Goal: Task Accomplishment & Management: Use online tool/utility

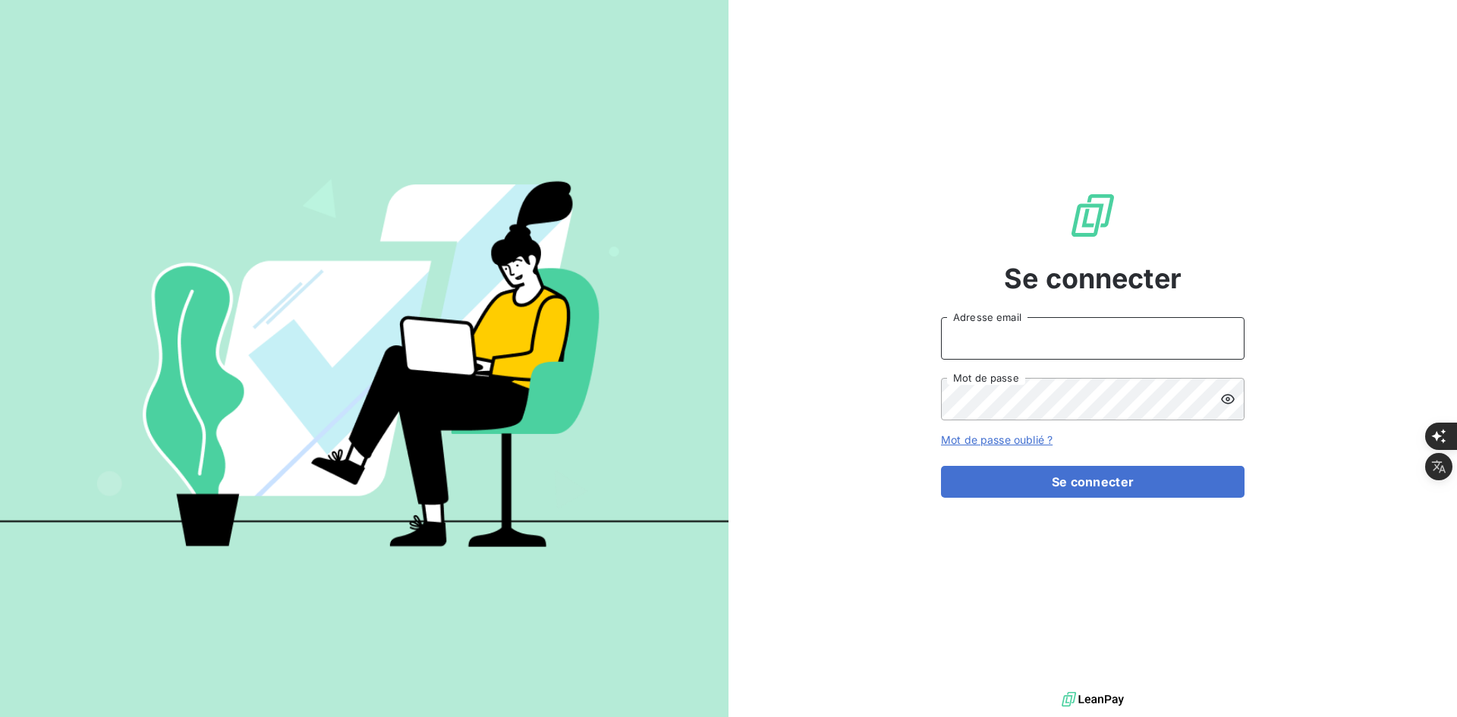
type input "[PERSON_NAME][EMAIL_ADDRESS][DOMAIN_NAME]"
click at [998, 453] on form "[PERSON_NAME][EMAIL_ADDRESS][DOMAIN_NAME] Adresse email Mot de passe Mot de pas…" at bounding box center [1093, 407] width 304 height 181
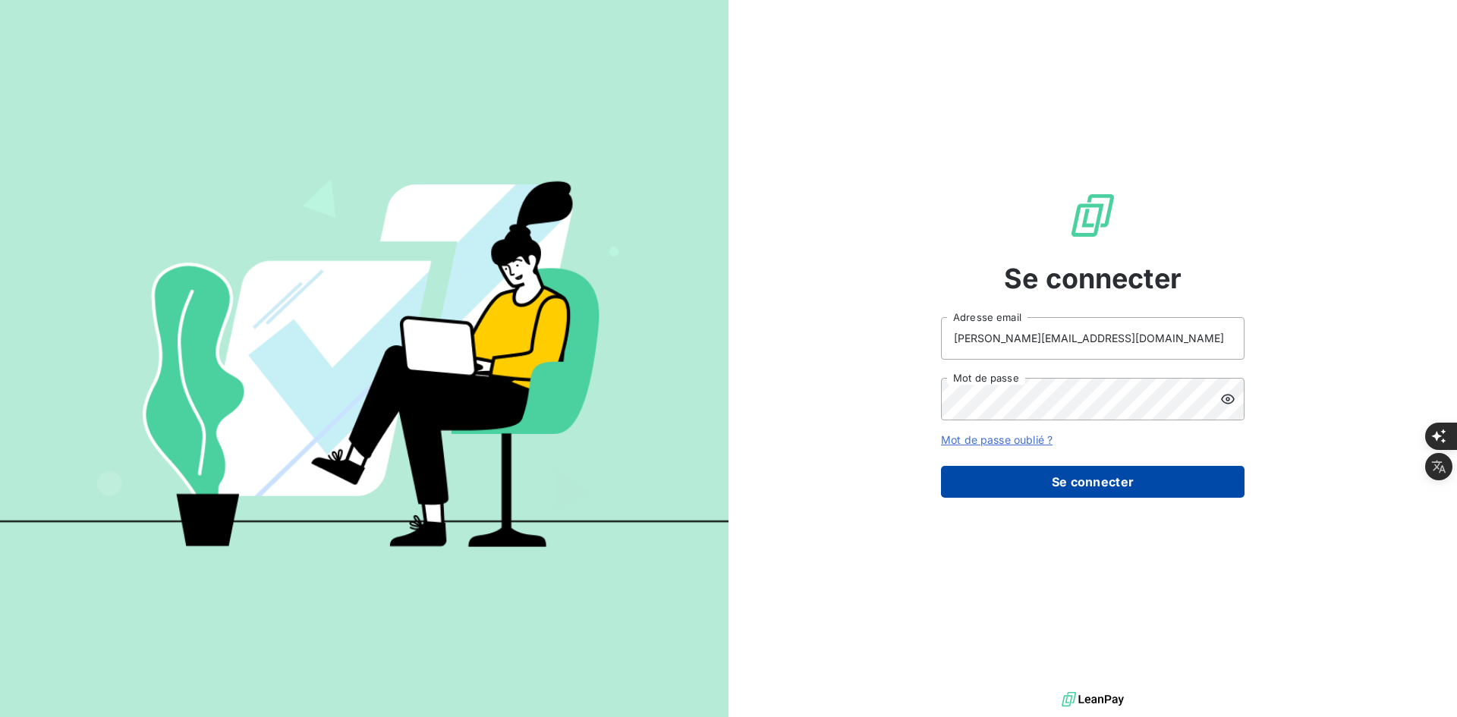
click at [1014, 476] on button "Se connecter" at bounding box center [1093, 482] width 304 height 32
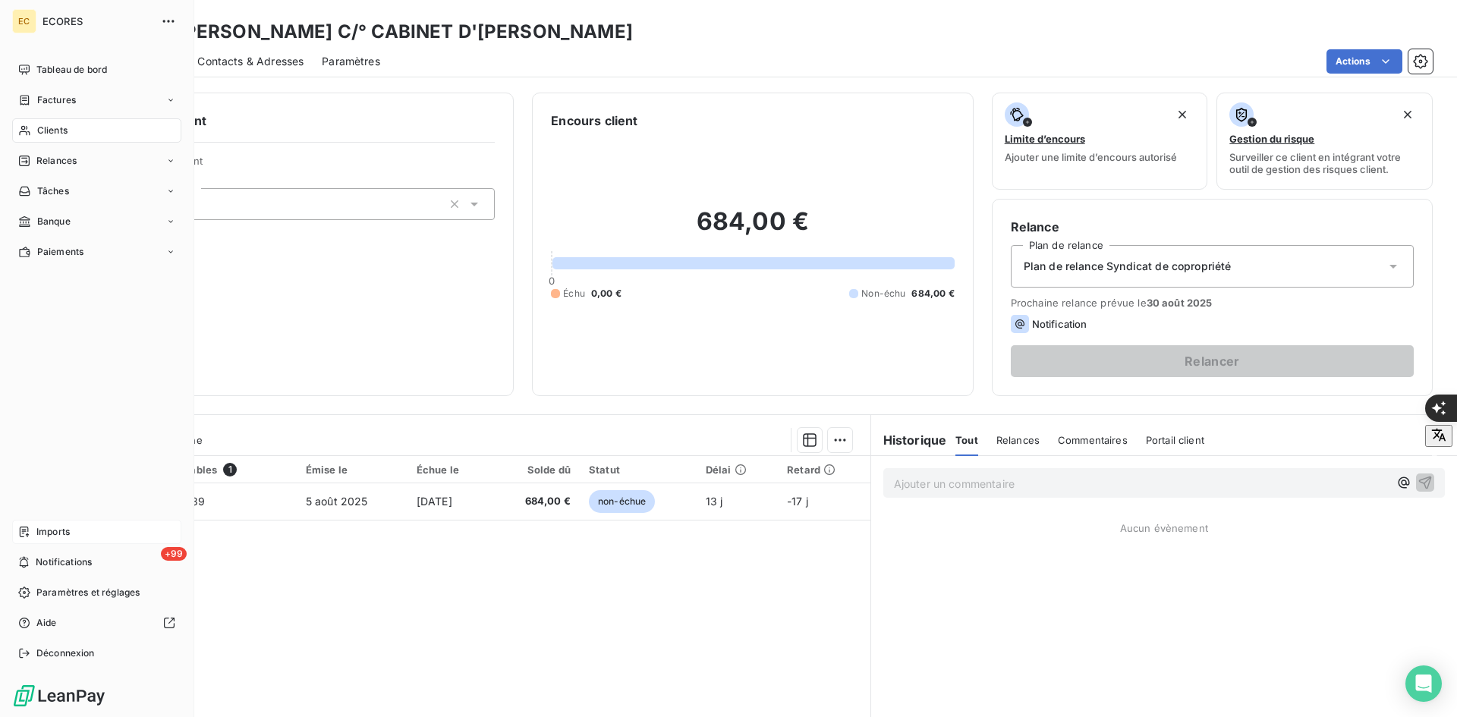
click at [33, 531] on div "Imports" at bounding box center [96, 532] width 169 height 24
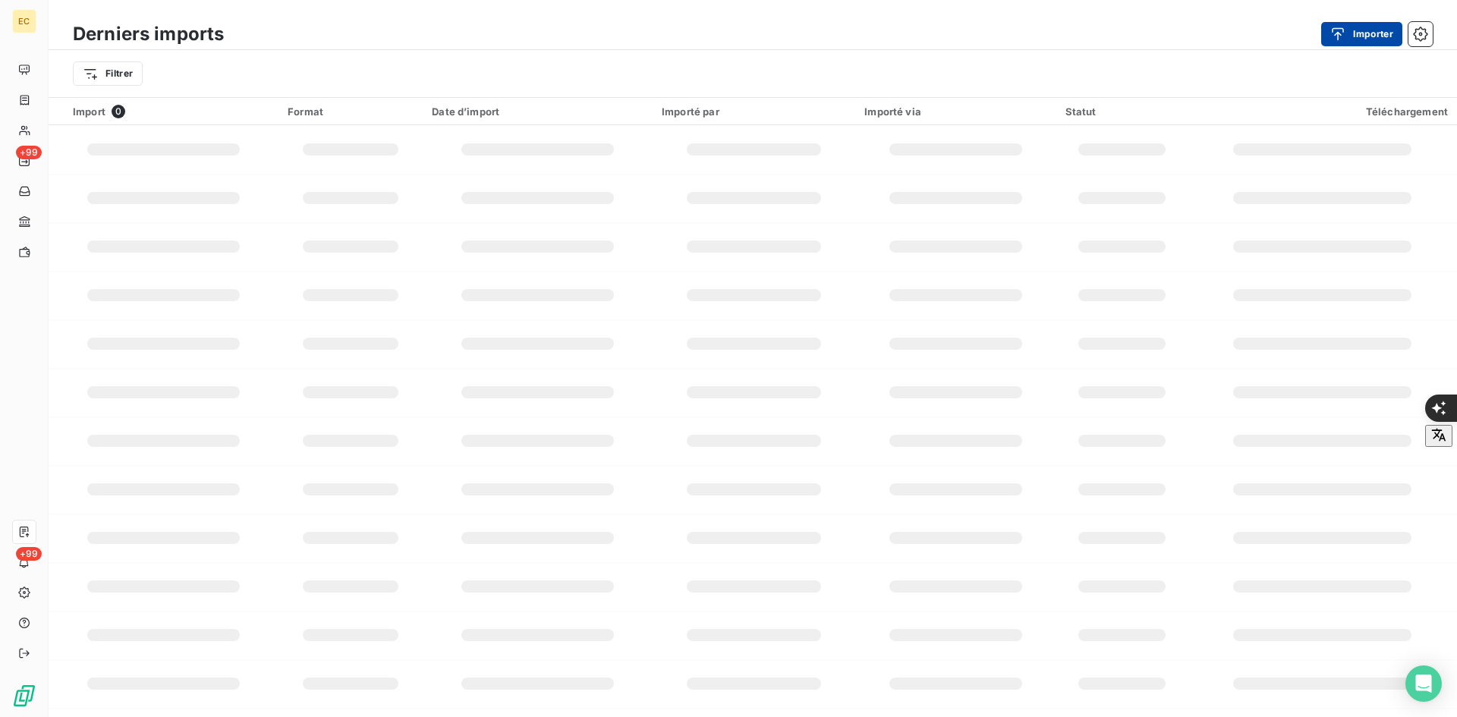
click at [1386, 37] on button "Importer" at bounding box center [1361, 34] width 81 height 24
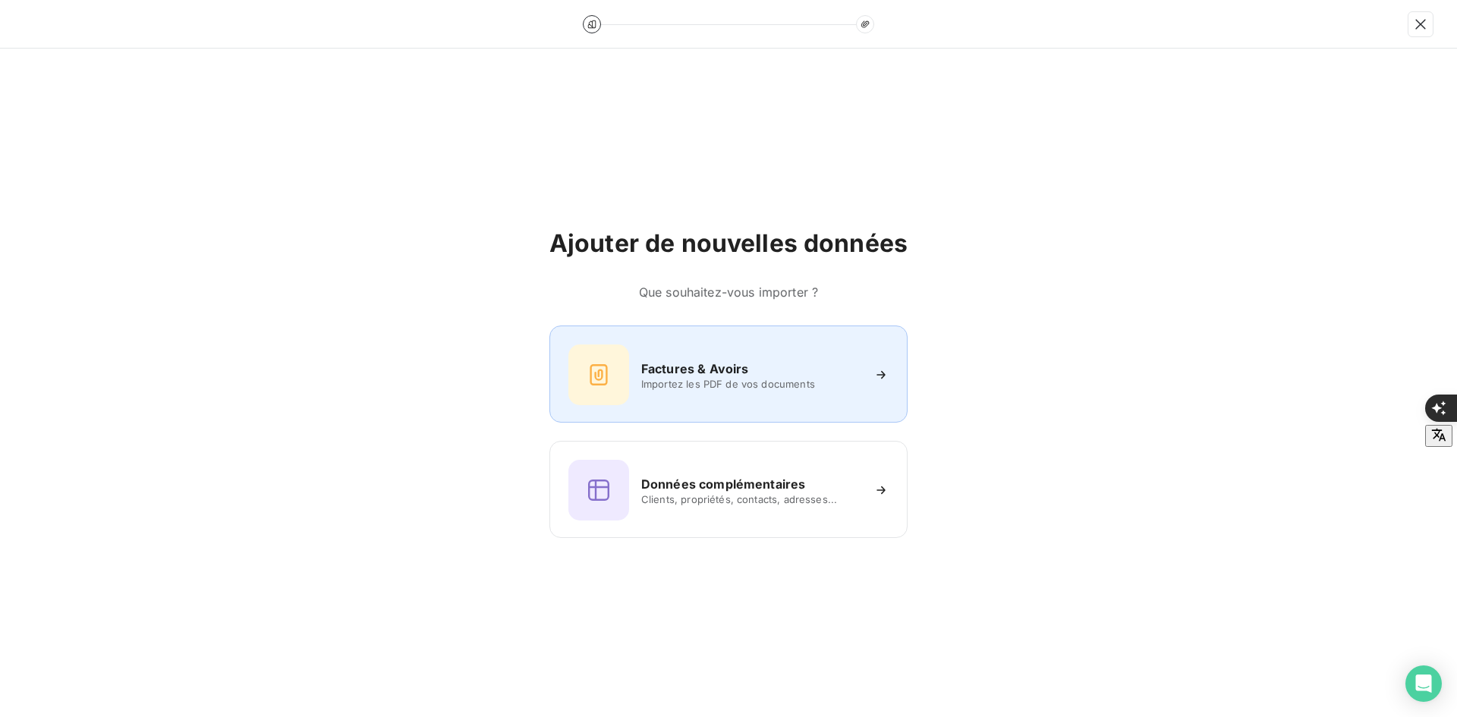
click at [738, 347] on div "Factures & Avoirs Importez les PDF de vos documents" at bounding box center [728, 375] width 320 height 61
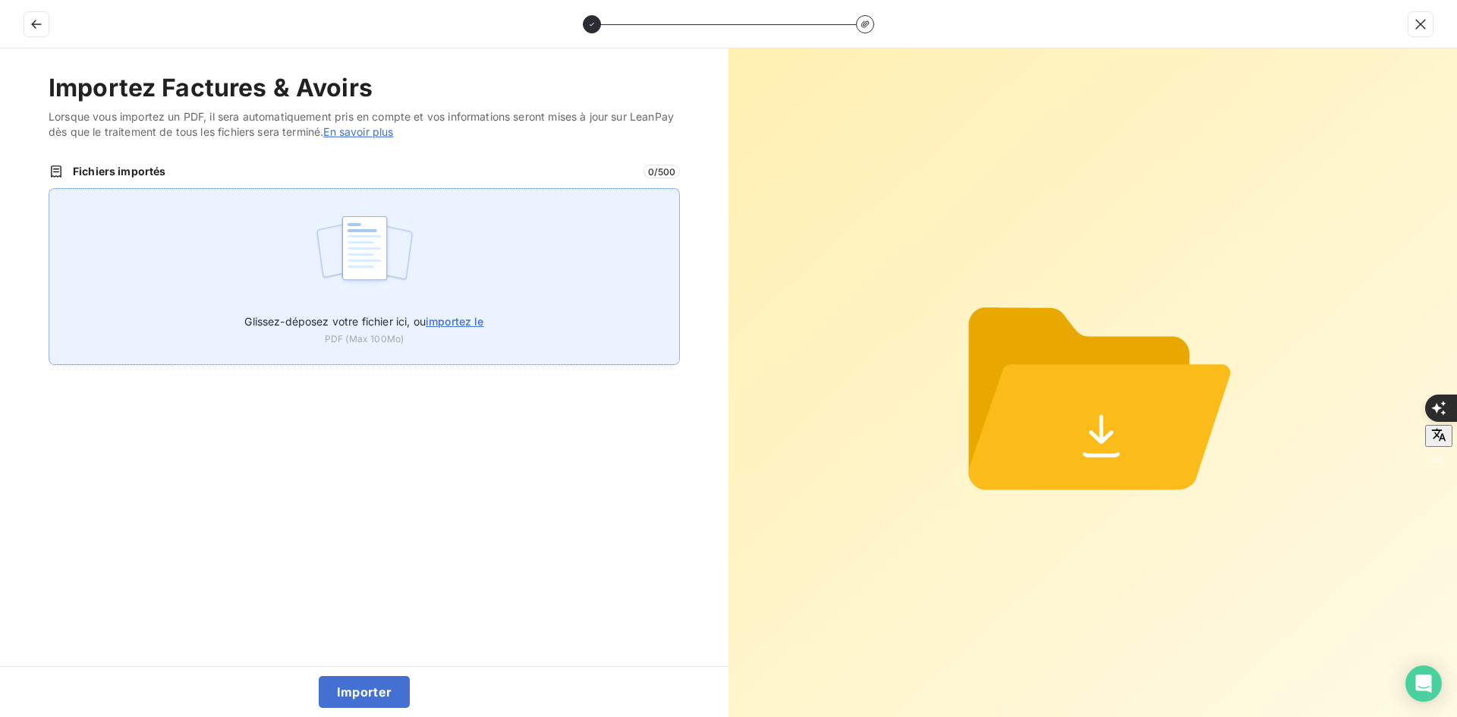
click at [549, 273] on div "Glissez-déposez votre fichier ici, ou importez le PDF (Max 100Mo)" at bounding box center [364, 276] width 631 height 177
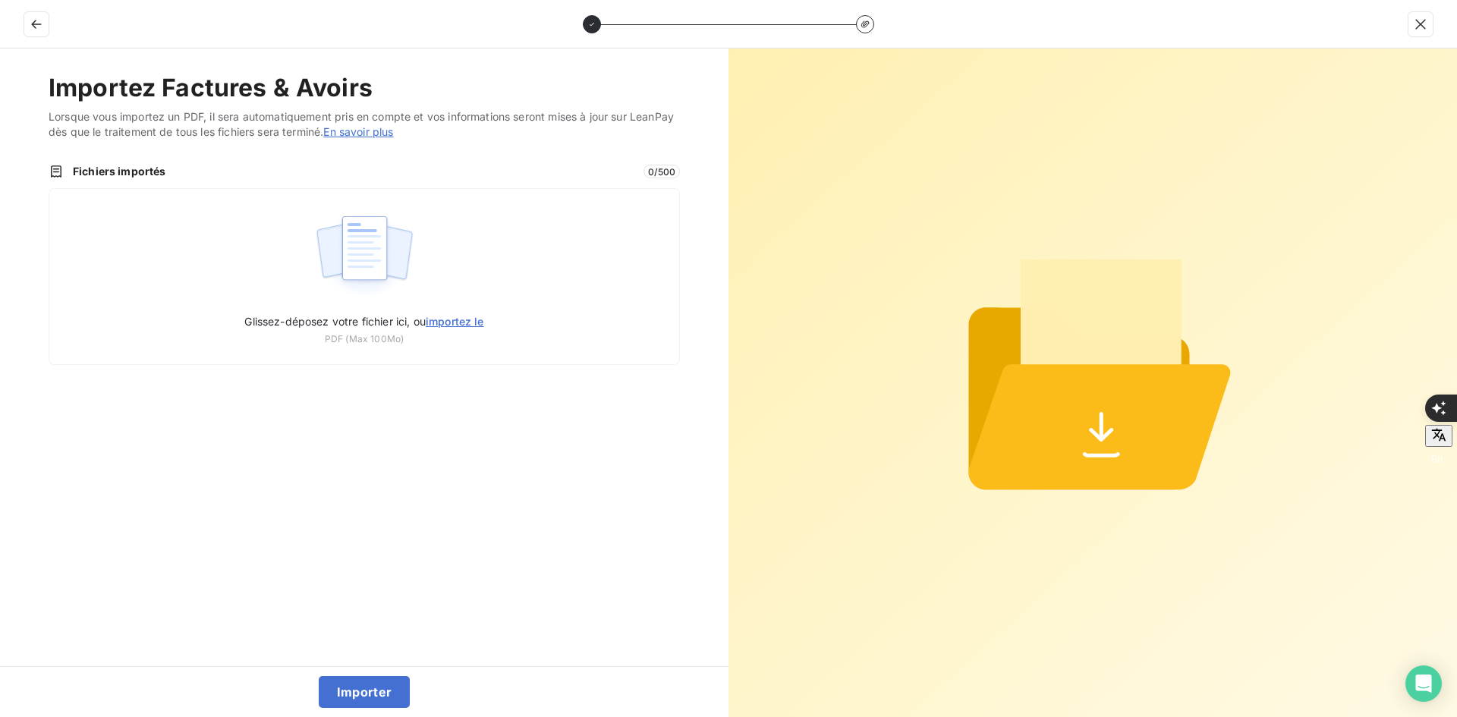
type input "C:\fakepath\FEF-2025-2389.pdf"
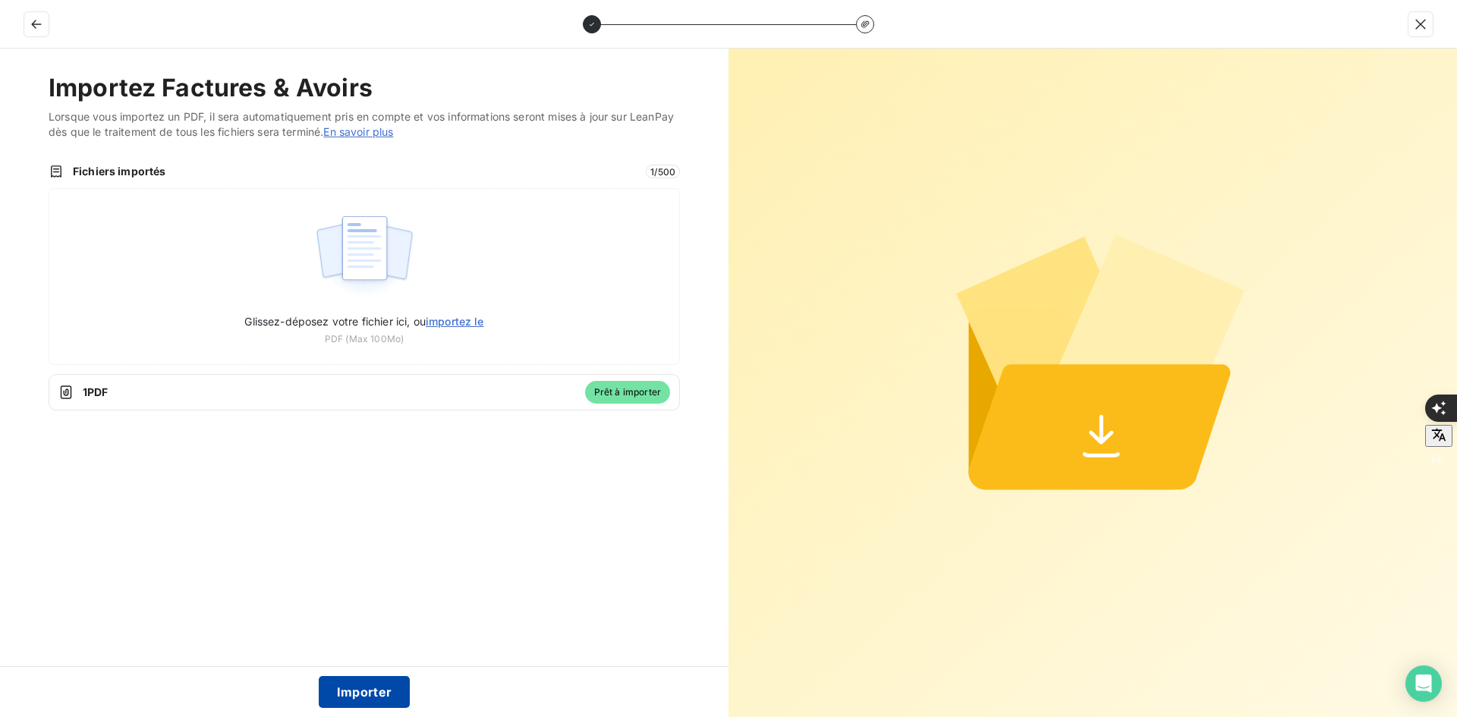
click at [365, 689] on button "Importer" at bounding box center [365, 692] width 92 height 32
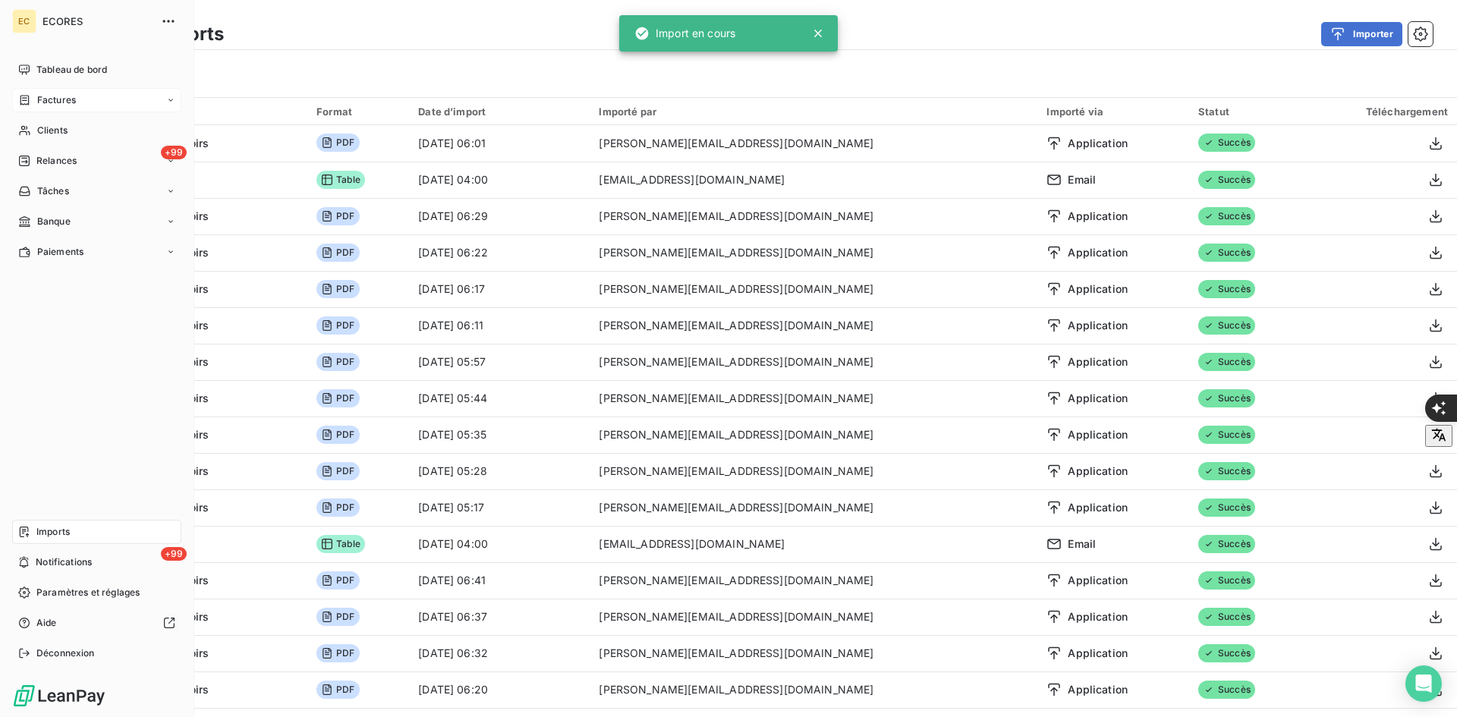
click at [45, 99] on span "Factures" at bounding box center [56, 100] width 39 height 14
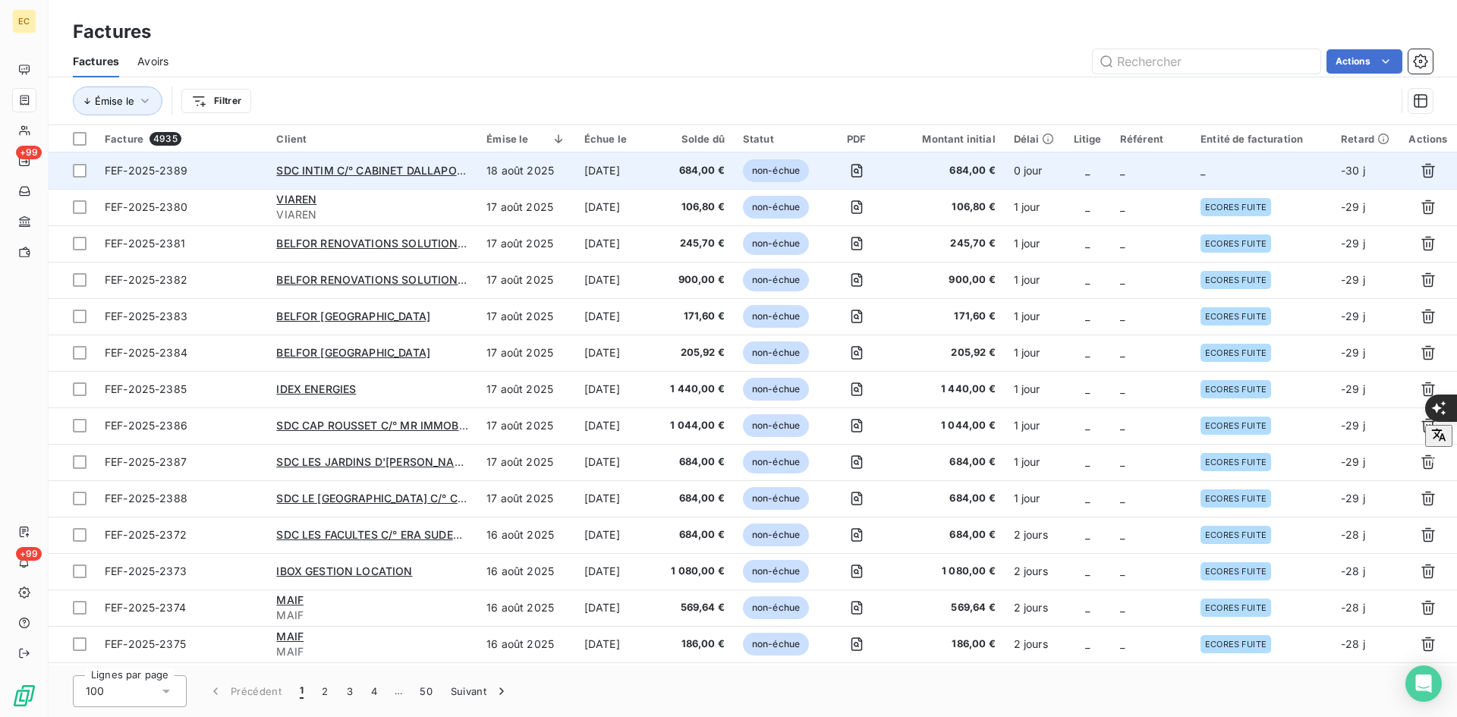
click at [1223, 182] on td "_" at bounding box center [1262, 171] width 140 height 36
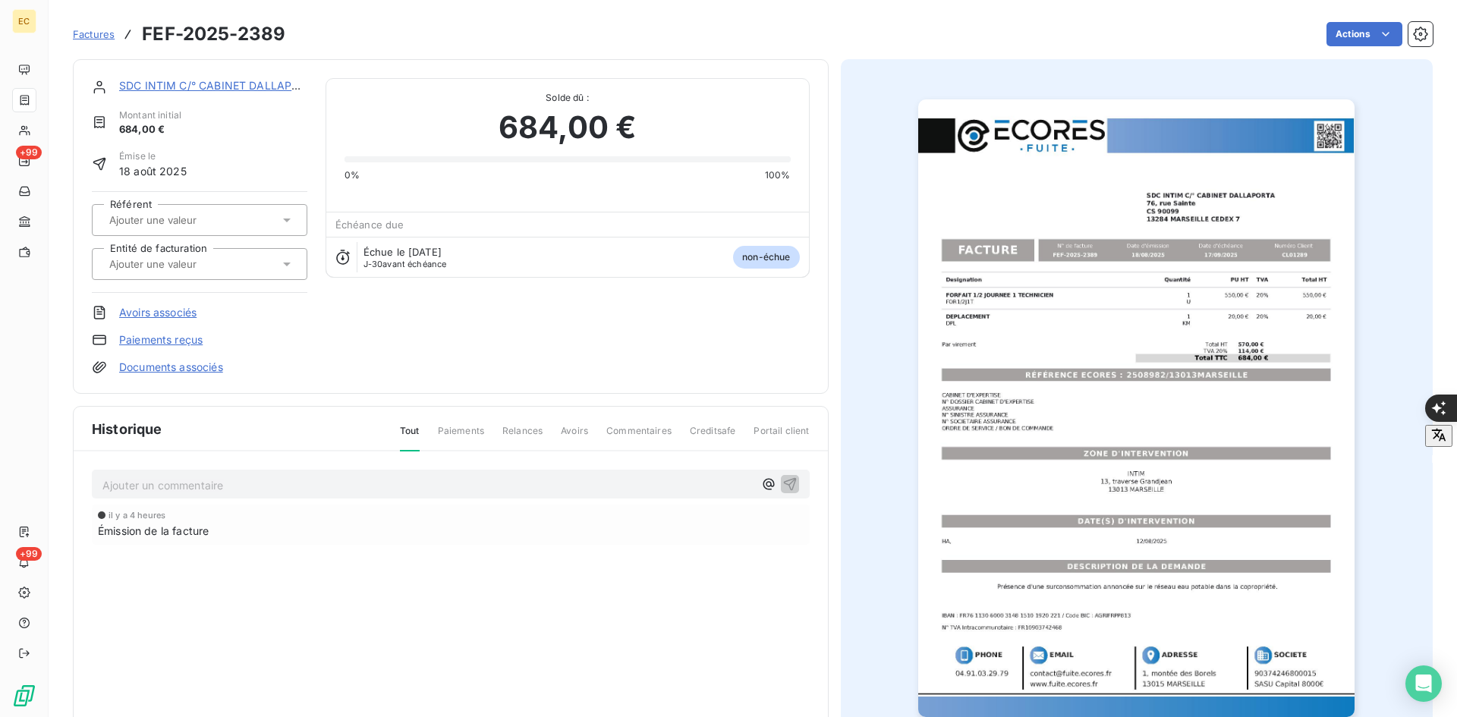
click at [186, 364] on link "Documents associés" at bounding box center [171, 367] width 104 height 15
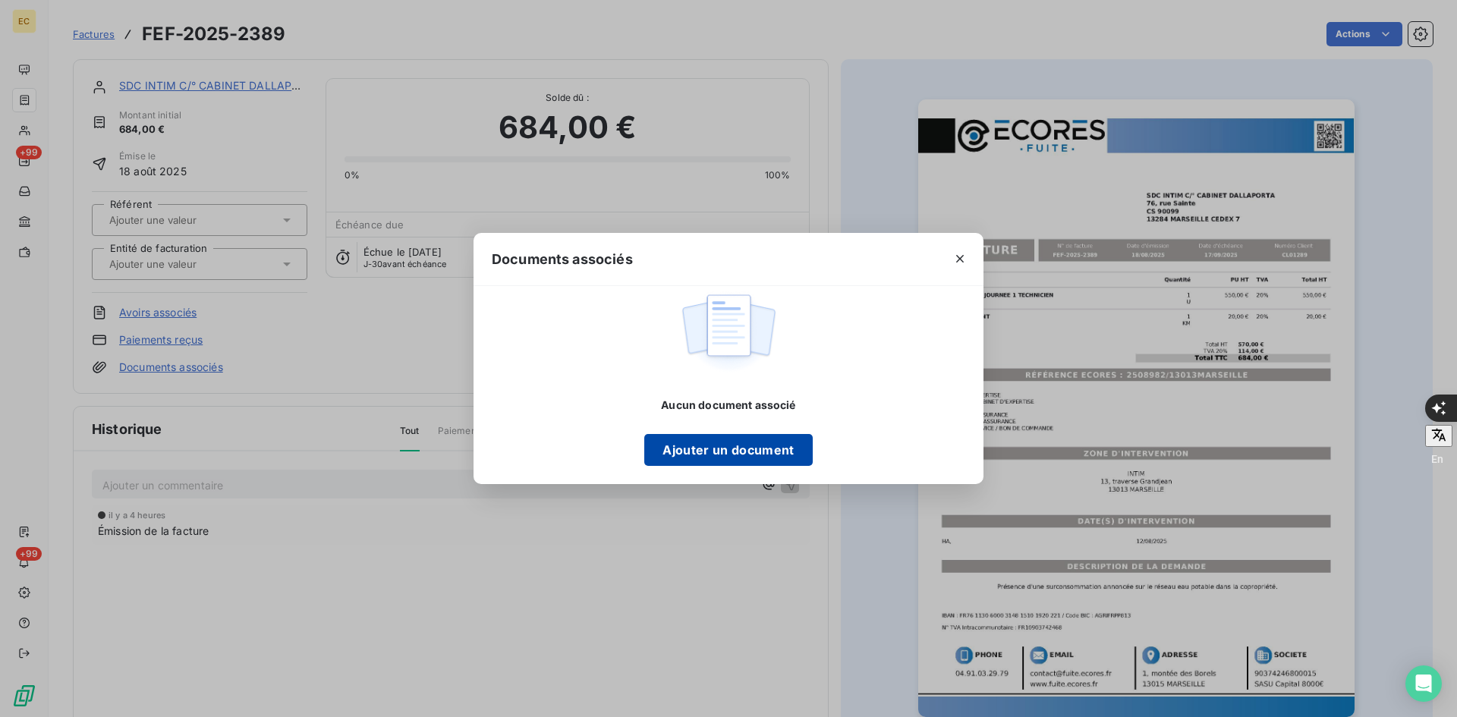
click at [761, 452] on button "Ajouter un document" at bounding box center [728, 450] width 168 height 32
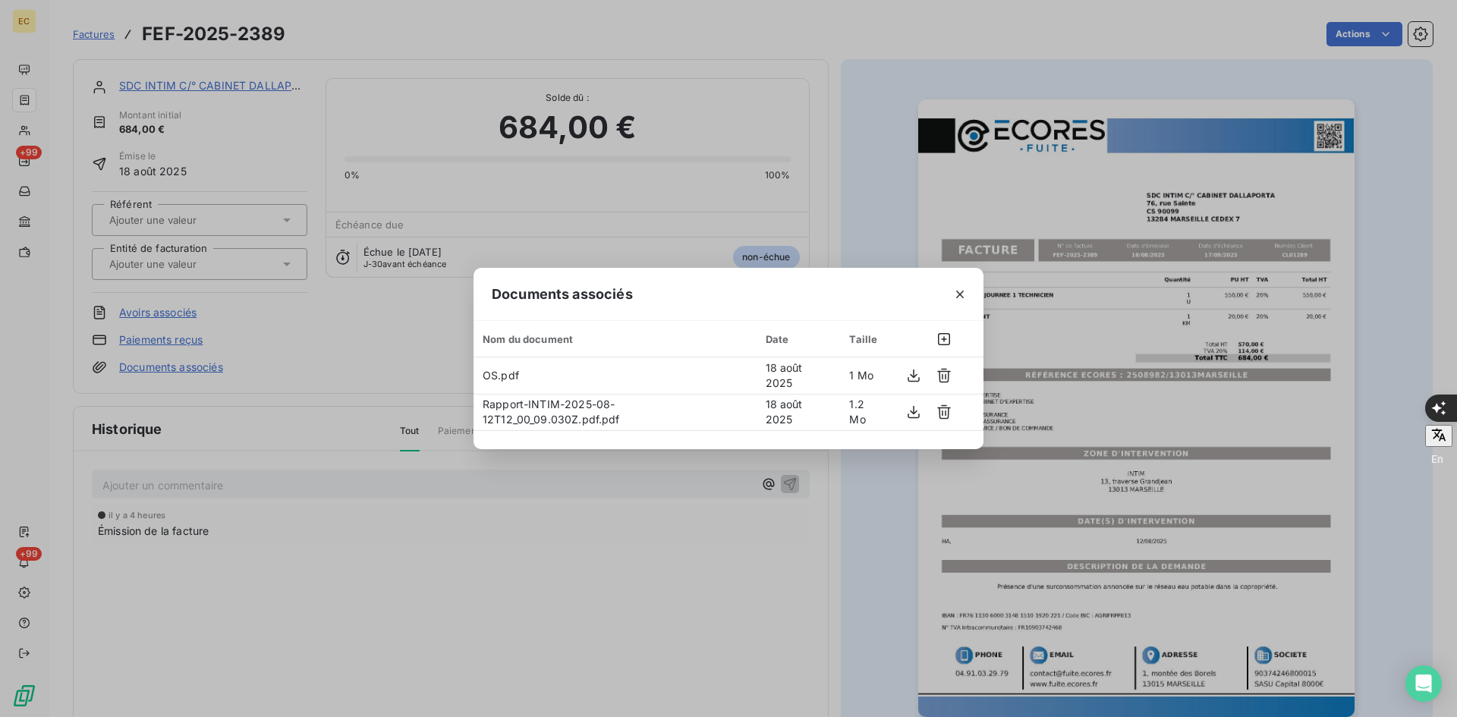
drag, startPoint x: 962, startPoint y: 300, endPoint x: 852, endPoint y: 302, distance: 110.1
click at [961, 300] on icon "button" at bounding box center [959, 294] width 15 height 15
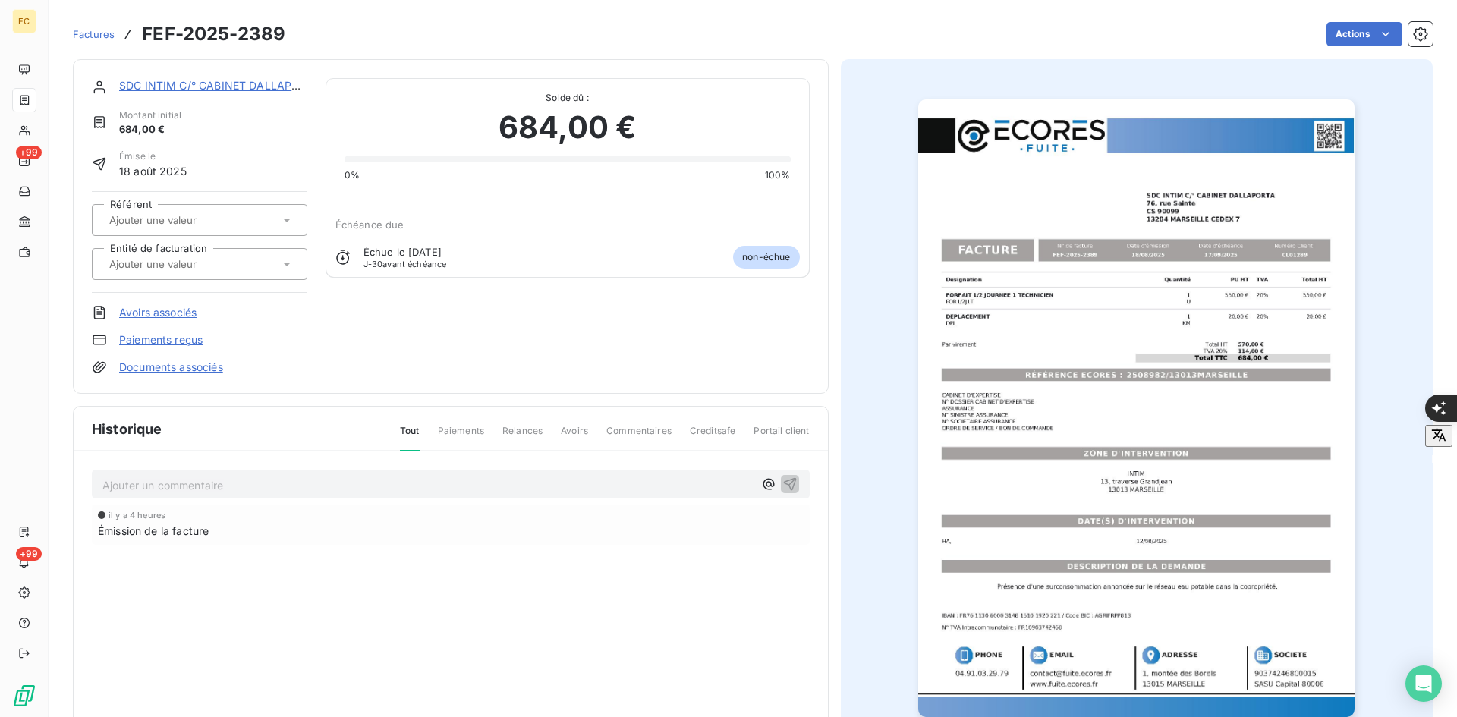
click at [249, 247] on div "Référent Entité de facturation" at bounding box center [200, 242] width 216 height 102
click at [252, 263] on div at bounding box center [192, 264] width 175 height 20
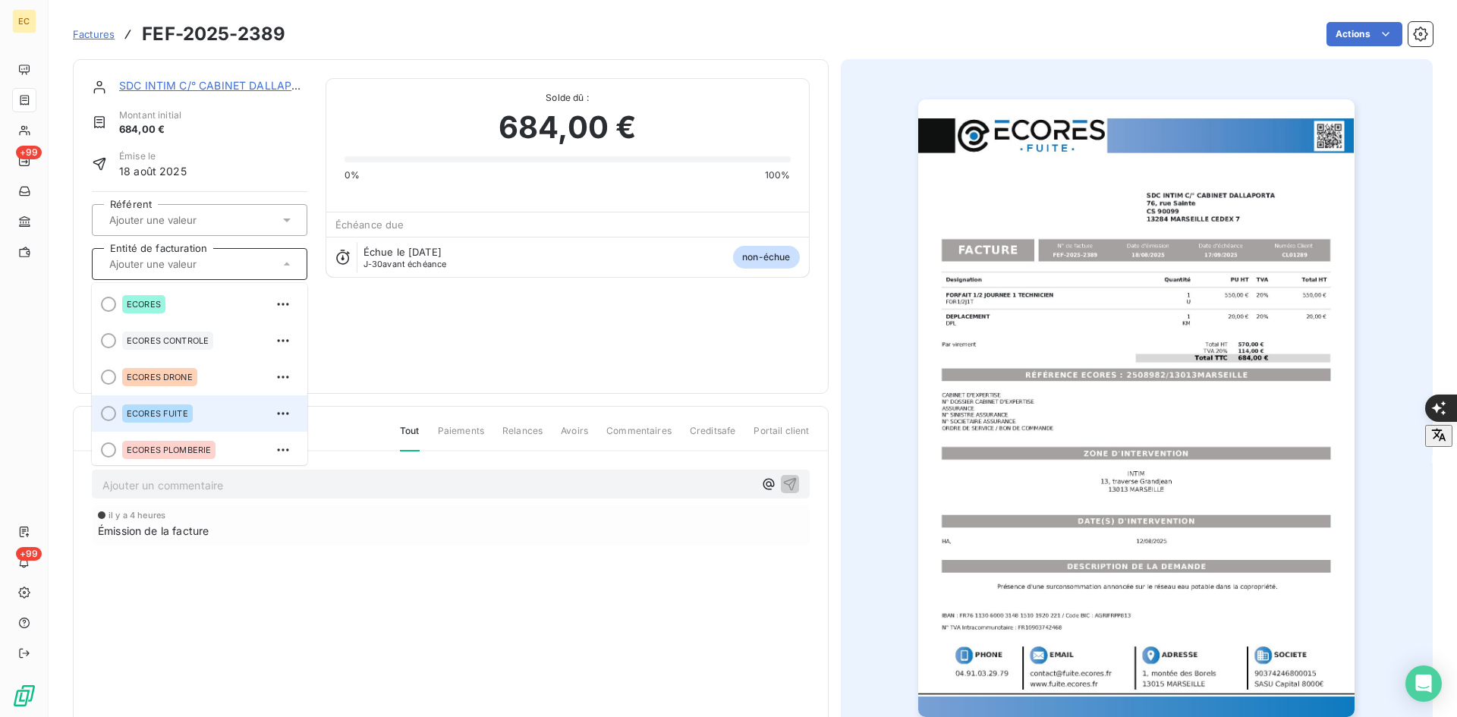
click at [188, 398] on li "ECORES FUITE" at bounding box center [200, 413] width 216 height 36
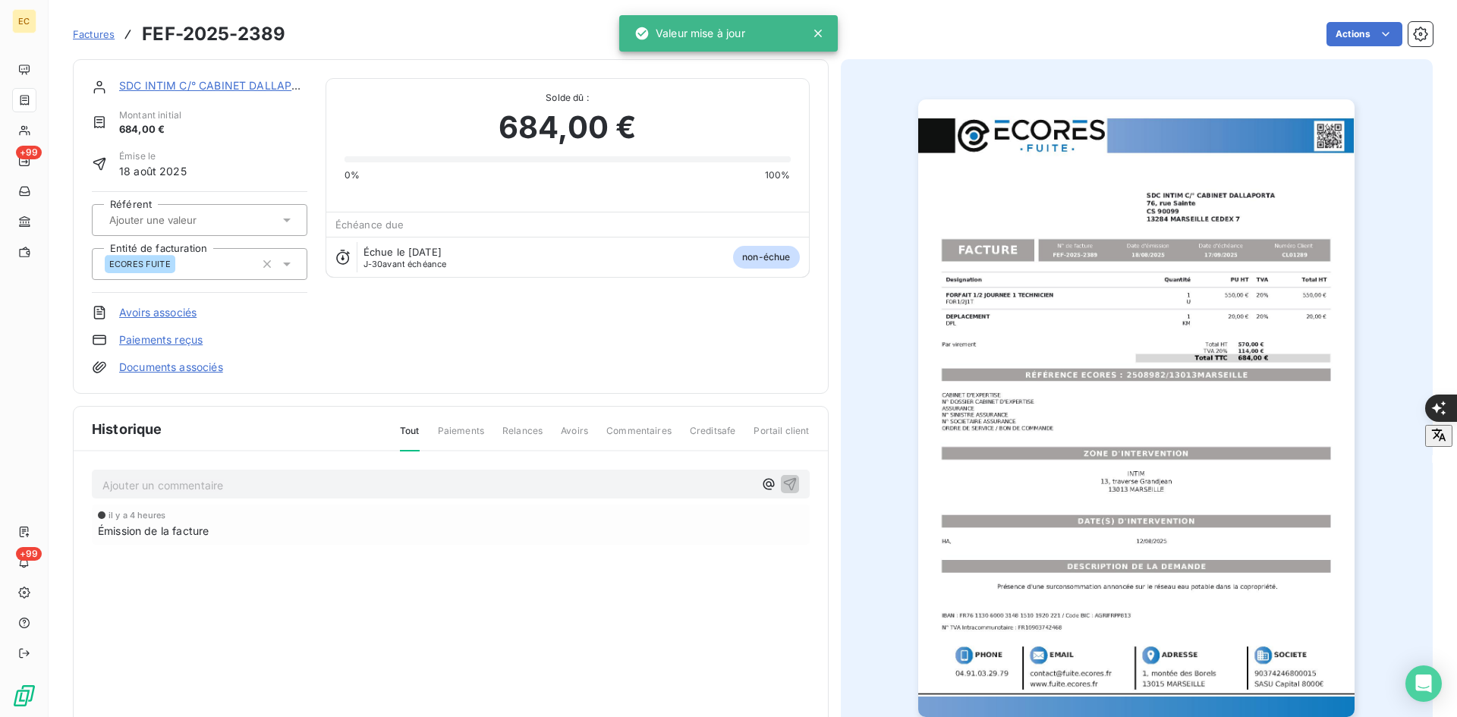
click at [253, 89] on link "SDC INTIM C/° CABINET DALLAPORTA" at bounding box center [220, 85] width 202 height 13
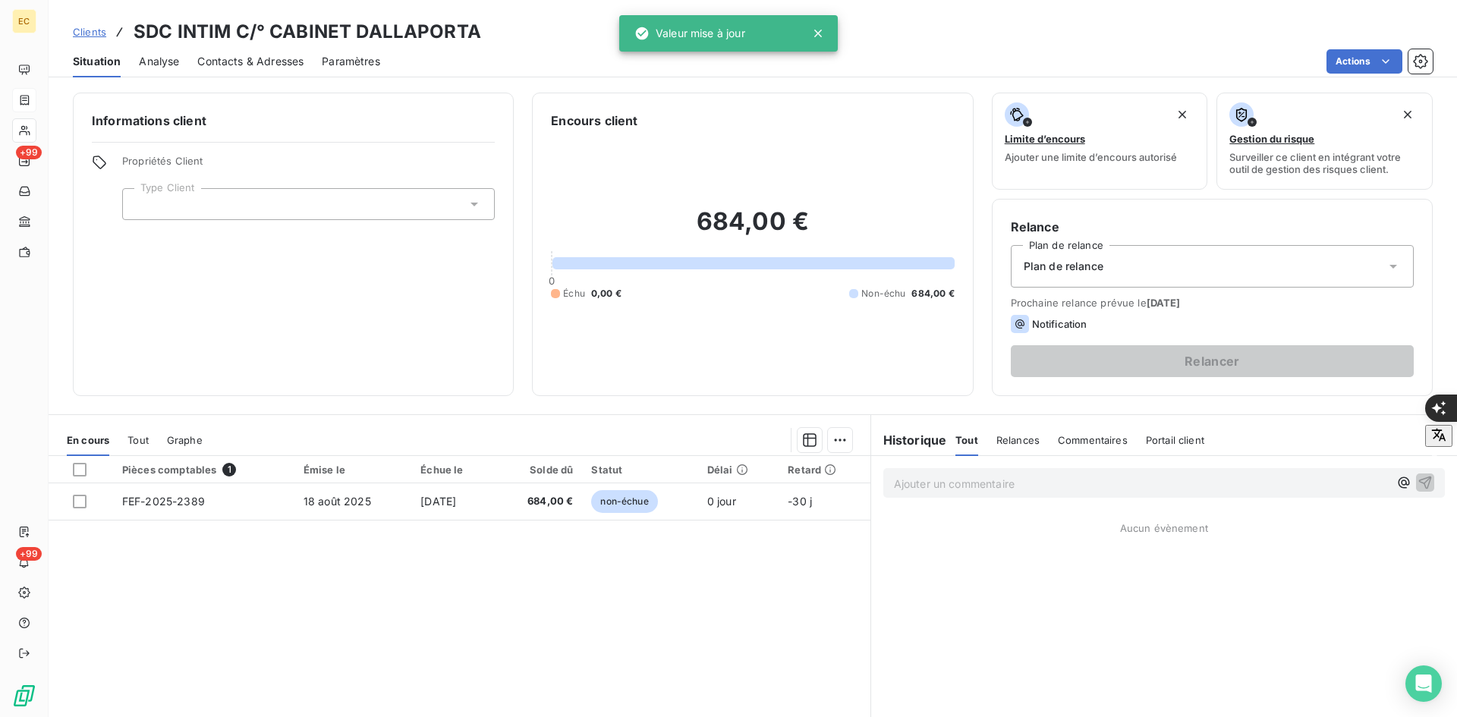
drag, startPoint x: 227, startPoint y: 212, endPoint x: 222, endPoint y: 220, distance: 9.9
click at [223, 213] on div at bounding box center [308, 204] width 373 height 32
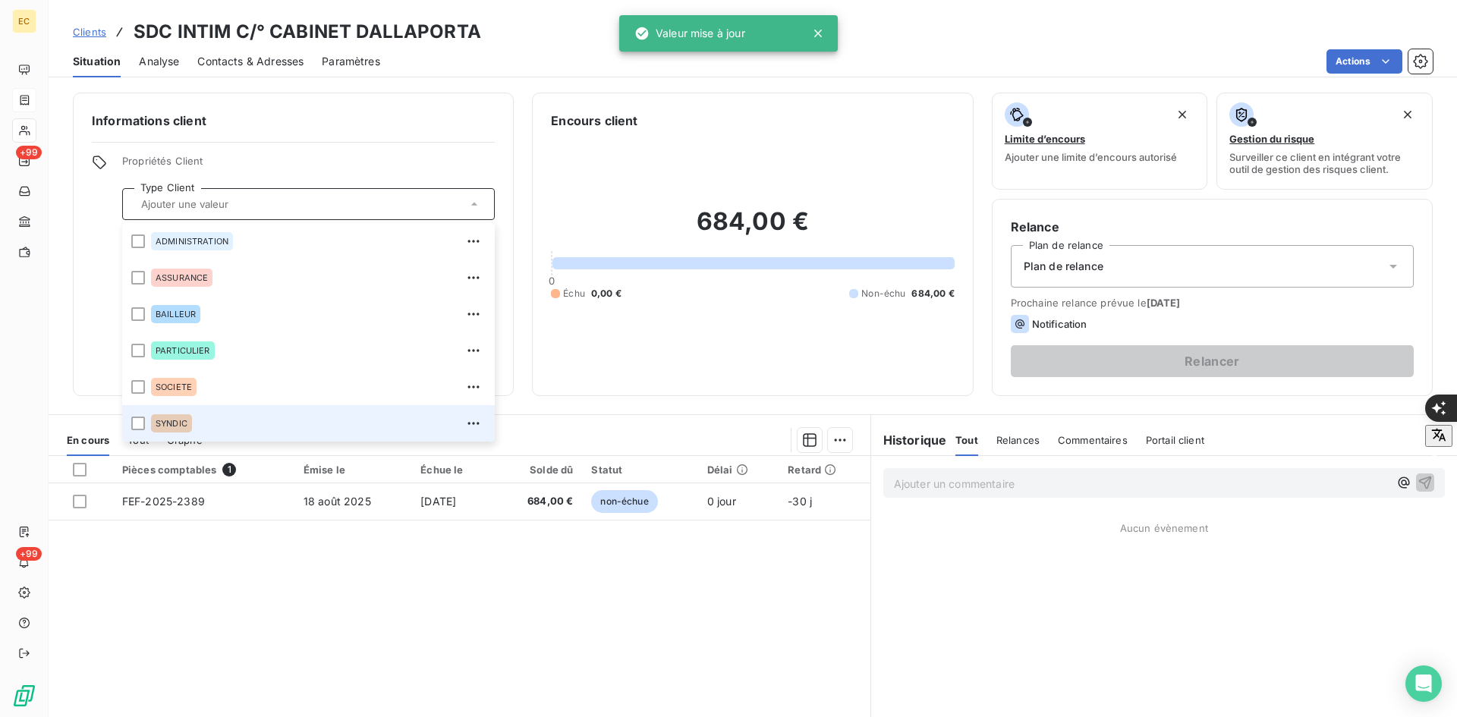
click at [203, 423] on div "SYNDIC" at bounding box center [318, 423] width 335 height 24
click at [1155, 260] on div "Plan de relance" at bounding box center [1212, 266] width 403 height 42
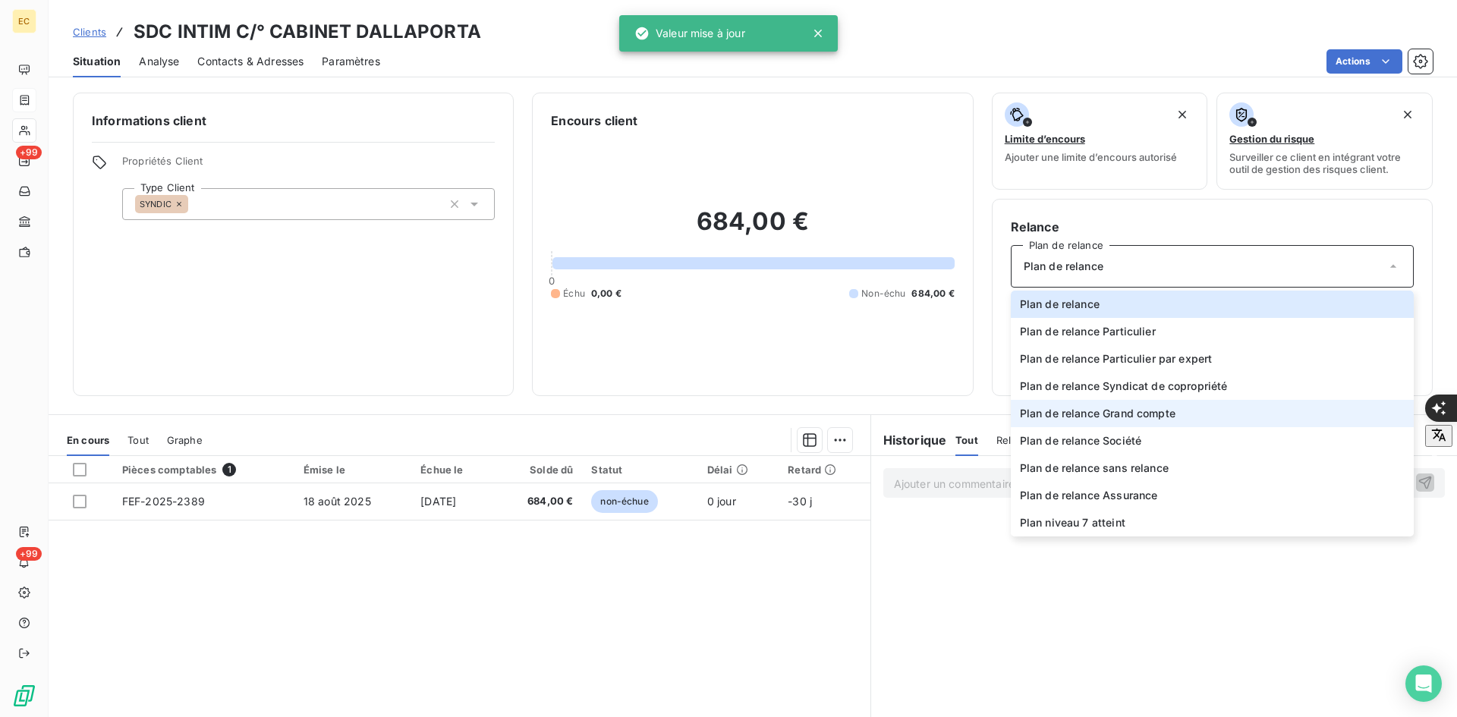
click at [1164, 409] on span "Plan de relance Grand compte" at bounding box center [1098, 413] width 156 height 15
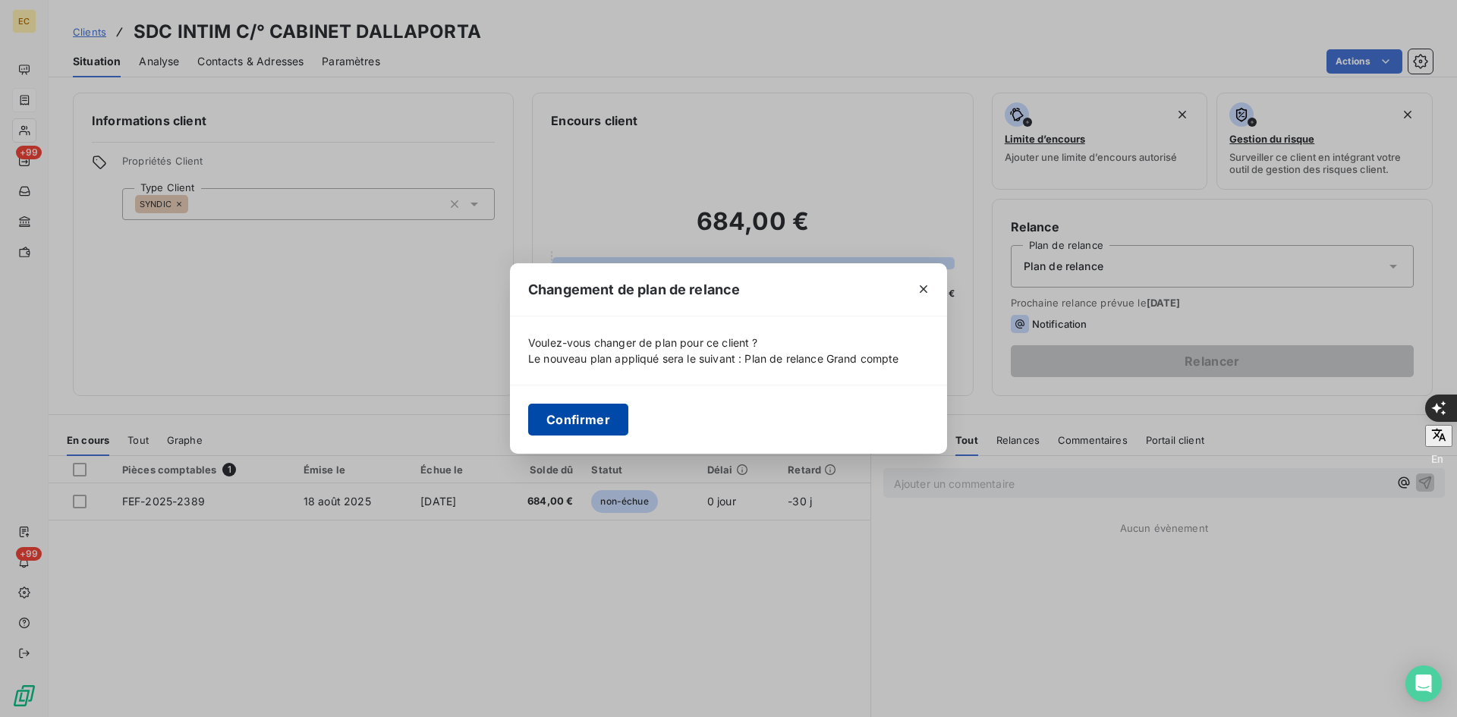
drag, startPoint x: 584, startPoint y: 421, endPoint x: 1040, endPoint y: 339, distance: 462.7
click at [585, 420] on button "Confirmer" at bounding box center [578, 420] width 100 height 32
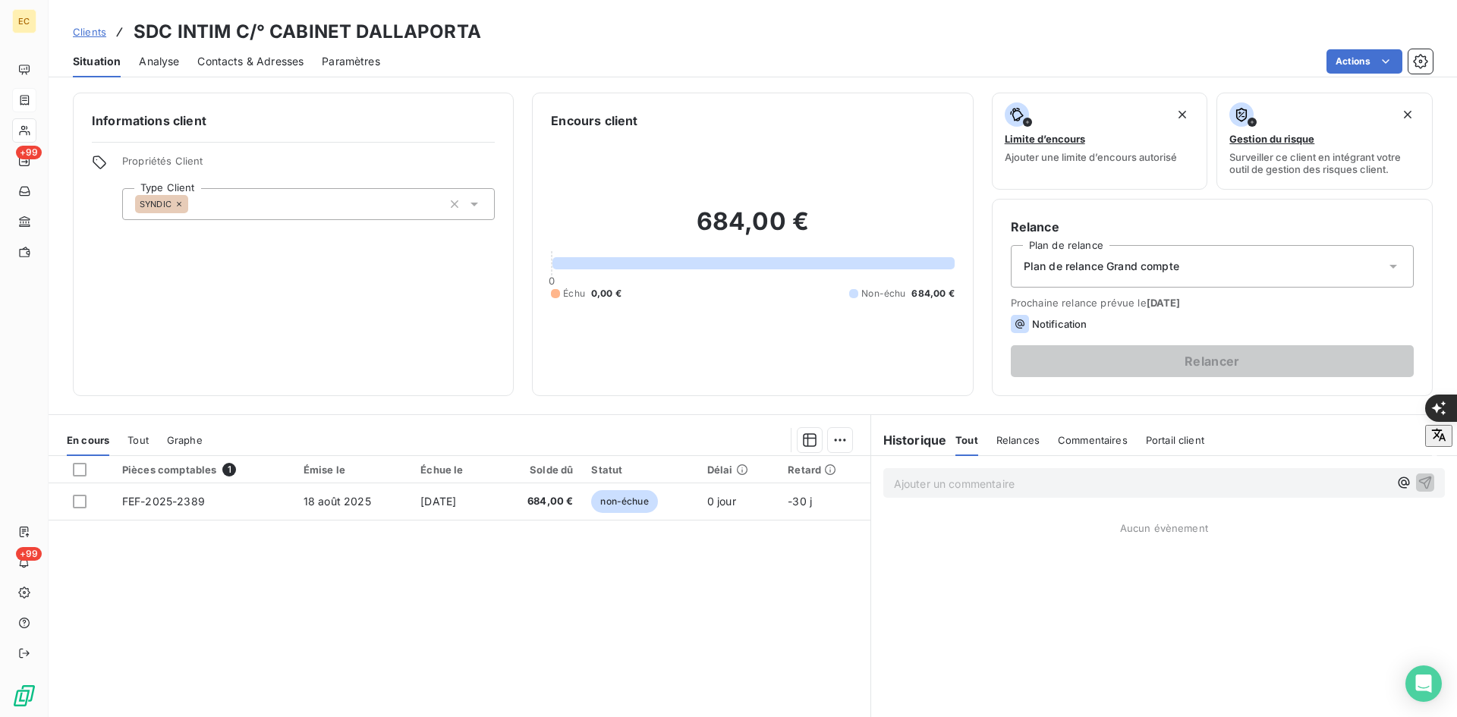
click at [1240, 262] on div "Plan de relance Grand compte" at bounding box center [1212, 266] width 403 height 42
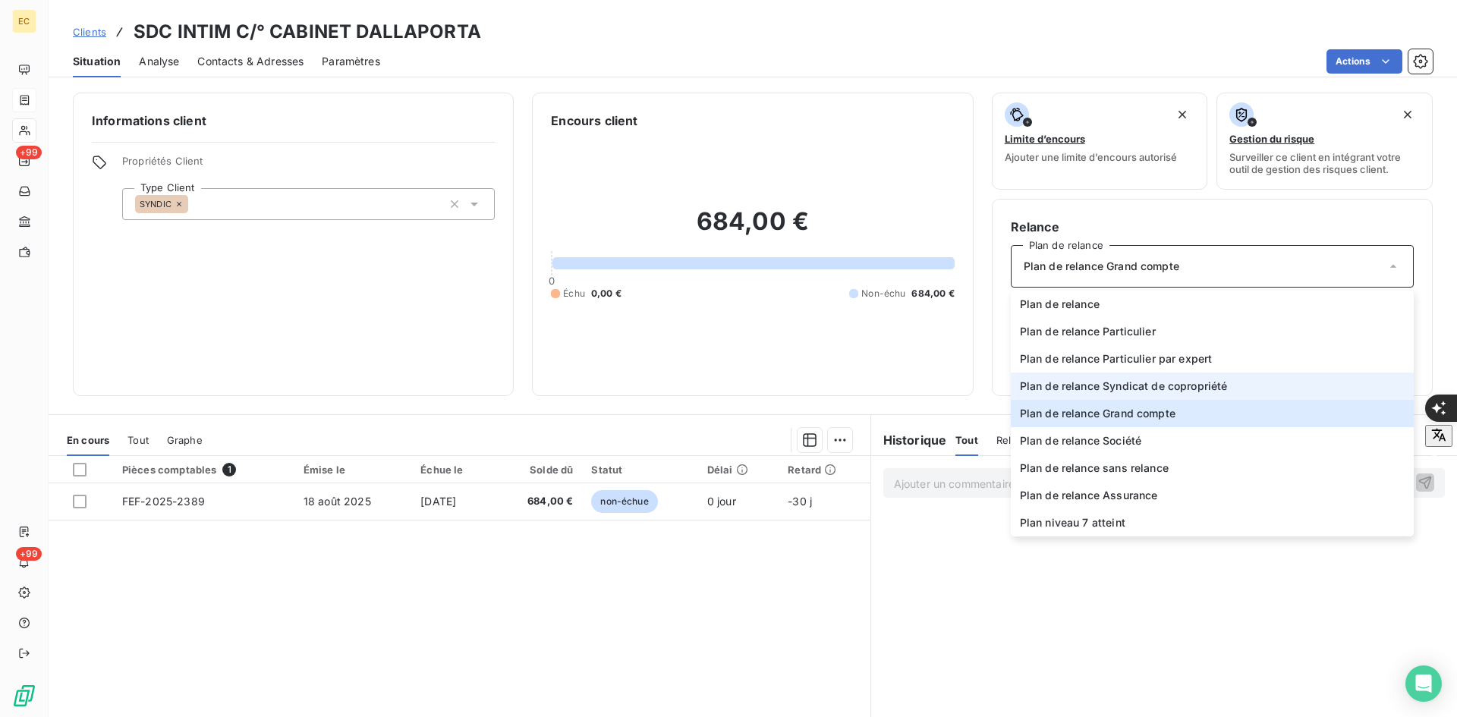
click at [1198, 379] on span "Plan de relance Syndicat de copropriété" at bounding box center [1124, 386] width 208 height 15
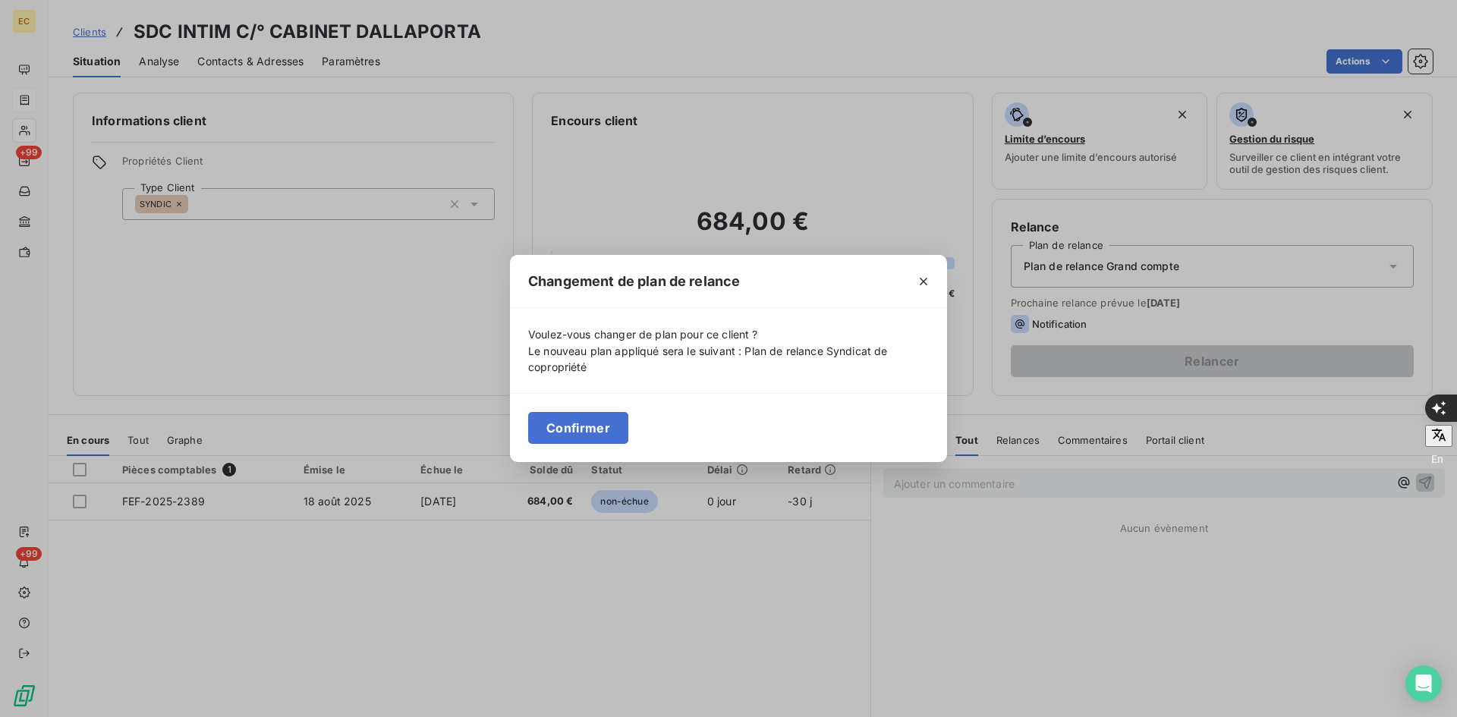
drag, startPoint x: 598, startPoint y: 429, endPoint x: 428, endPoint y: 239, distance: 254.8
click at [597, 427] on button "Confirmer" at bounding box center [578, 428] width 100 height 32
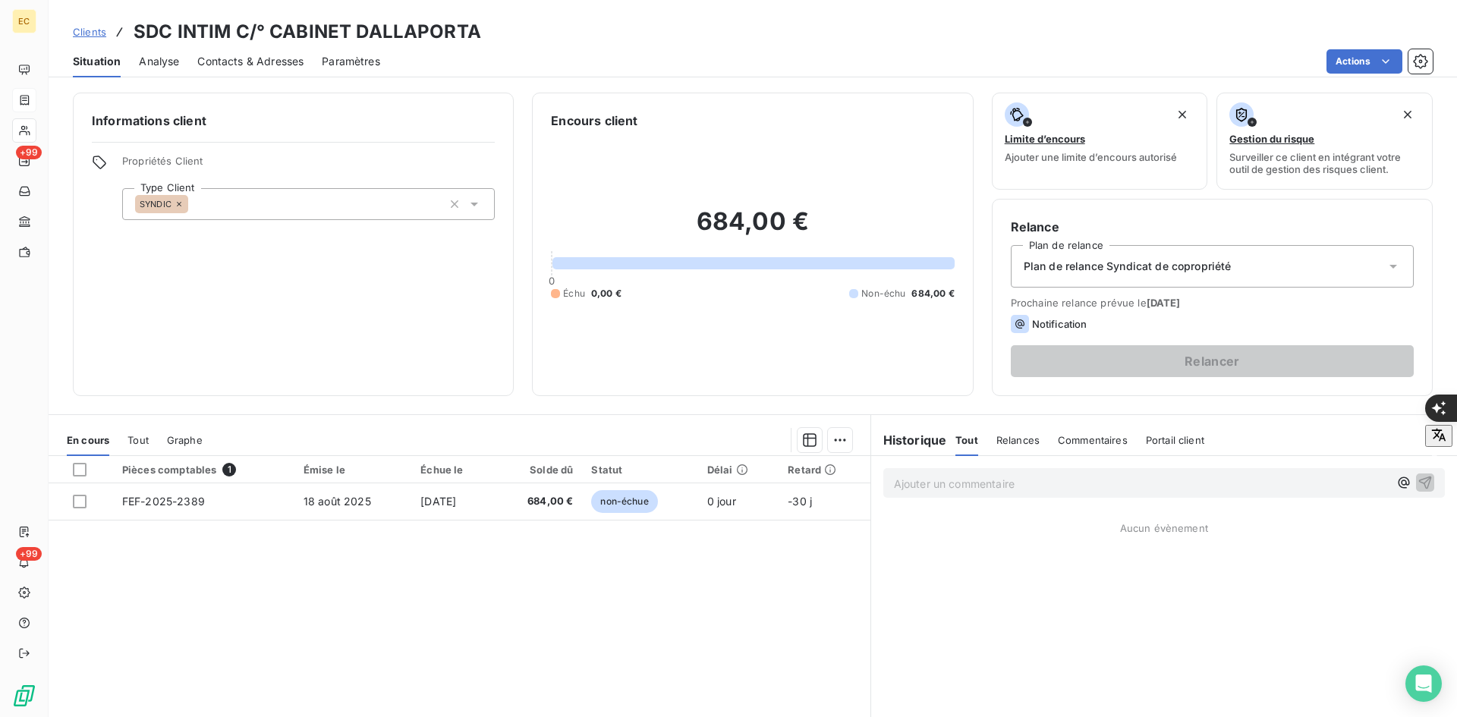
click at [274, 62] on span "Contacts & Adresses" at bounding box center [250, 61] width 106 height 15
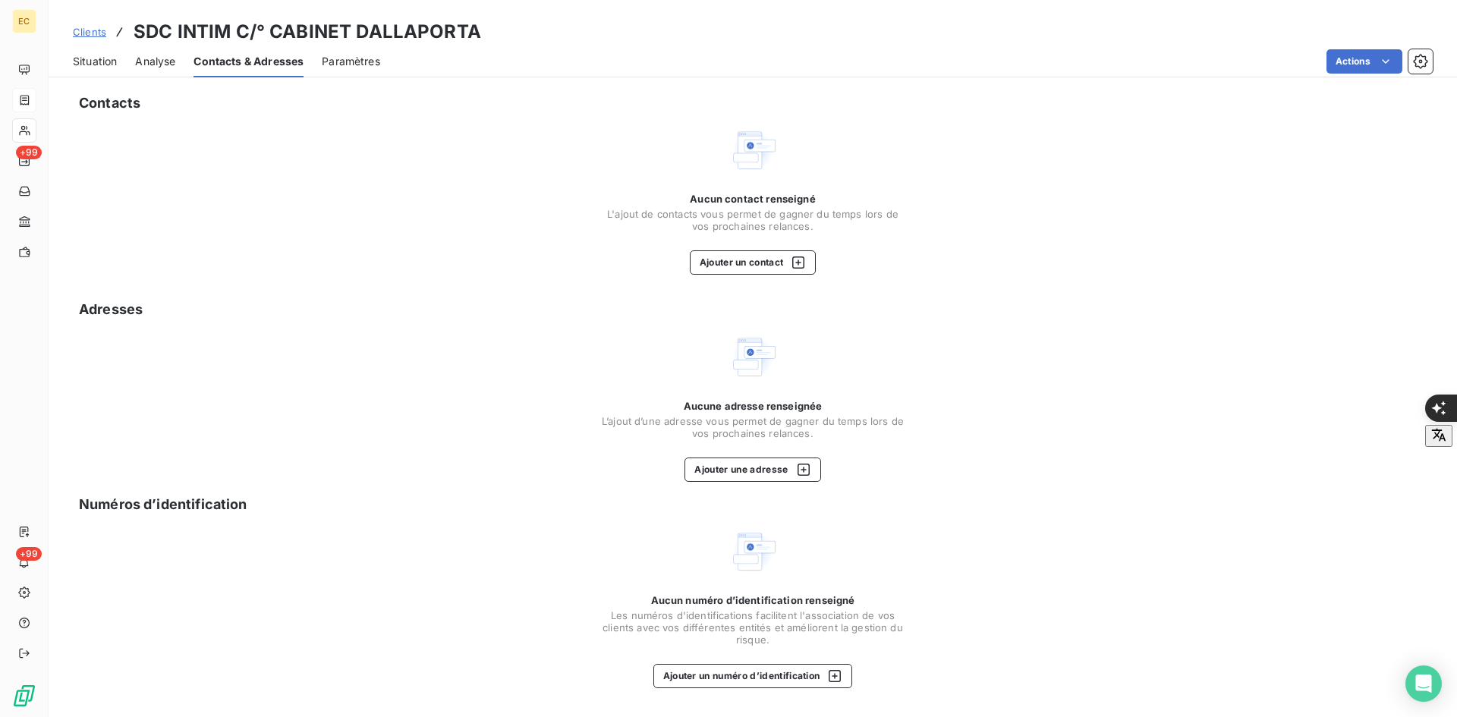
drag, startPoint x: 787, startPoint y: 193, endPoint x: 784, endPoint y: 214, distance: 21.5
click at [787, 194] on span "Aucun contact renseigné" at bounding box center [752, 199] width 125 height 12
click at [766, 253] on button "Ajouter un contact" at bounding box center [753, 262] width 127 height 24
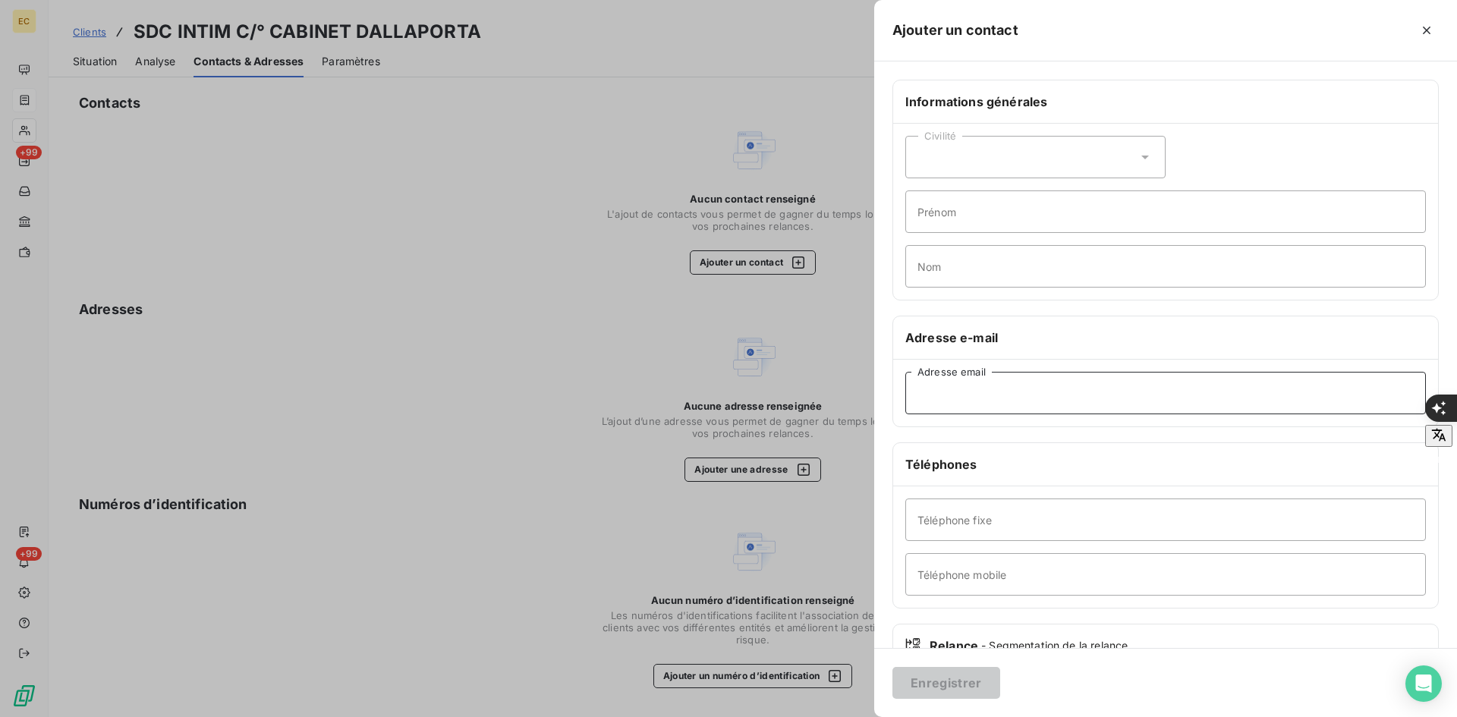
click at [1018, 401] on input "Adresse email" at bounding box center [1165, 393] width 521 height 42
paste input "[PERSON_NAME] <[EMAIL_ADDRESS][DOMAIN_NAME]>"
drag, startPoint x: 1025, startPoint y: 394, endPoint x: 1053, endPoint y: 397, distance: 27.5
click at [1030, 393] on input "[PERSON_NAME] <[EMAIL_ADDRESS][DOMAIN_NAME]" at bounding box center [1165, 393] width 521 height 42
type input "[EMAIL_ADDRESS][DOMAIN_NAME]"
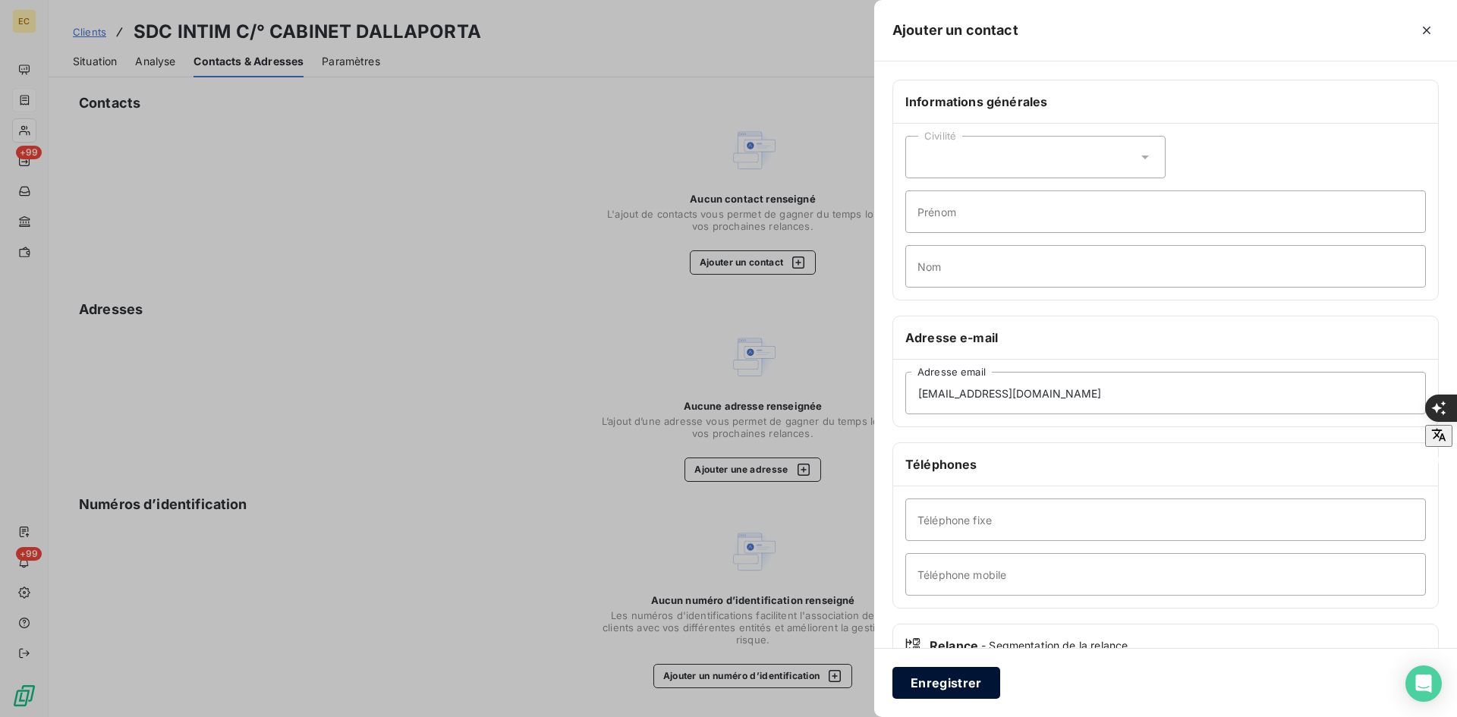
click at [930, 687] on button "Enregistrer" at bounding box center [946, 683] width 108 height 32
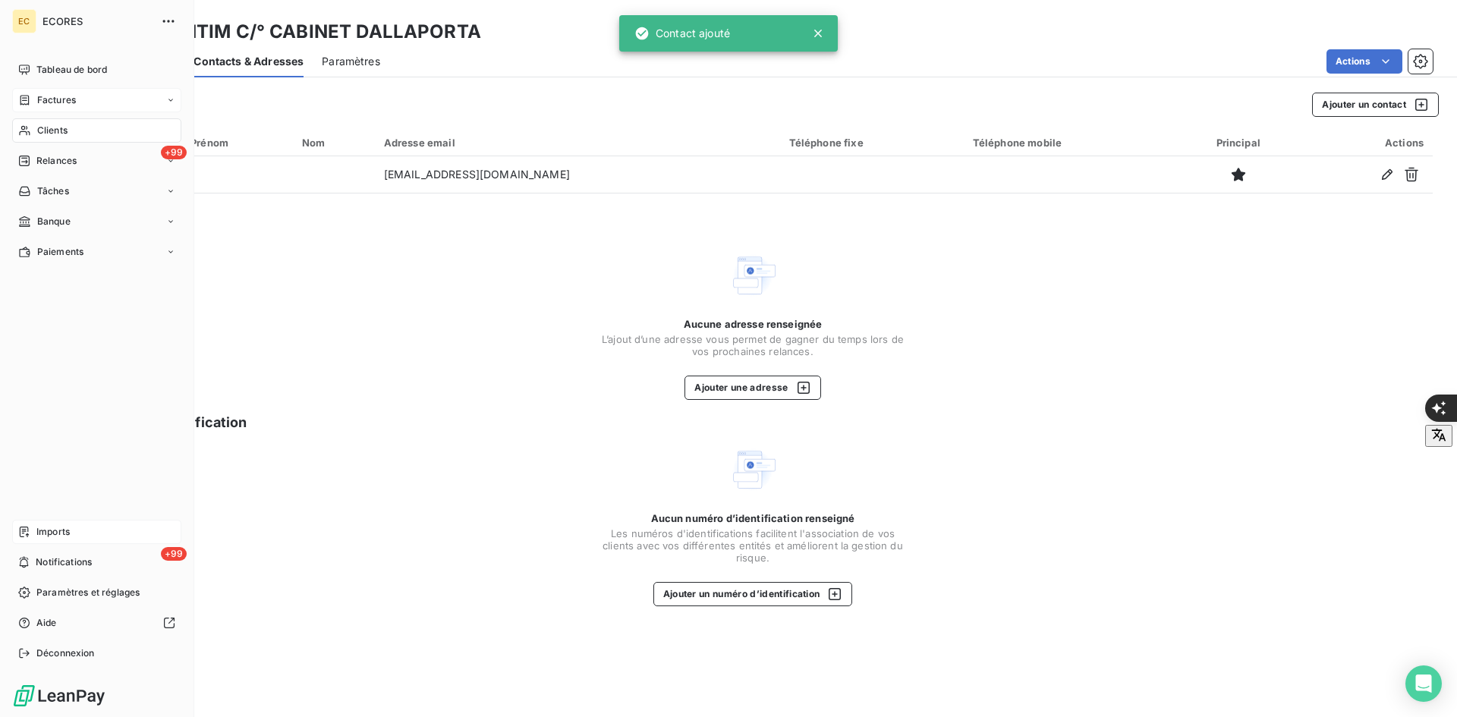
drag, startPoint x: 34, startPoint y: 527, endPoint x: 146, endPoint y: 527, distance: 111.6
click at [34, 527] on div "Imports" at bounding box center [96, 532] width 169 height 24
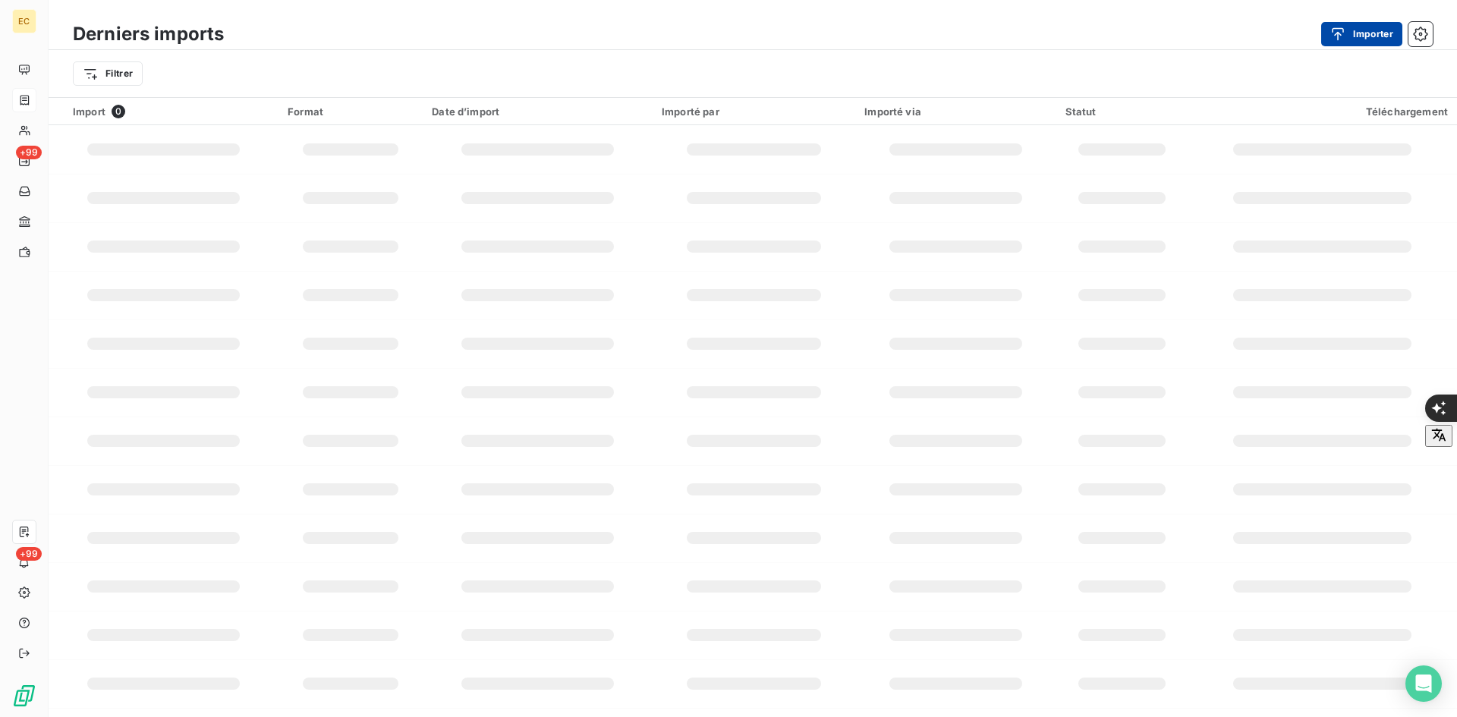
click at [1381, 30] on button "Importer" at bounding box center [1361, 34] width 81 height 24
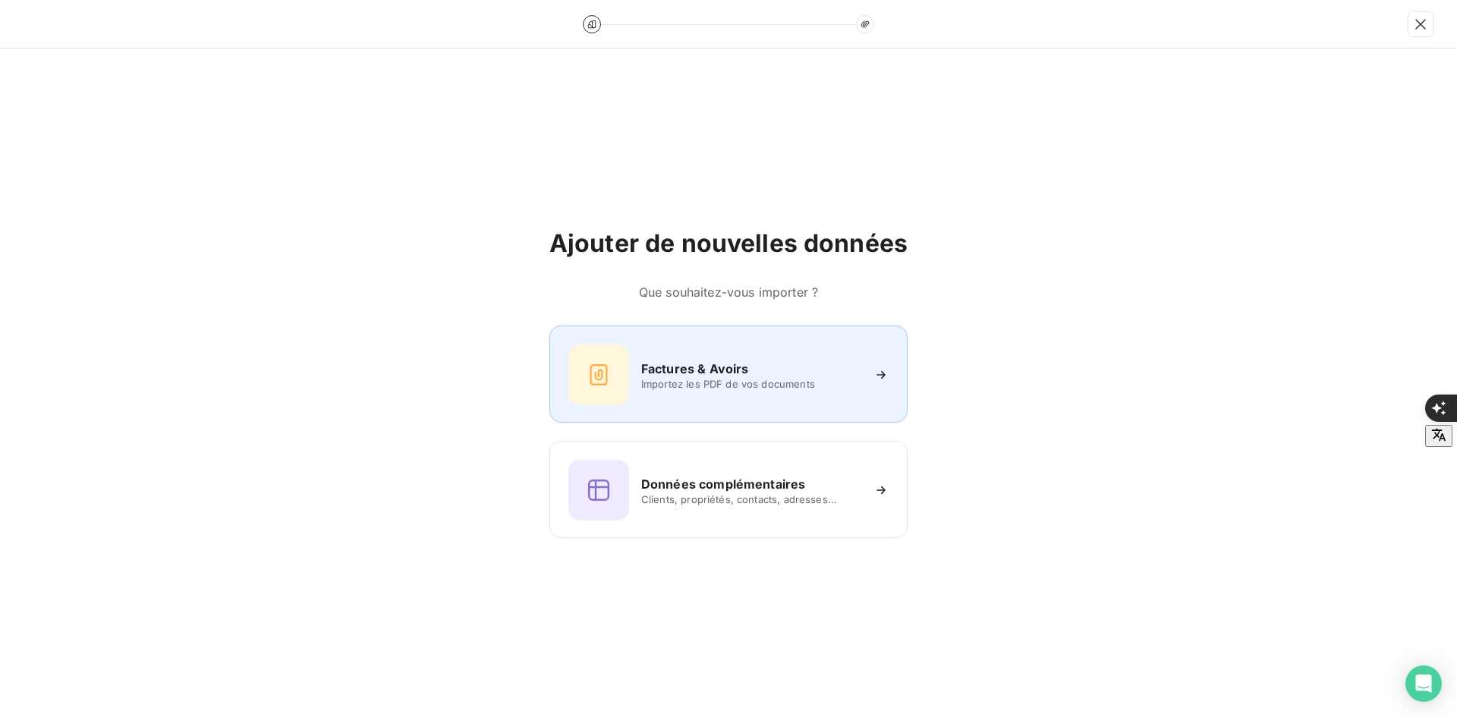
click at [721, 381] on span "Importez les PDF de vos documents" at bounding box center [751, 384] width 220 height 12
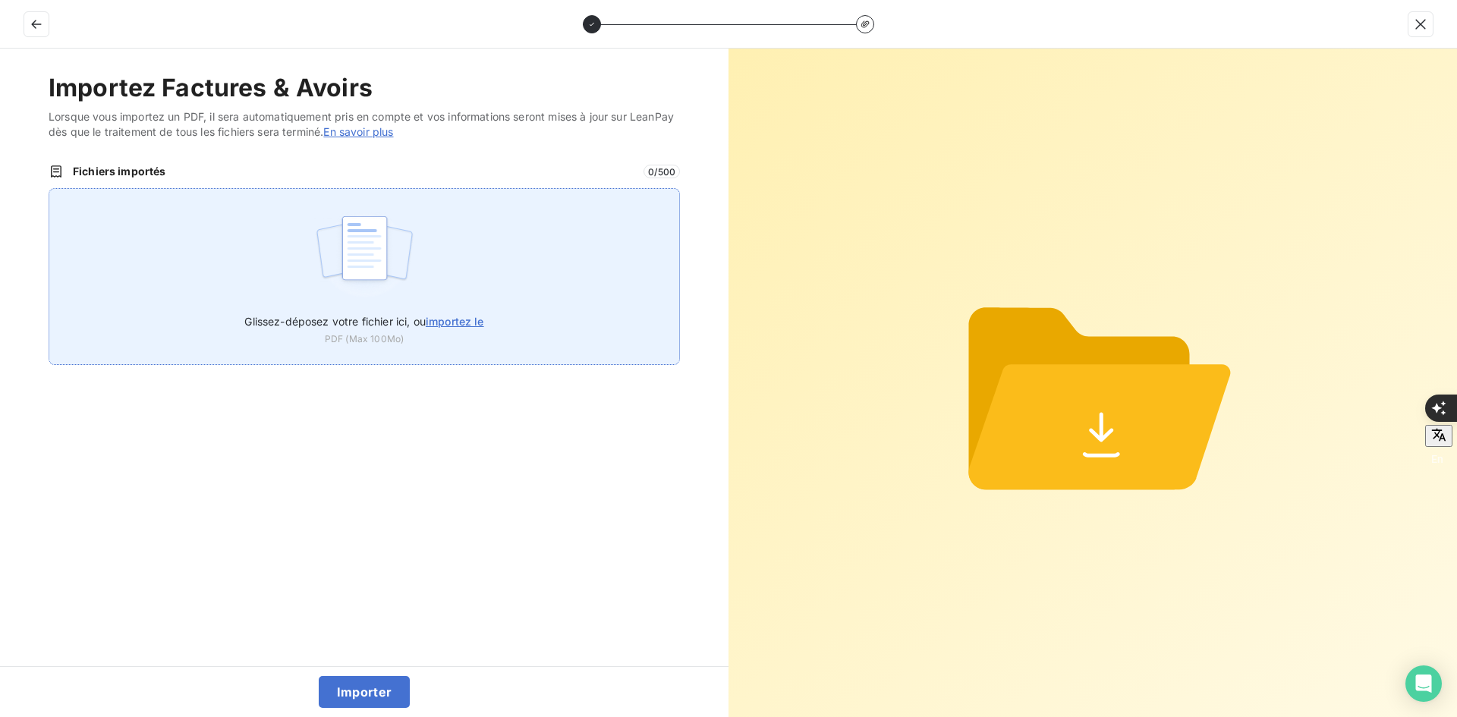
click at [406, 219] on img at bounding box center [364, 255] width 101 height 97
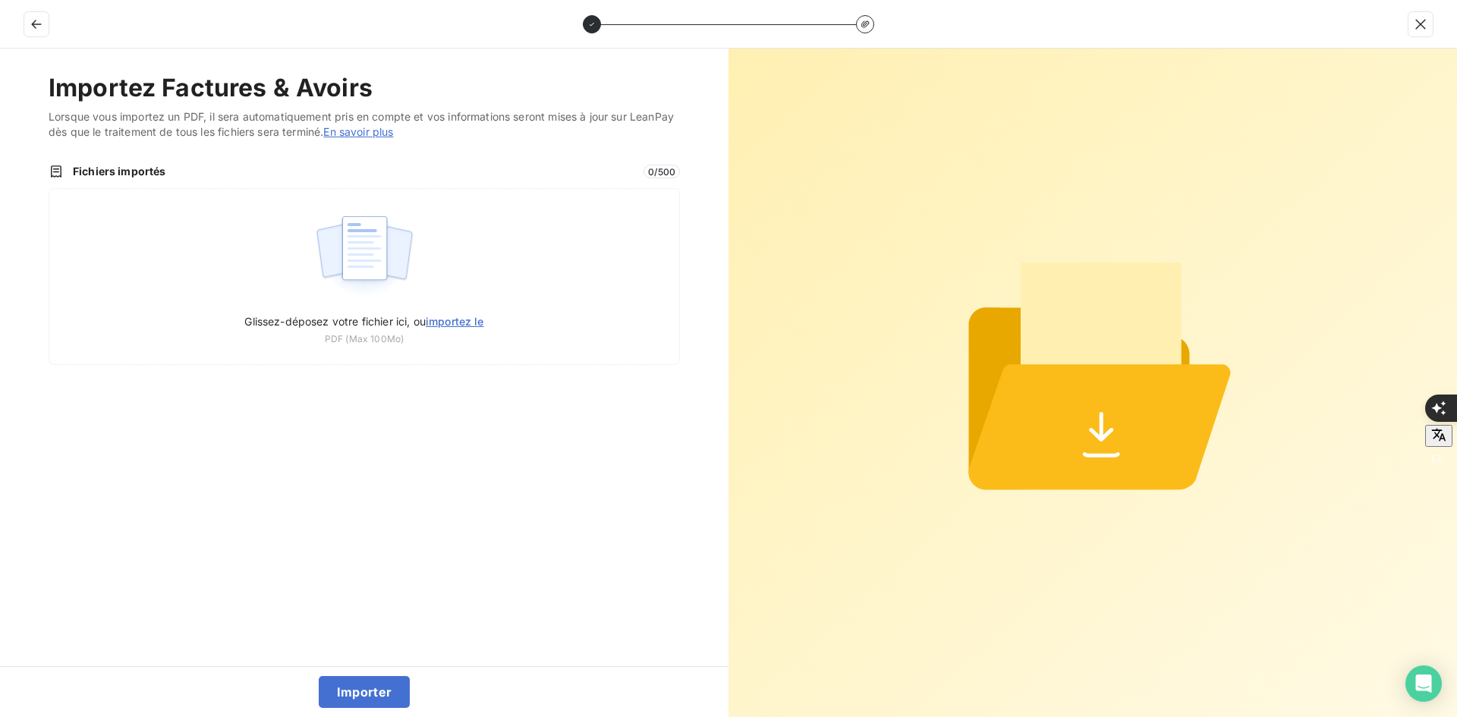
type input "C:\fakepath\FEF-2025-2390.pdf"
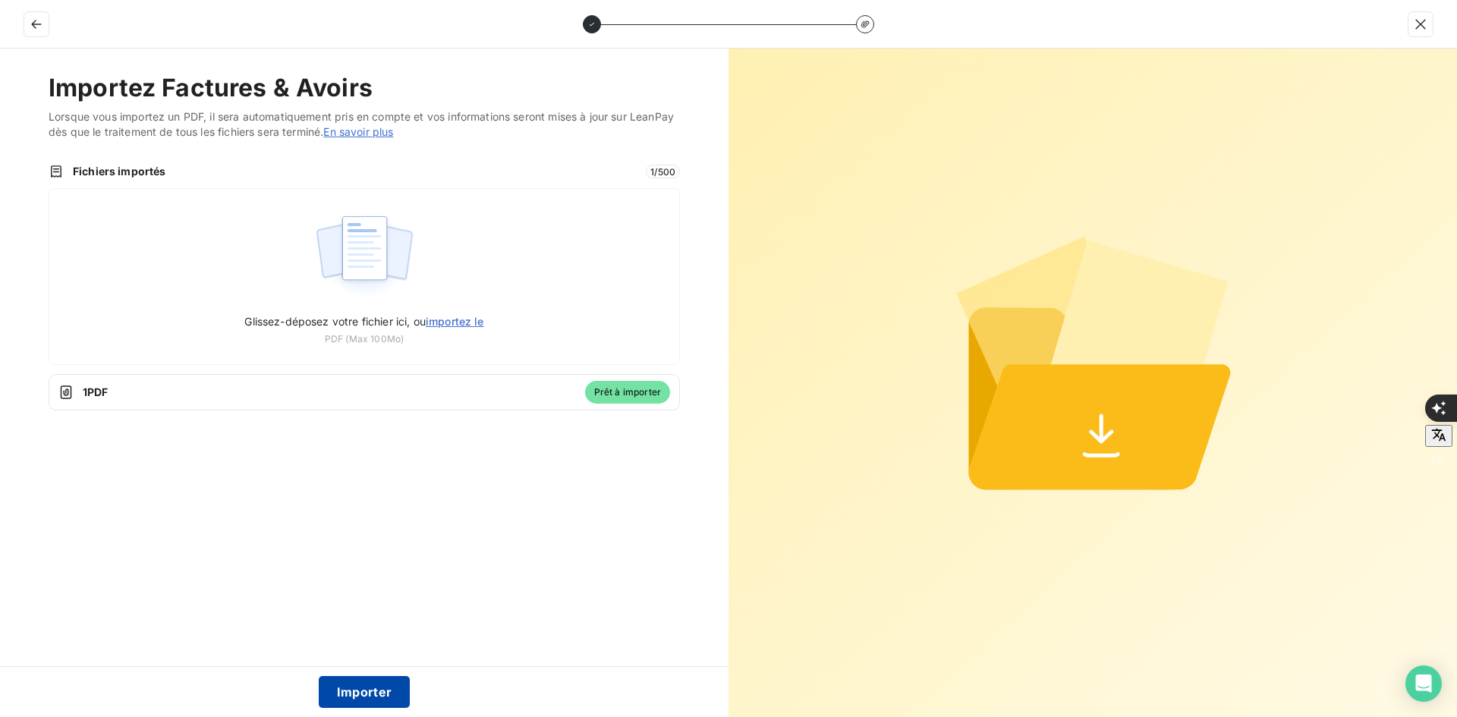
click at [351, 694] on button "Importer" at bounding box center [365, 692] width 92 height 32
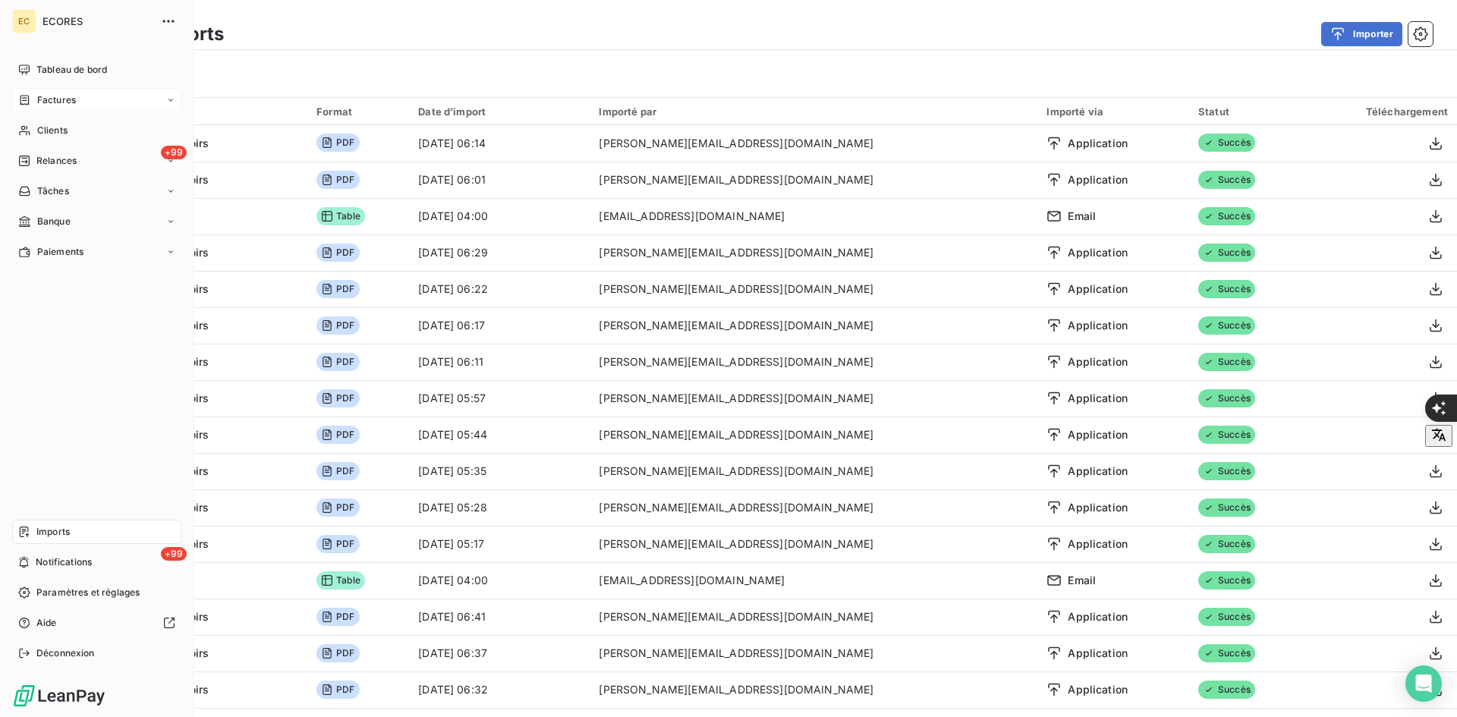
click at [47, 103] on span "Factures" at bounding box center [56, 100] width 39 height 14
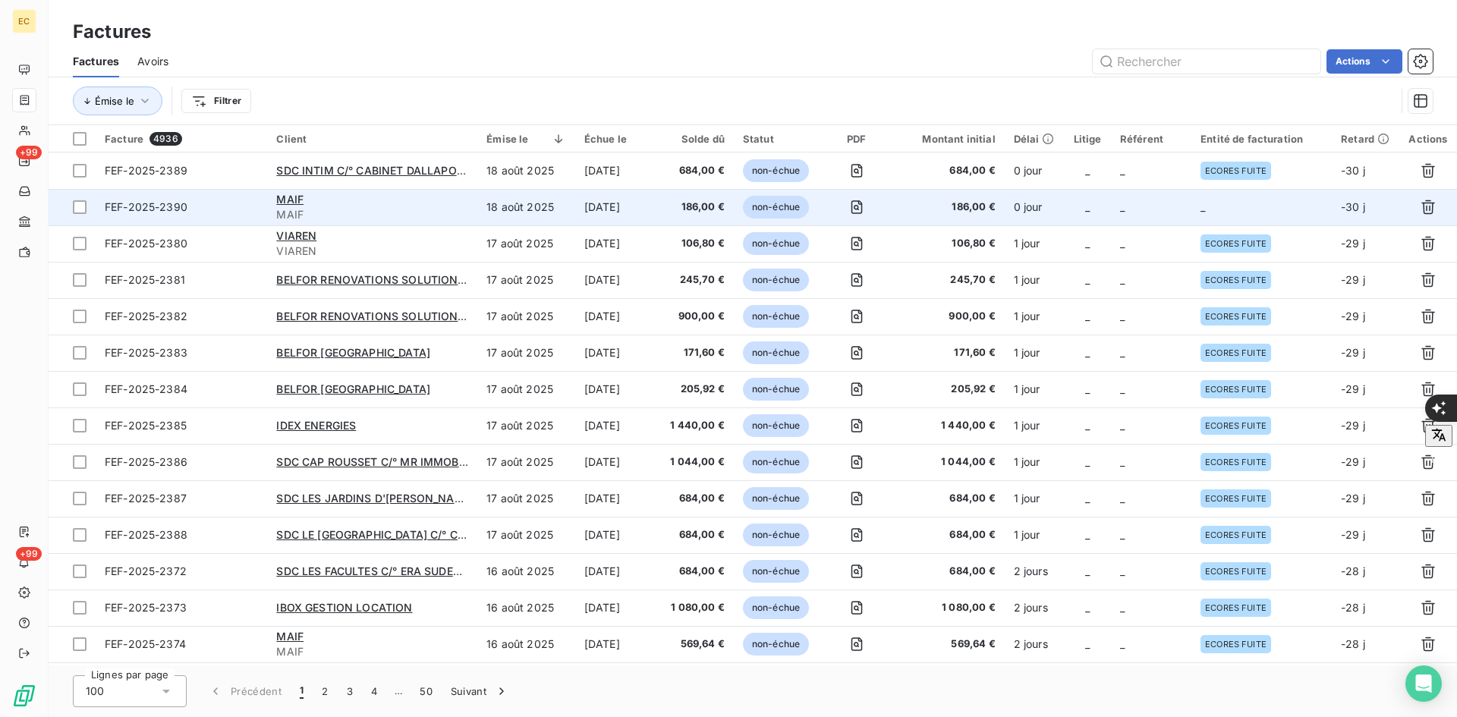
click at [1283, 204] on td "_" at bounding box center [1262, 207] width 140 height 36
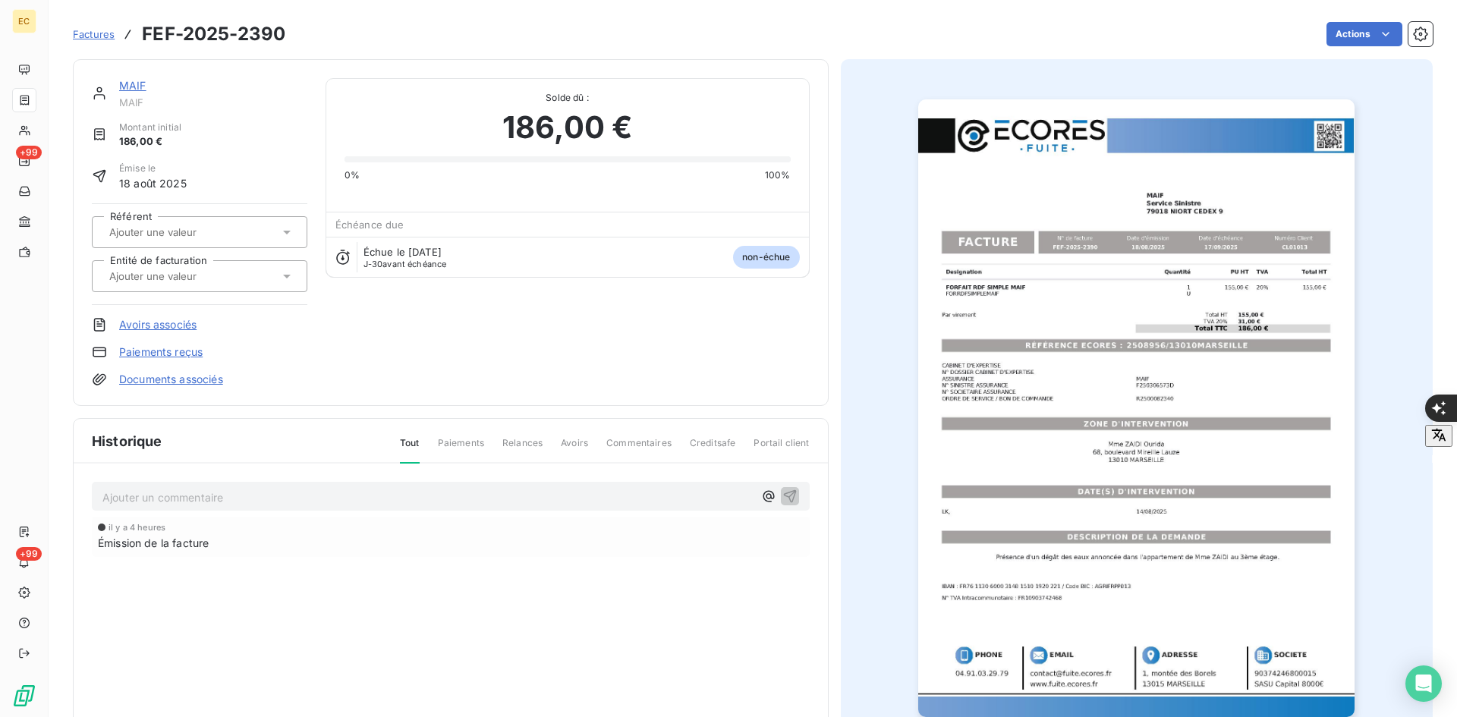
click at [222, 283] on div at bounding box center [192, 276] width 175 height 20
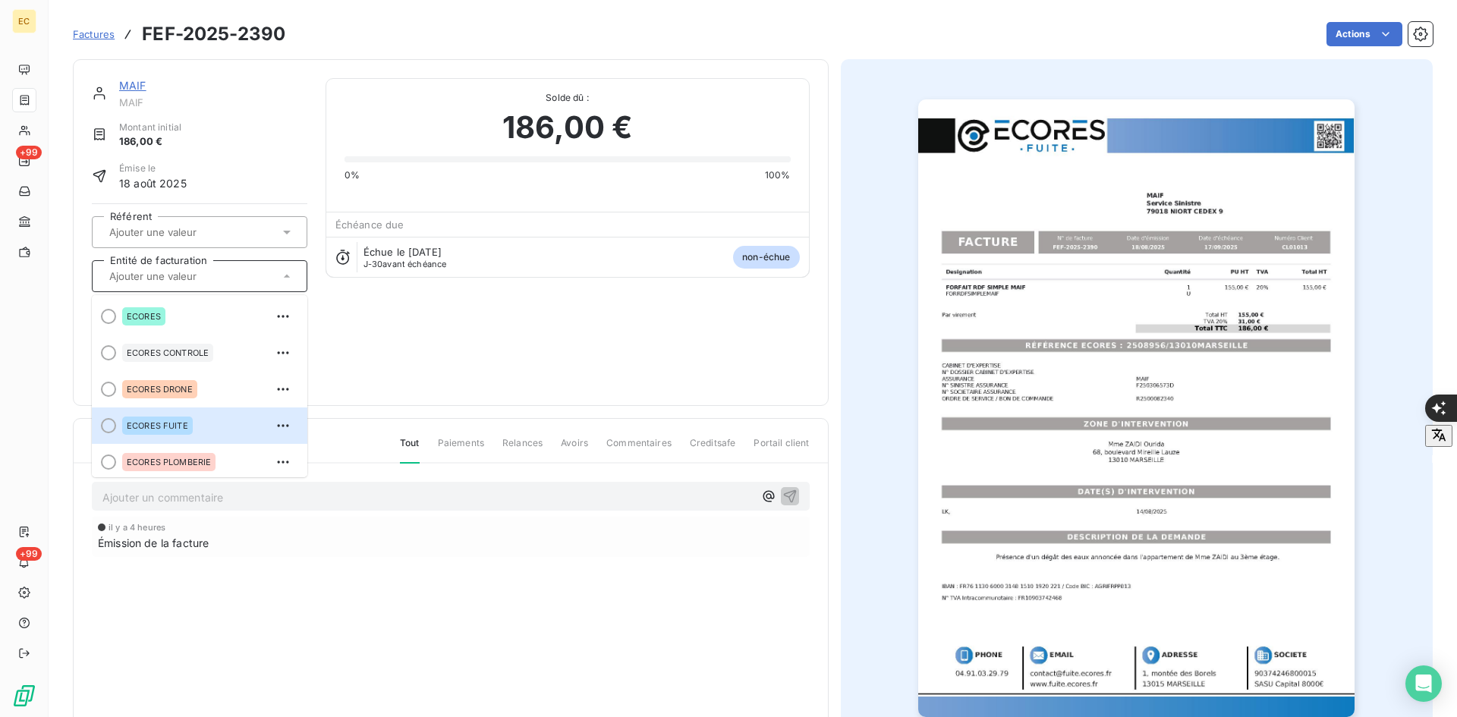
drag, startPoint x: 179, startPoint y: 430, endPoint x: 187, endPoint y: 409, distance: 21.9
click at [179, 427] on span "ECORES FUITE" at bounding box center [157, 425] width 61 height 9
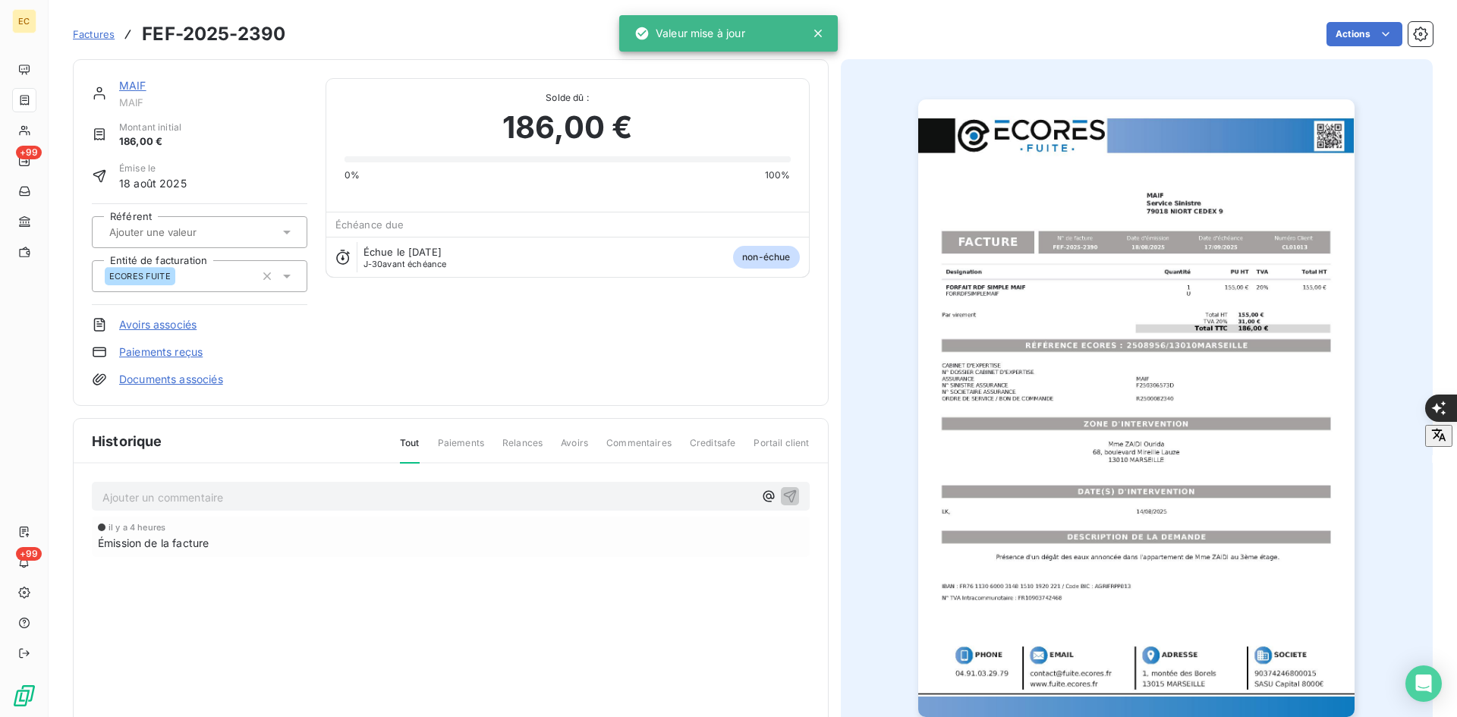
click at [196, 381] on link "Documents associés" at bounding box center [171, 379] width 104 height 15
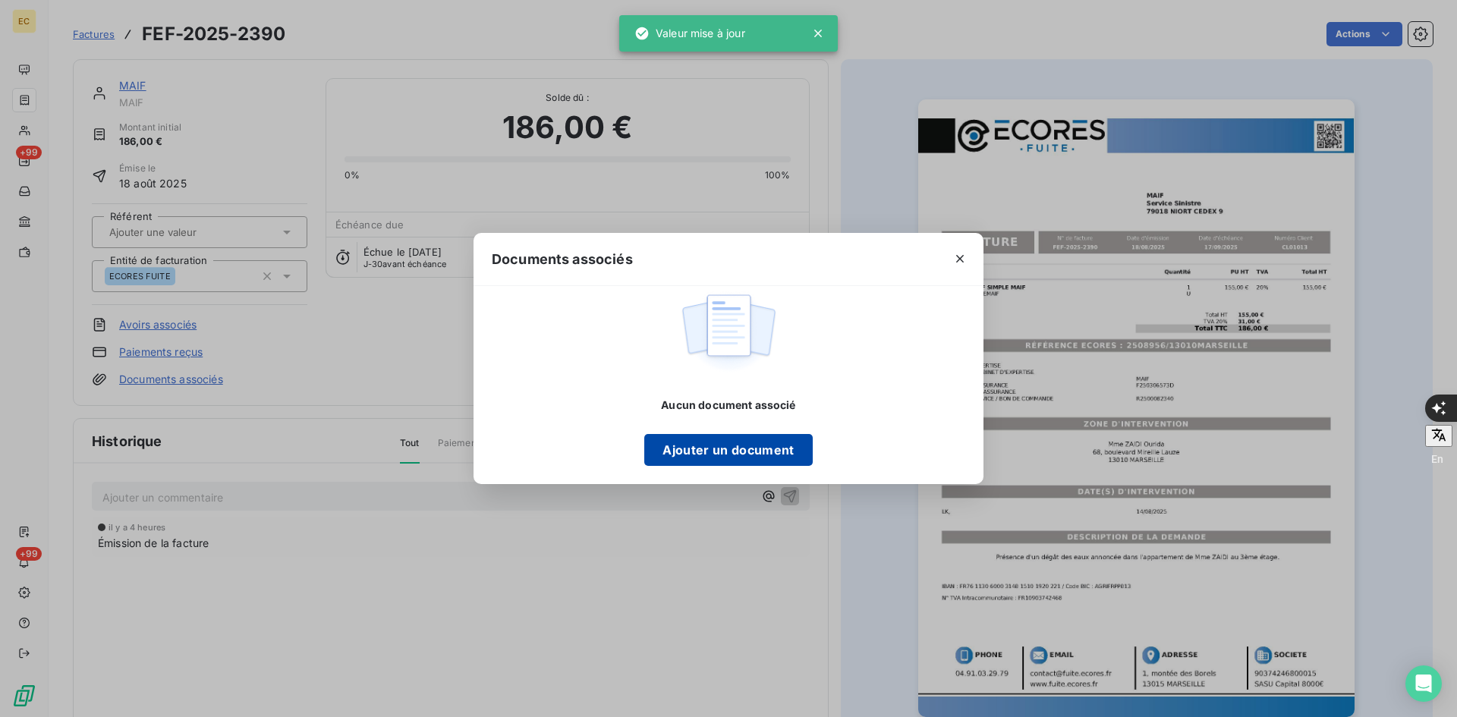
click at [756, 447] on button "Ajouter un document" at bounding box center [728, 450] width 168 height 32
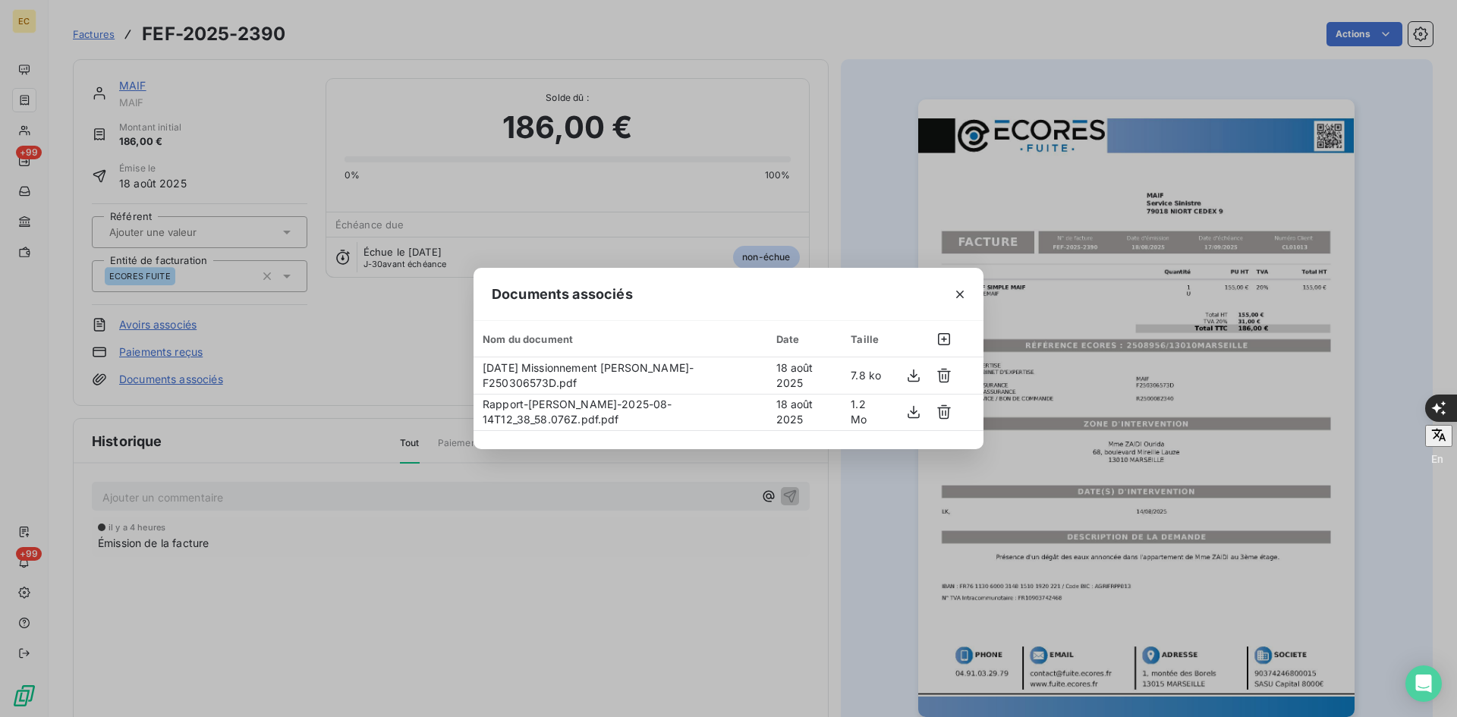
drag, startPoint x: 962, startPoint y: 290, endPoint x: 937, endPoint y: 296, distance: 26.5
click at [959, 293] on icon "button" at bounding box center [959, 294] width 15 height 15
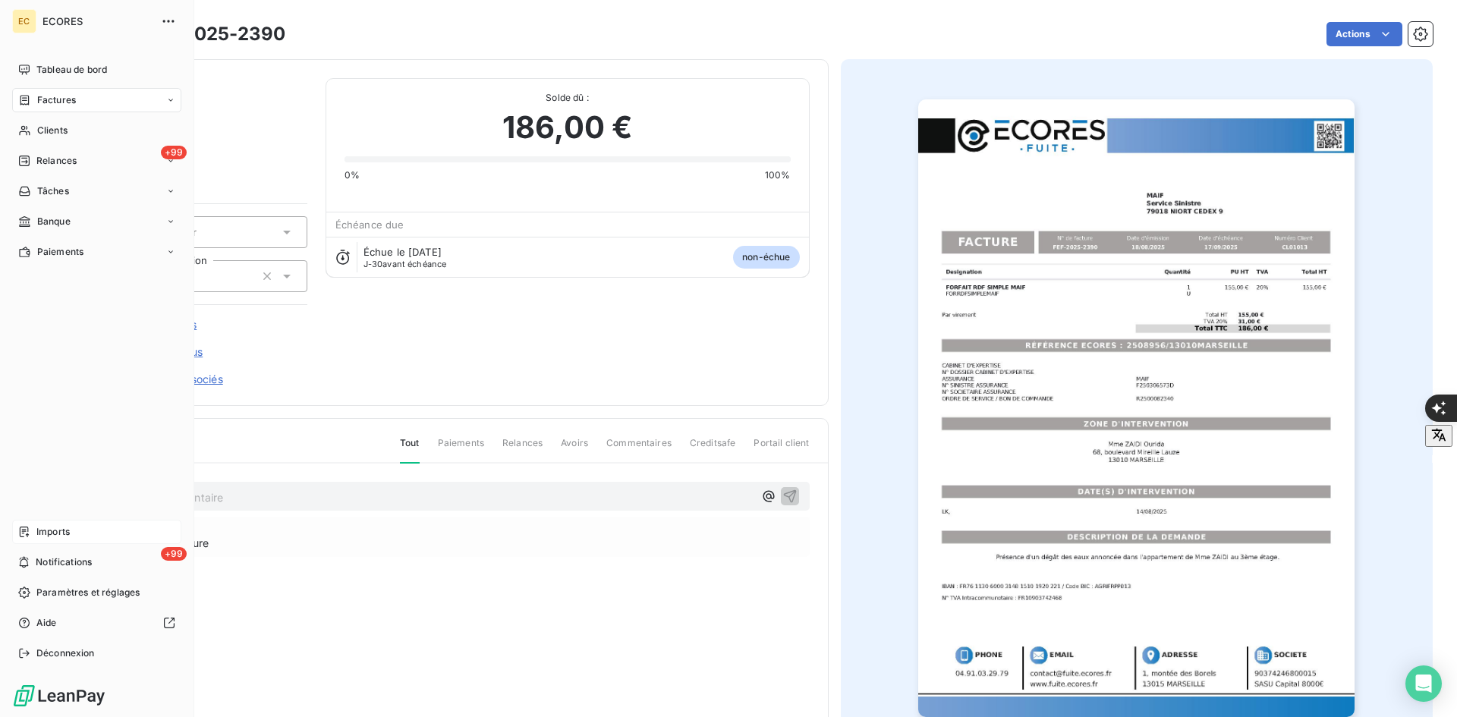
drag, startPoint x: 47, startPoint y: 523, endPoint x: 63, endPoint y: 523, distance: 15.9
click at [46, 523] on div "Imports" at bounding box center [96, 532] width 169 height 24
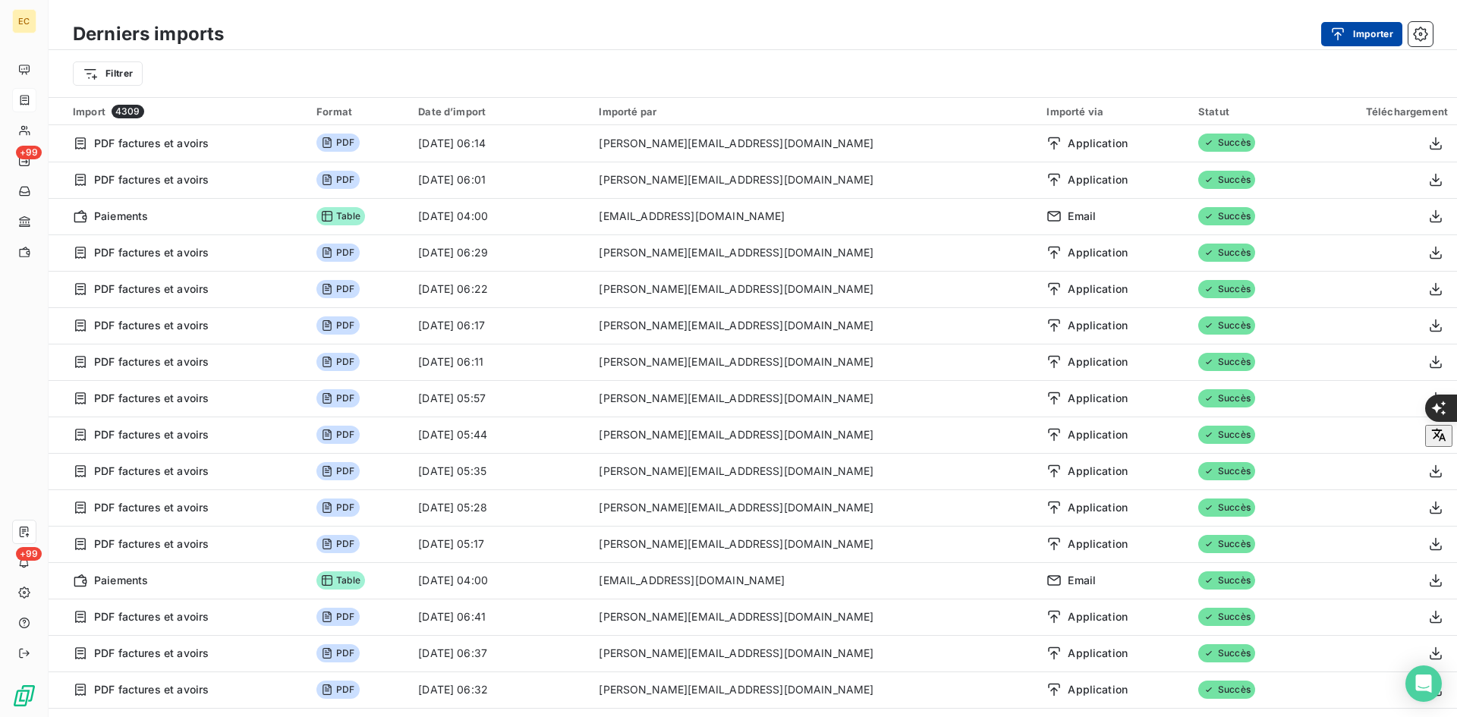
click at [1343, 23] on button "Importer" at bounding box center [1361, 34] width 81 height 24
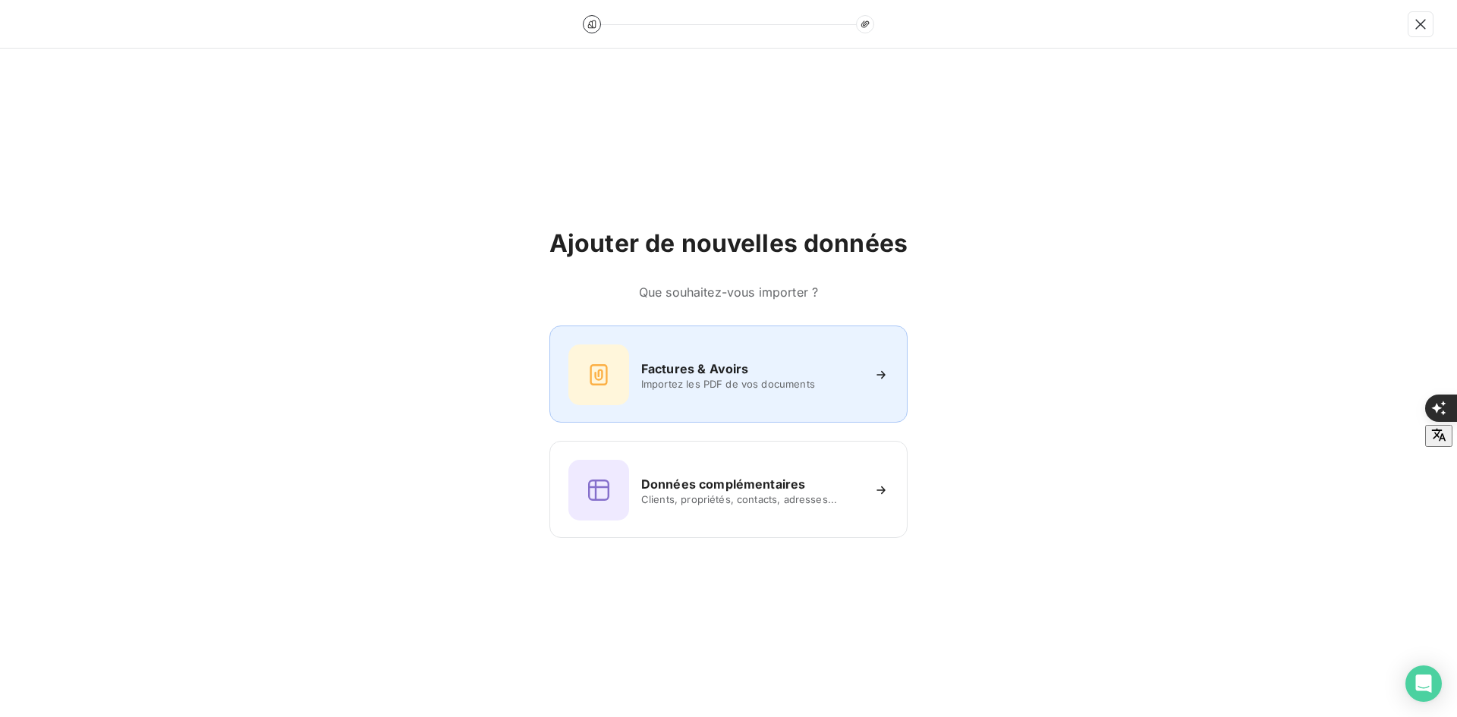
click at [777, 376] on div "Factures & Avoirs" at bounding box center [751, 369] width 220 height 18
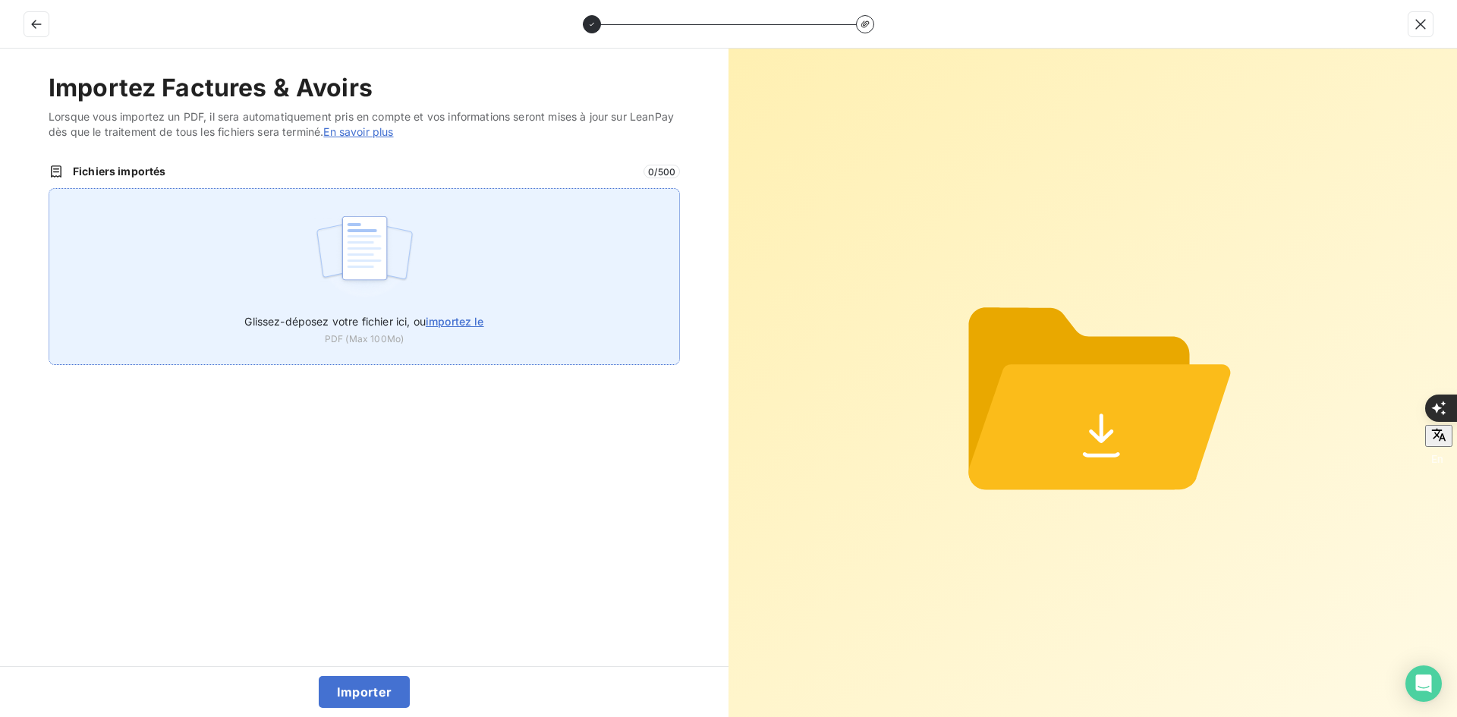
click at [454, 249] on div "Glissez-déposez votre fichier ici, ou importez le PDF (Max 100Mo)" at bounding box center [364, 276] width 631 height 177
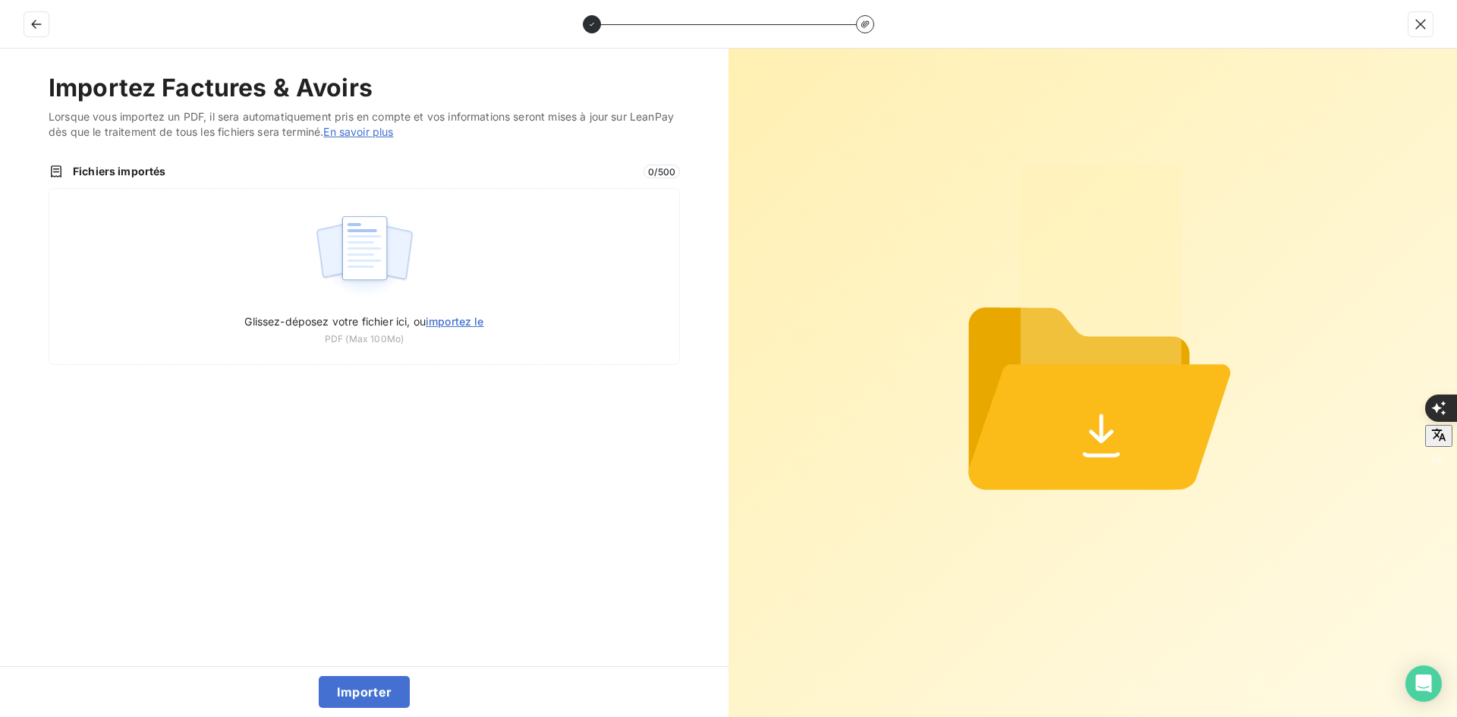
type input "C:\fakepath\FEF-2025-2391.pdf"
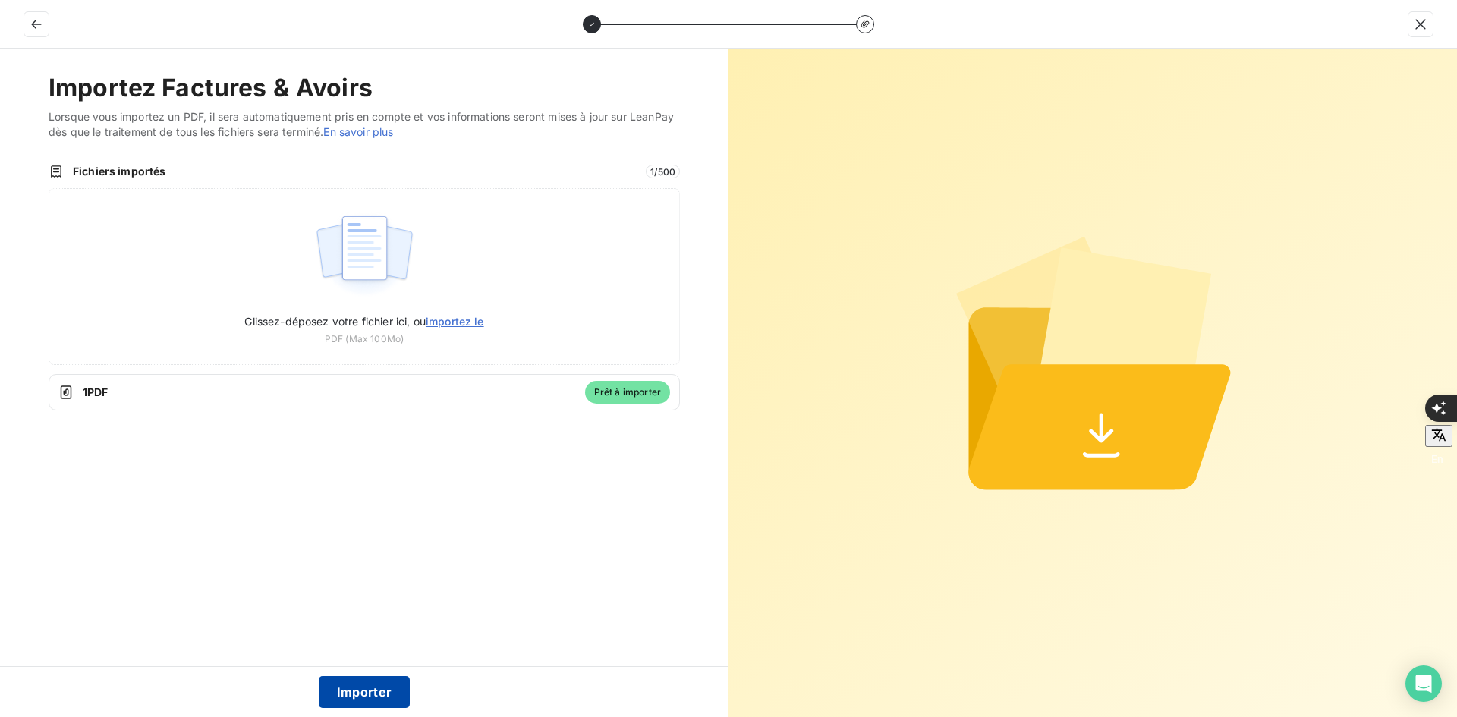
click at [387, 686] on button "Importer" at bounding box center [365, 692] width 92 height 32
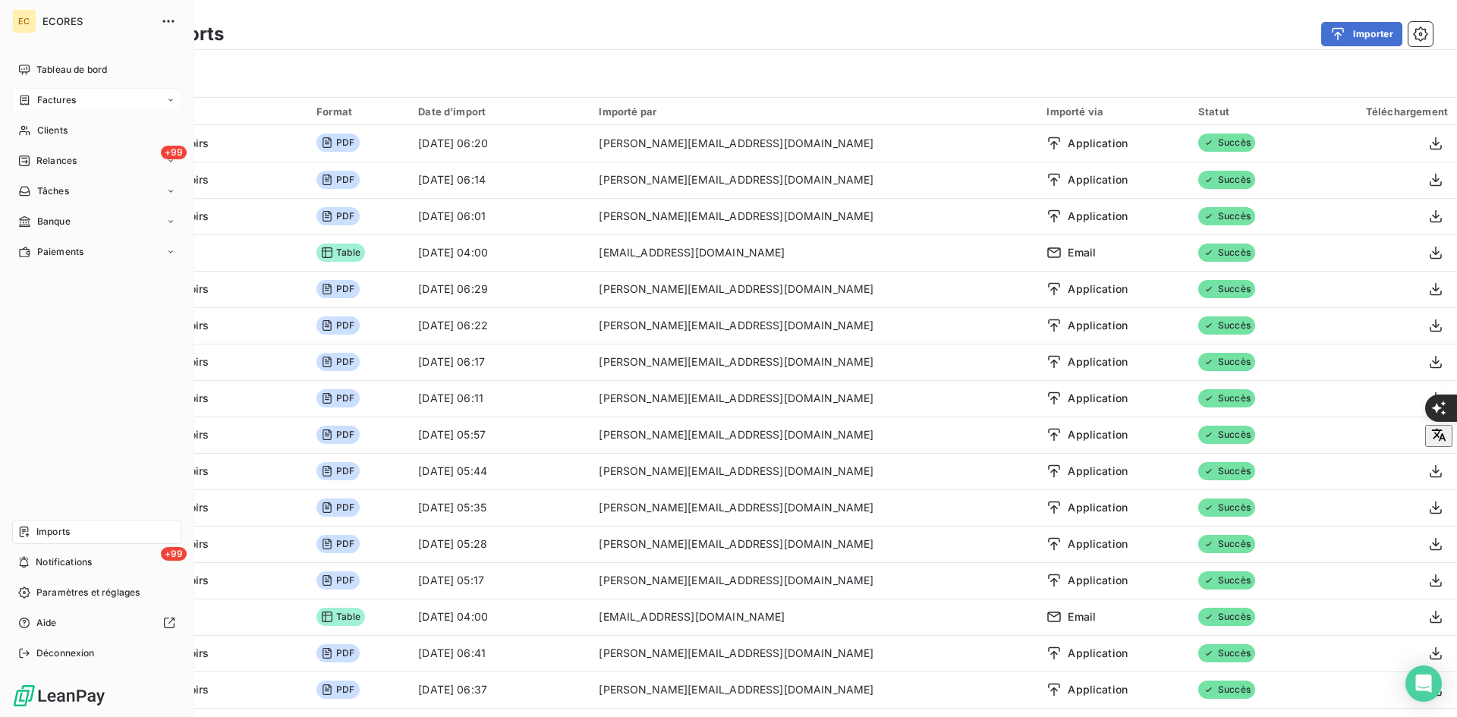
click at [55, 99] on span "Factures" at bounding box center [56, 100] width 39 height 14
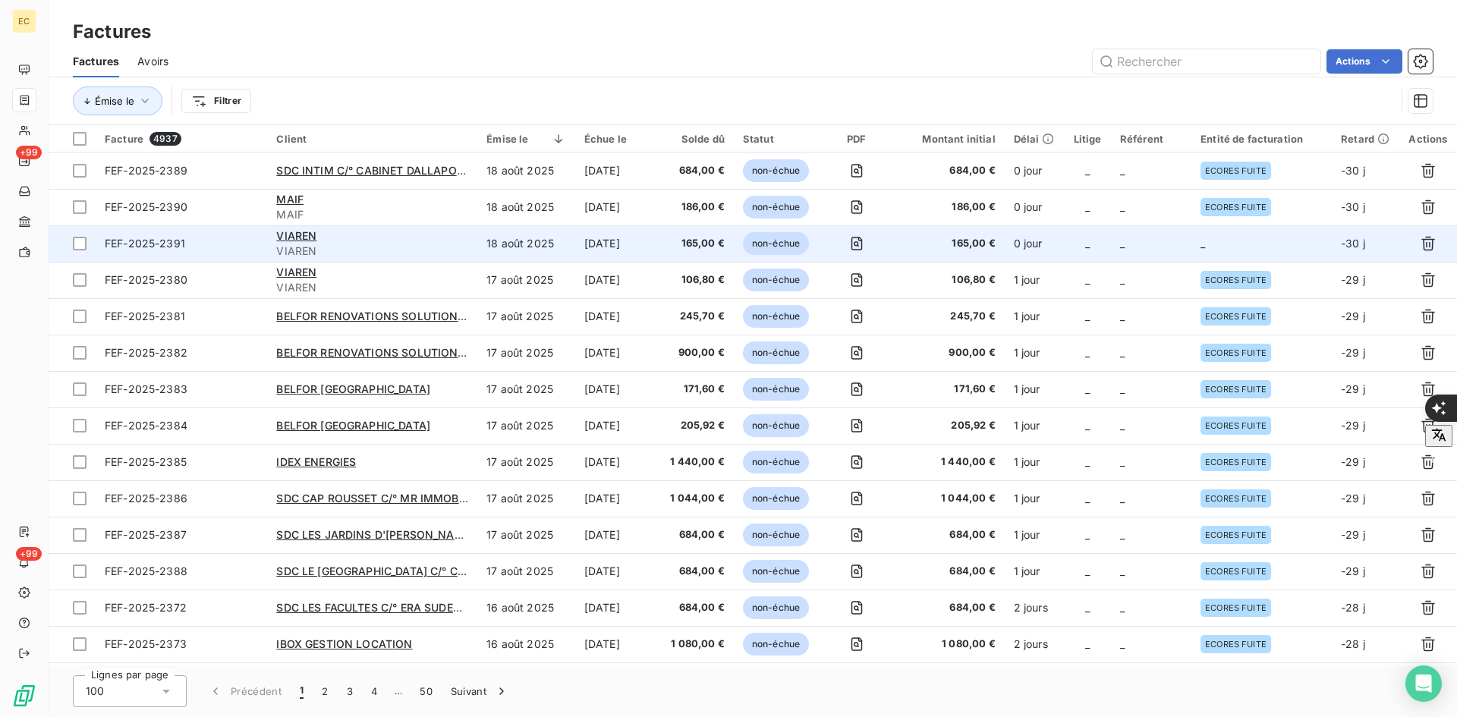
click at [1233, 242] on td "_" at bounding box center [1262, 243] width 140 height 36
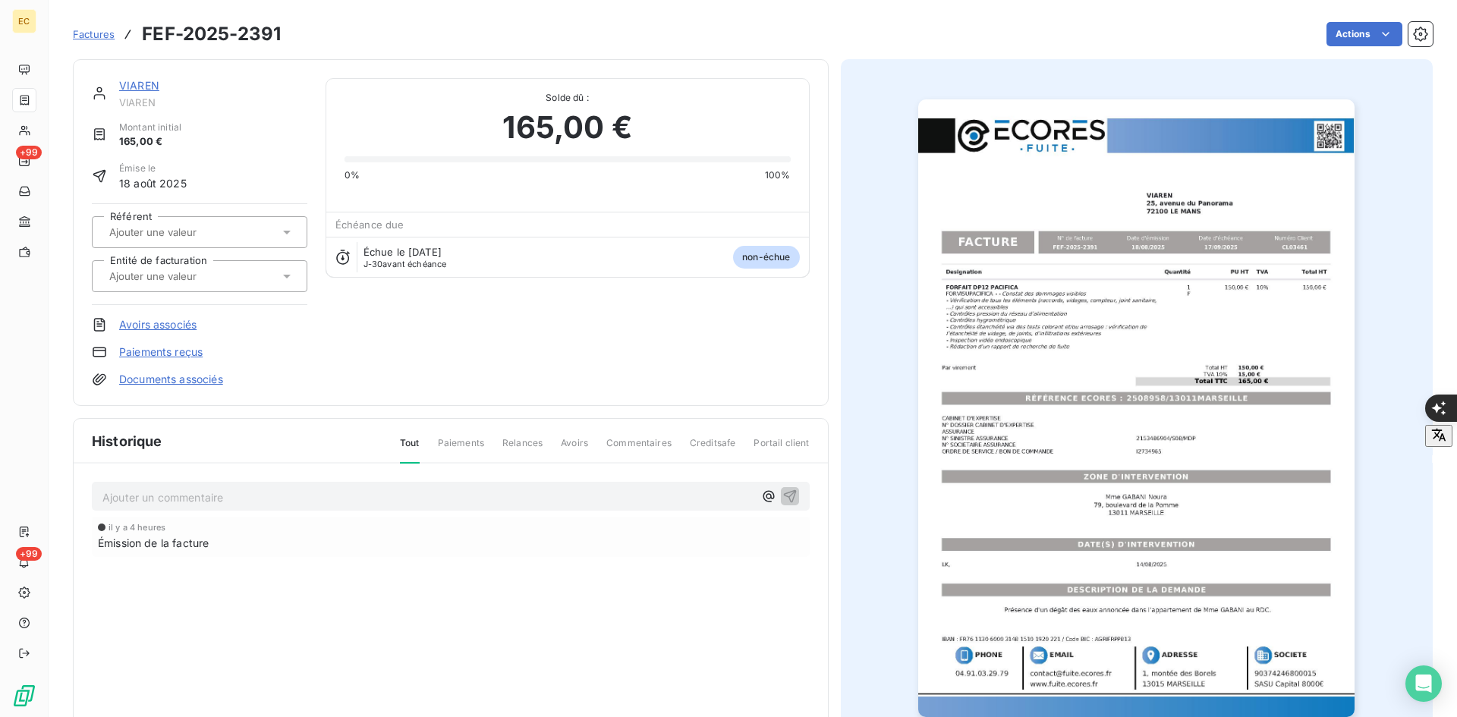
click at [184, 282] on input "text" at bounding box center [184, 276] width 153 height 14
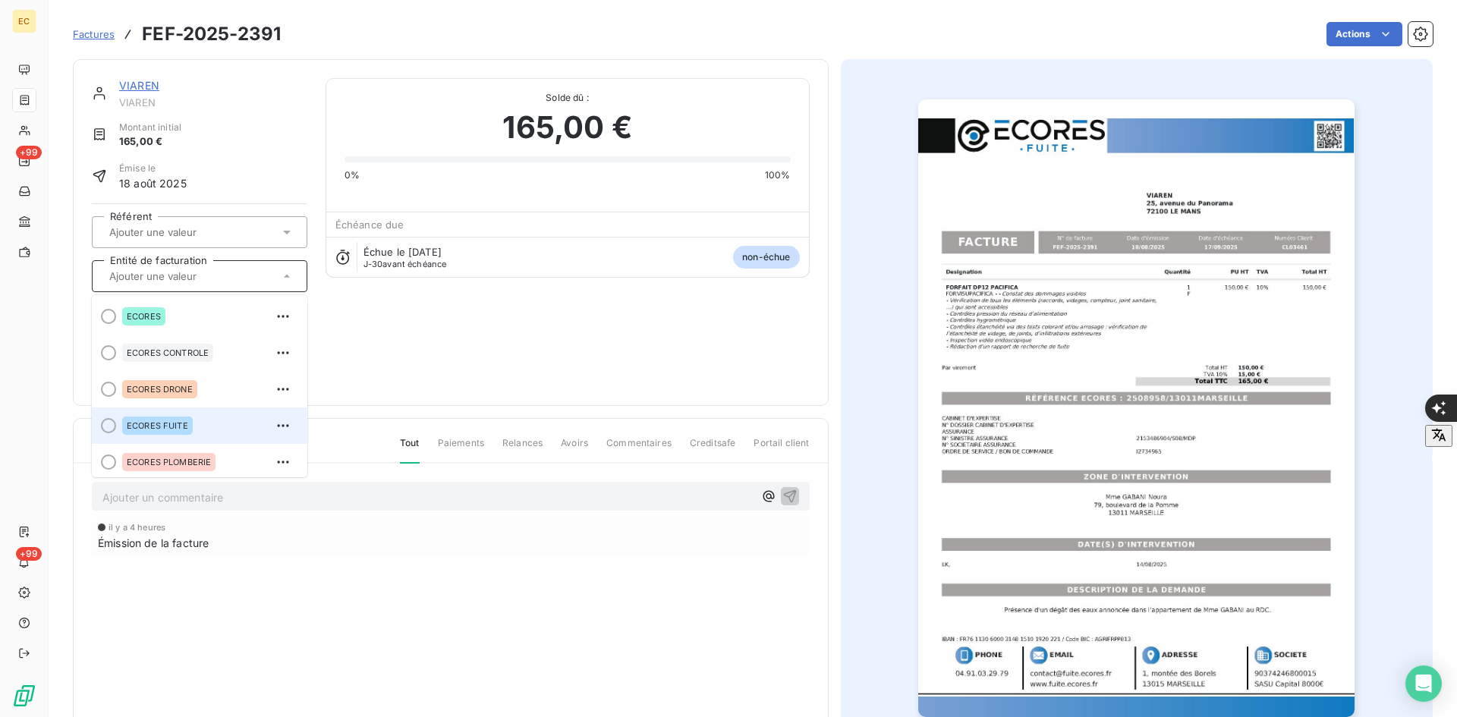
click at [188, 437] on div "ECORES FUITE" at bounding box center [208, 426] width 173 height 24
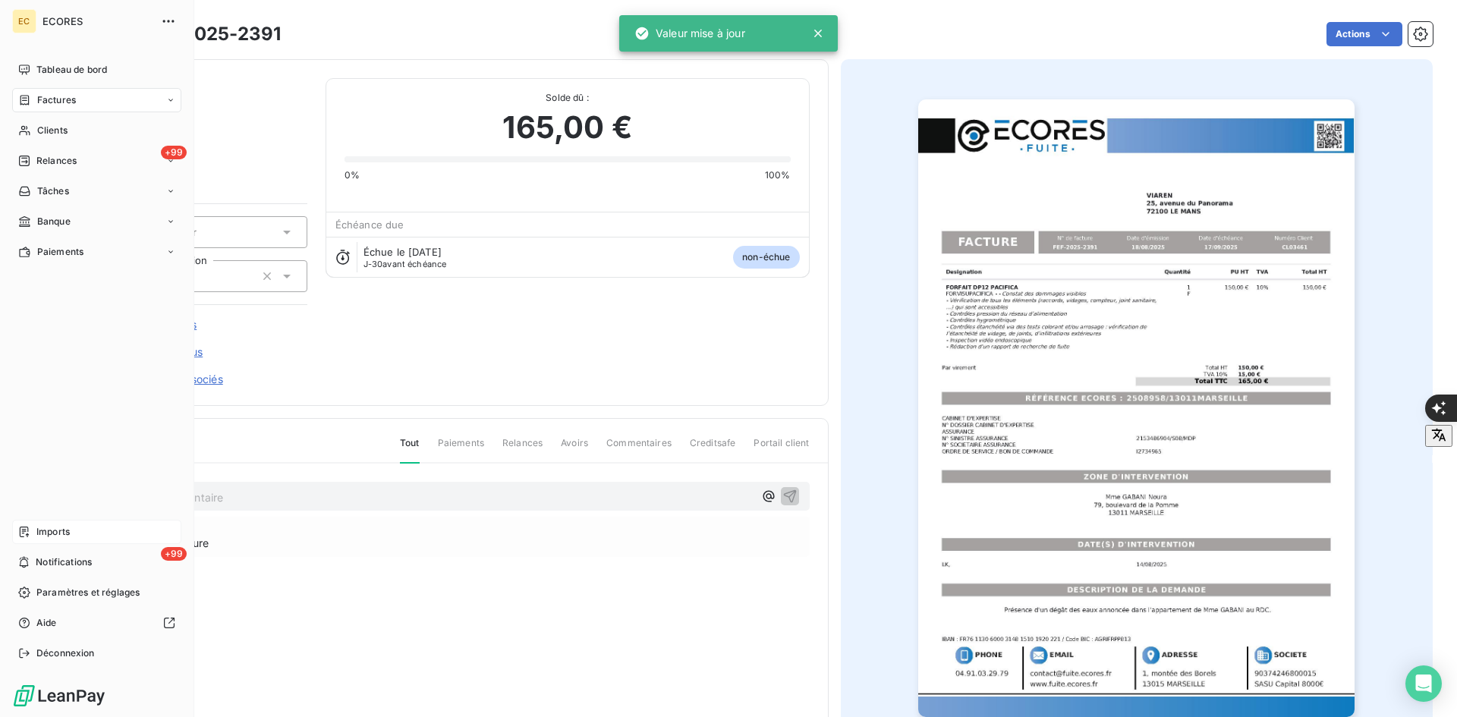
click at [33, 542] on div "Imports" at bounding box center [96, 532] width 169 height 24
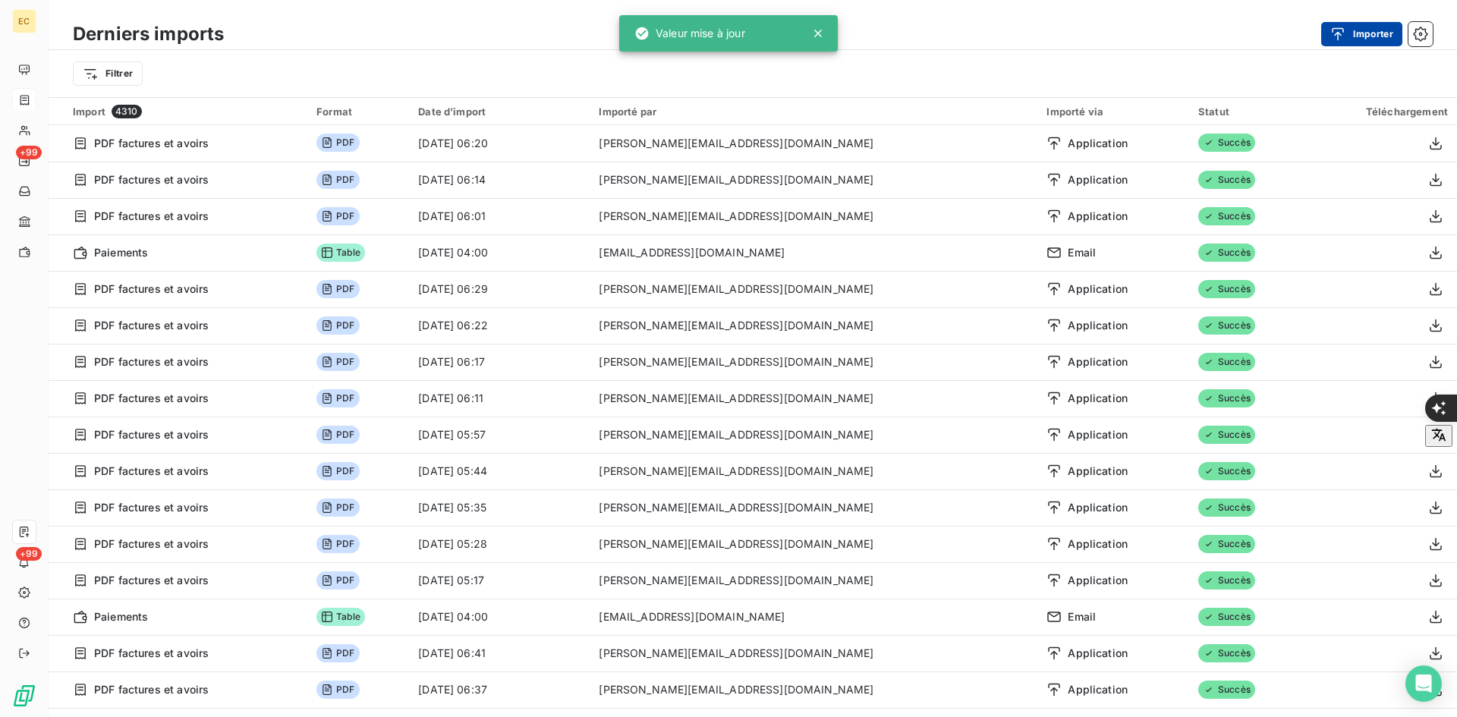
click at [1336, 31] on icon "button" at bounding box center [1337, 34] width 15 height 15
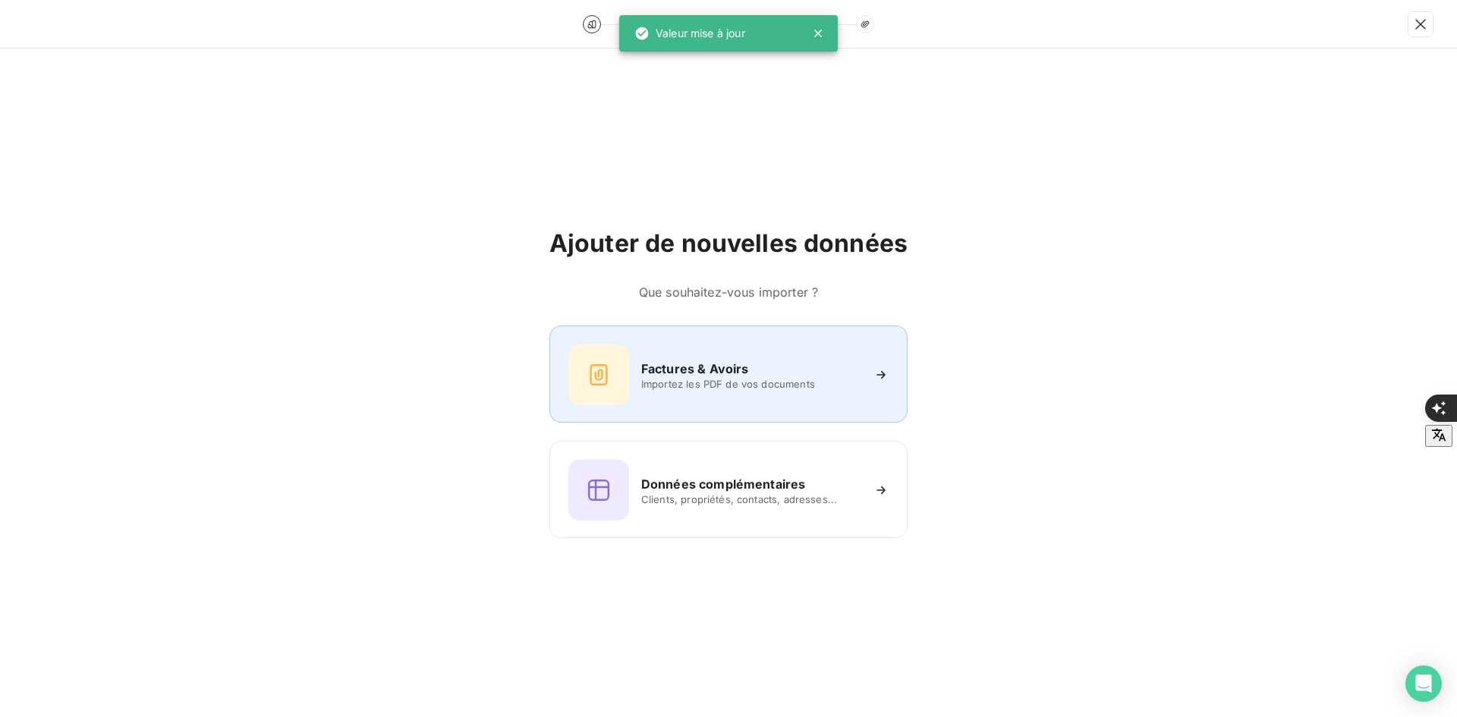
click at [697, 357] on div "Factures & Avoirs Importez les PDF de vos documents" at bounding box center [728, 375] width 320 height 61
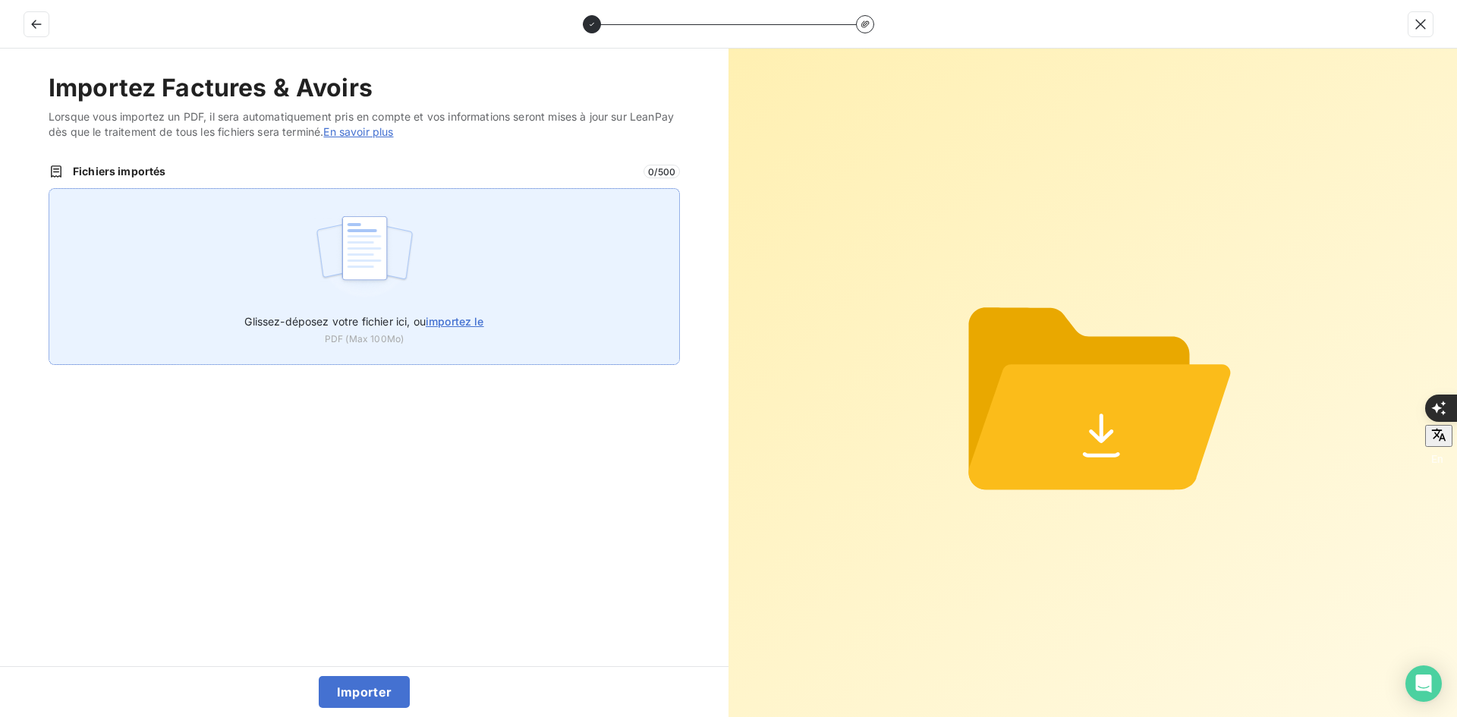
click at [500, 266] on div "Glissez-déposez votre fichier ici, ou importez le PDF (Max 100Mo)" at bounding box center [364, 276] width 631 height 177
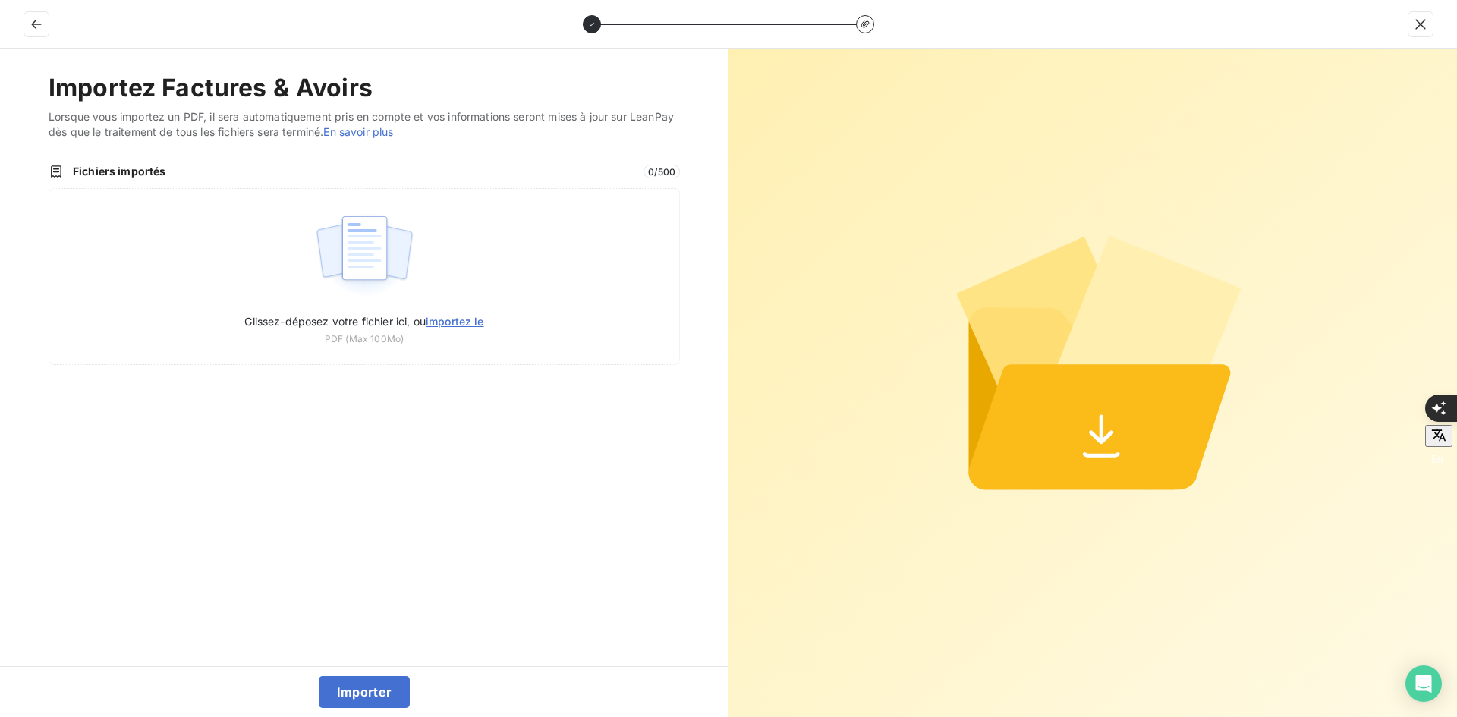
type input "C:\fakepath\FEF-2025-2392.pdf"
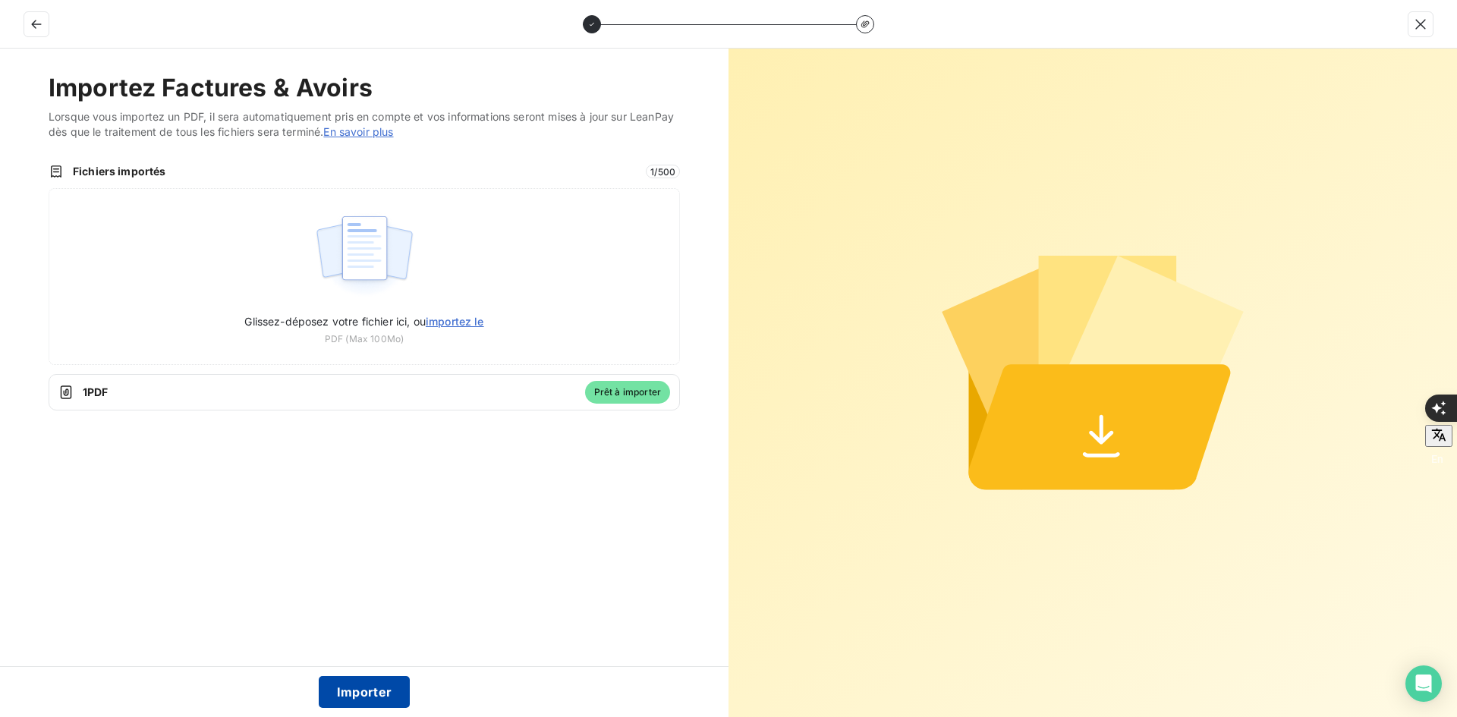
click at [376, 689] on button "Importer" at bounding box center [365, 692] width 92 height 32
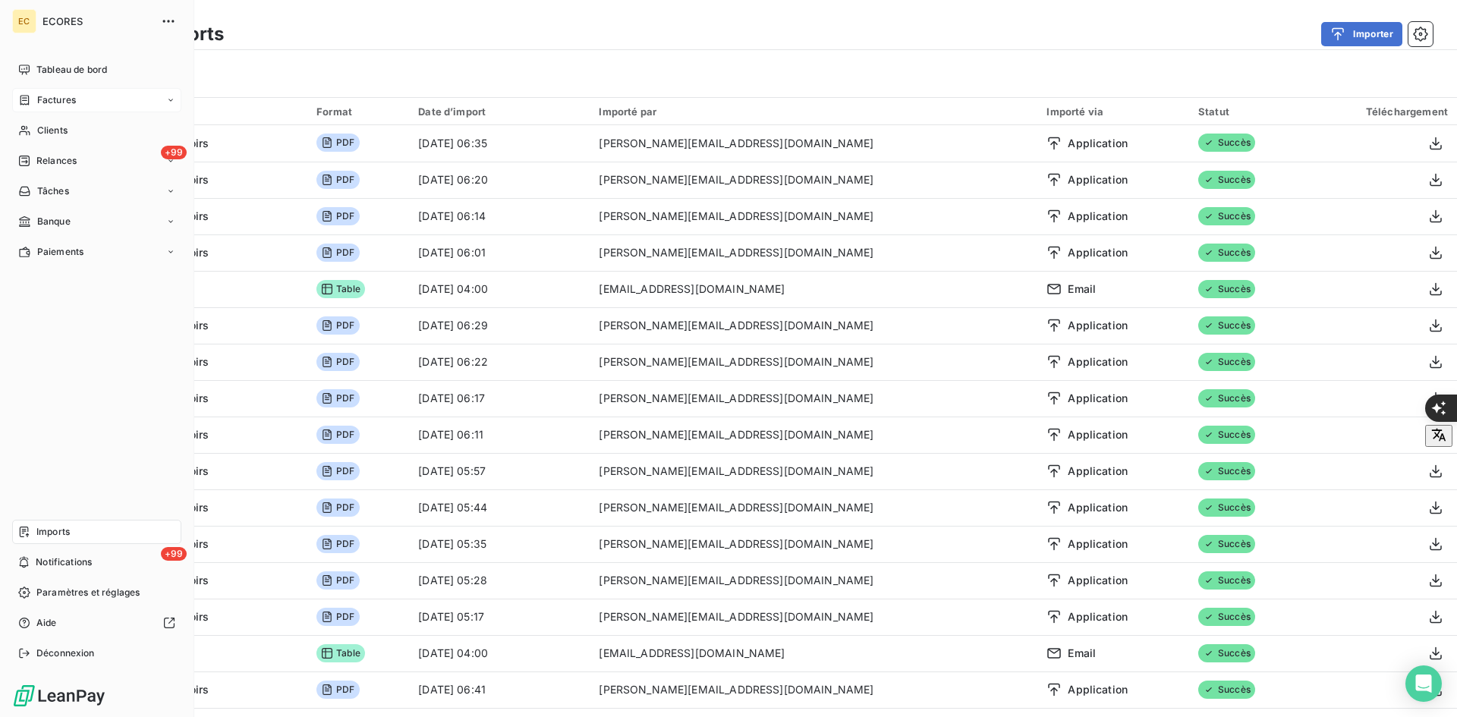
click at [41, 98] on span "Factures" at bounding box center [56, 100] width 39 height 14
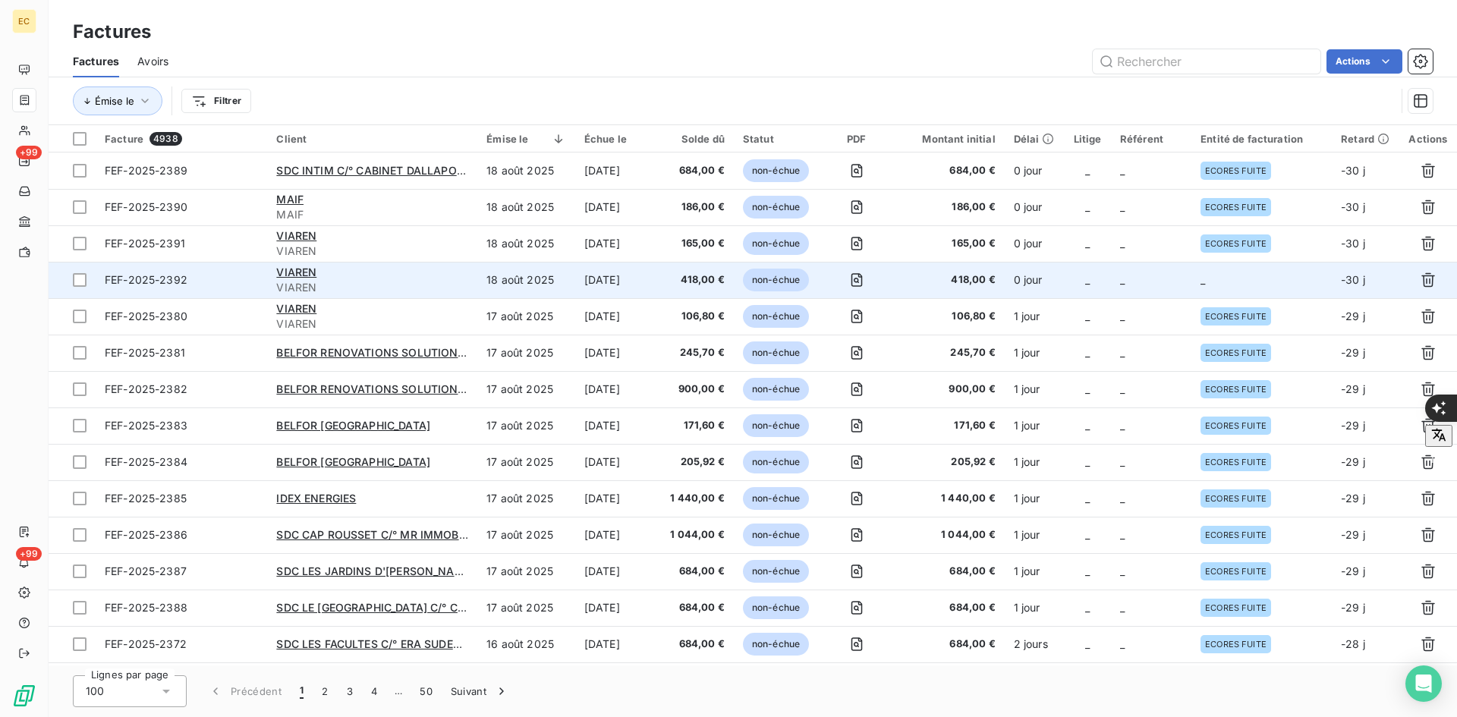
click at [1255, 293] on td "_" at bounding box center [1262, 280] width 140 height 36
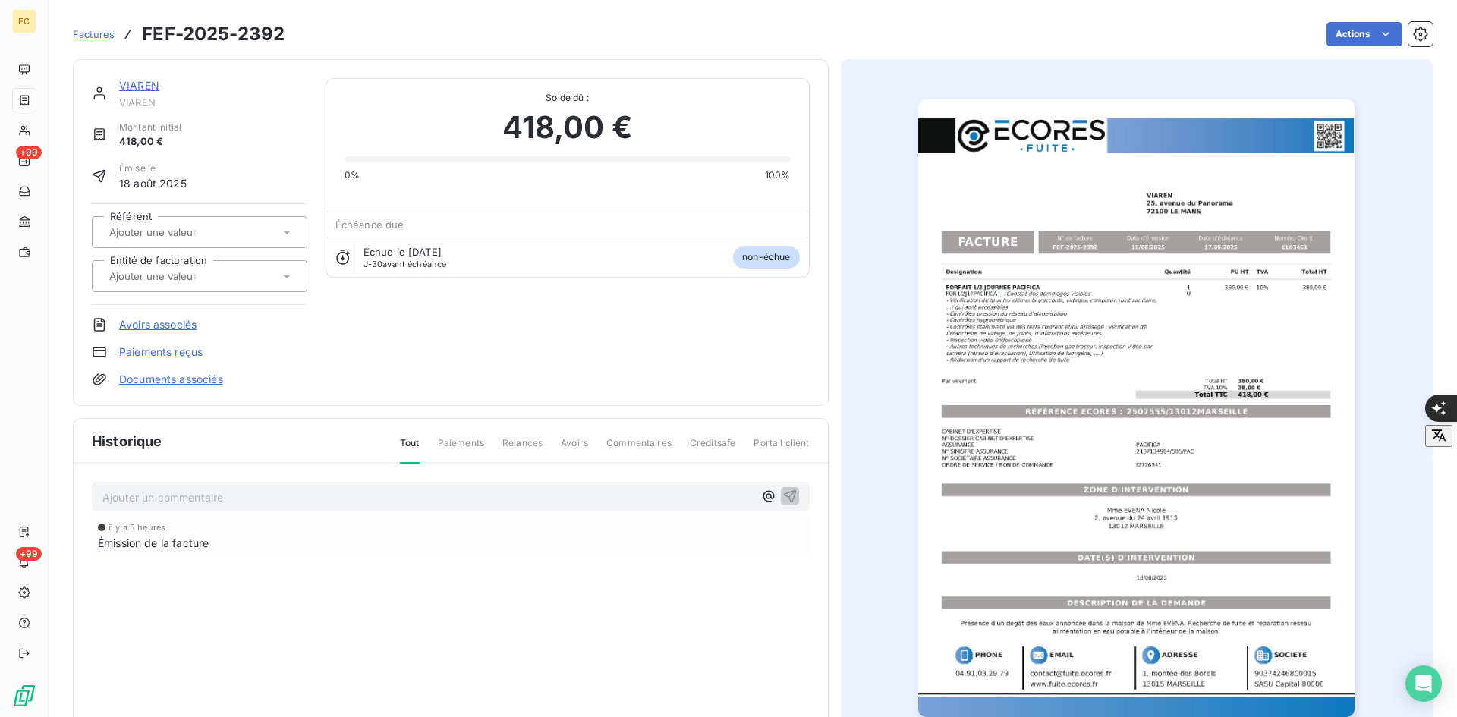
click at [231, 285] on div at bounding box center [192, 276] width 175 height 20
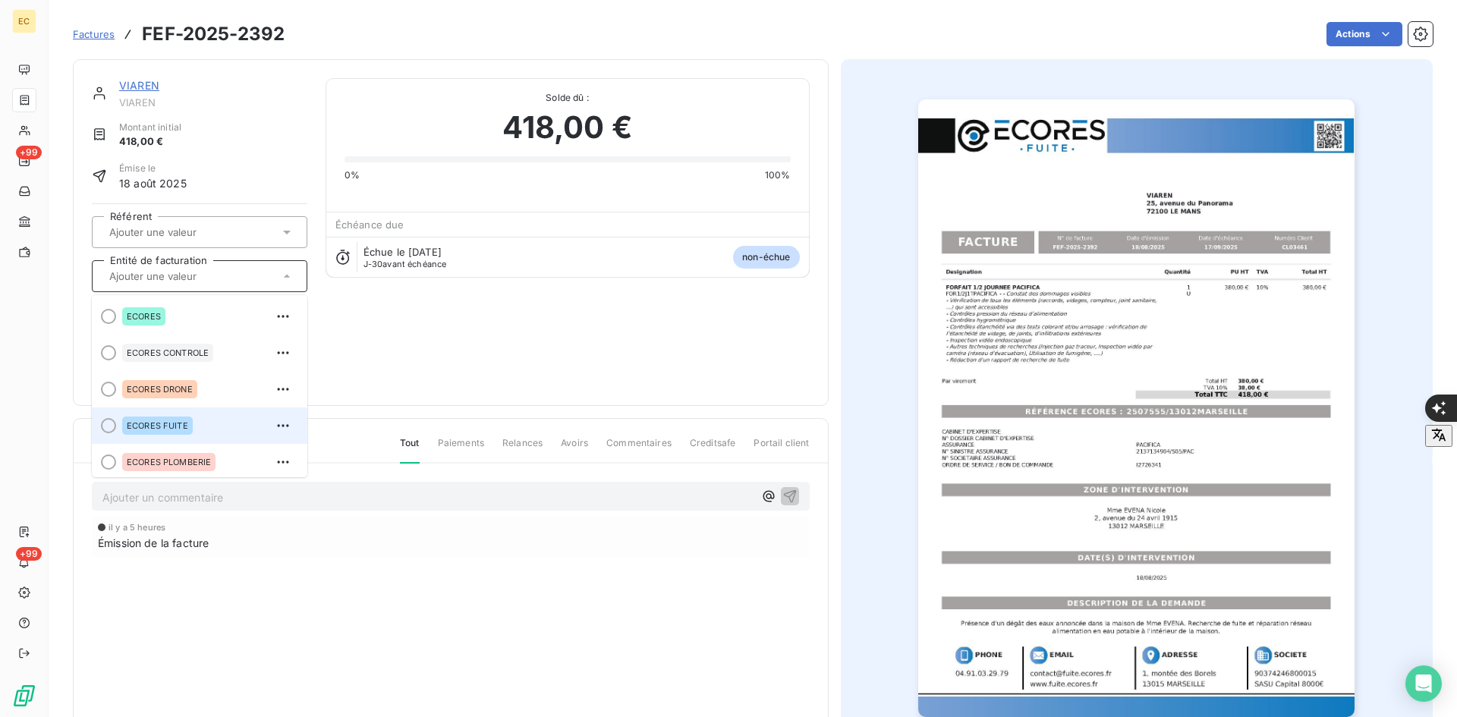
click at [207, 425] on div "ECORES FUITE" at bounding box center [208, 426] width 173 height 24
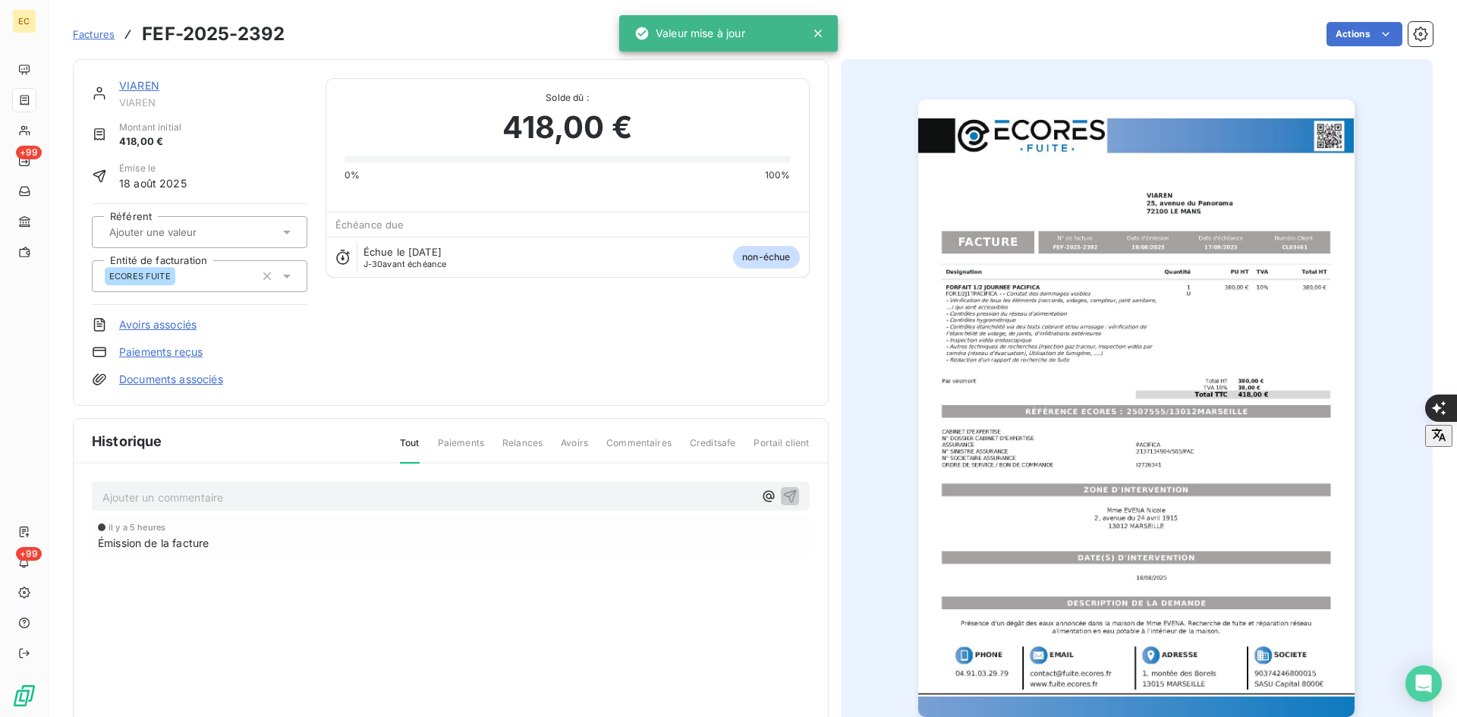
click at [199, 382] on link "Documents associés" at bounding box center [171, 379] width 104 height 15
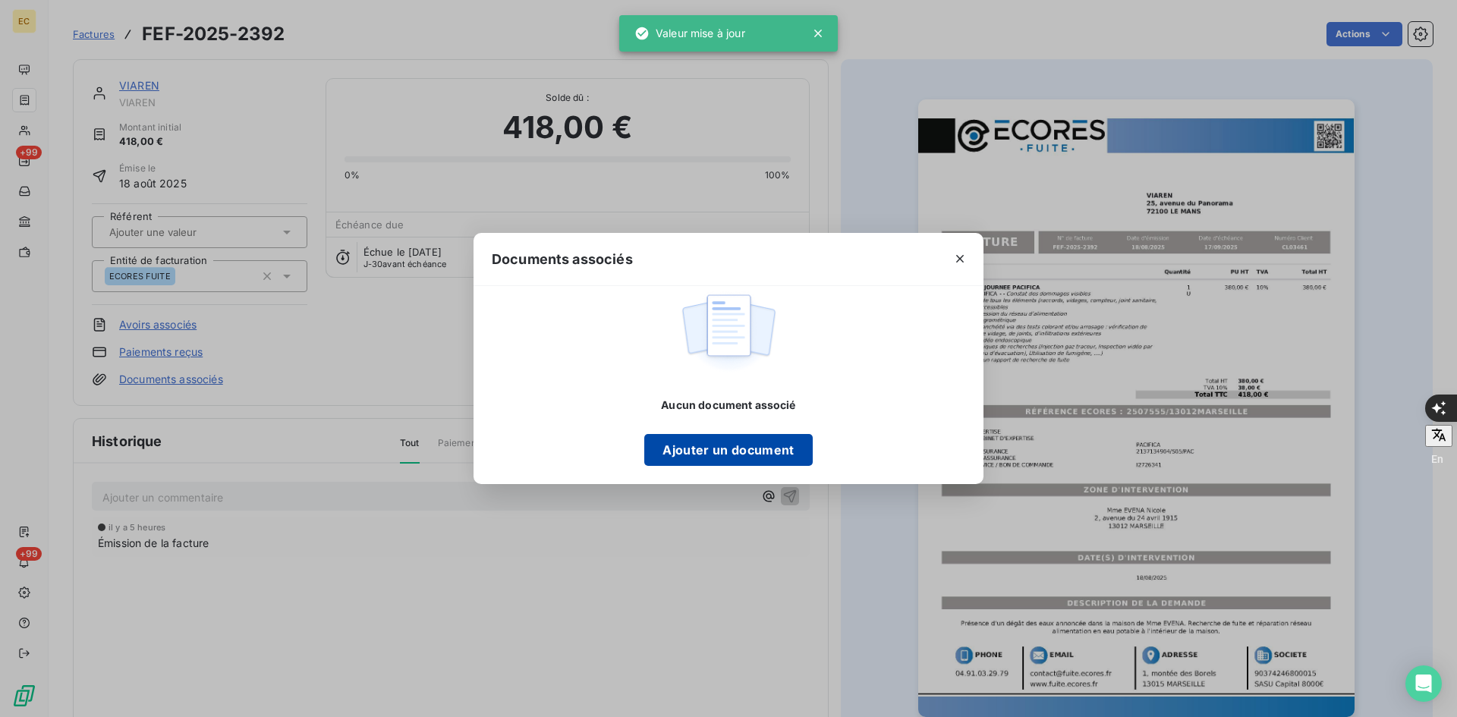
click at [732, 454] on button "Ajouter un document" at bounding box center [728, 450] width 168 height 32
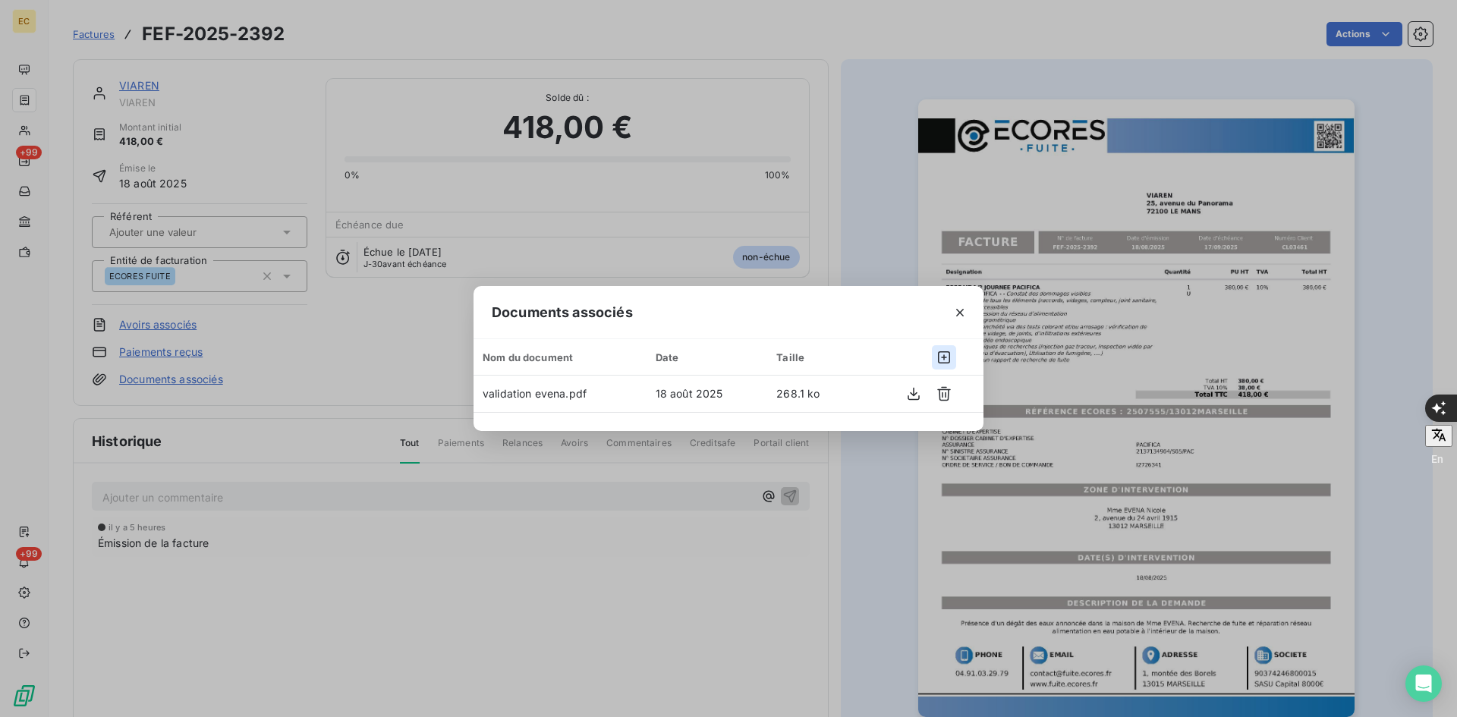
click at [945, 358] on icon "button" at bounding box center [944, 357] width 12 height 12
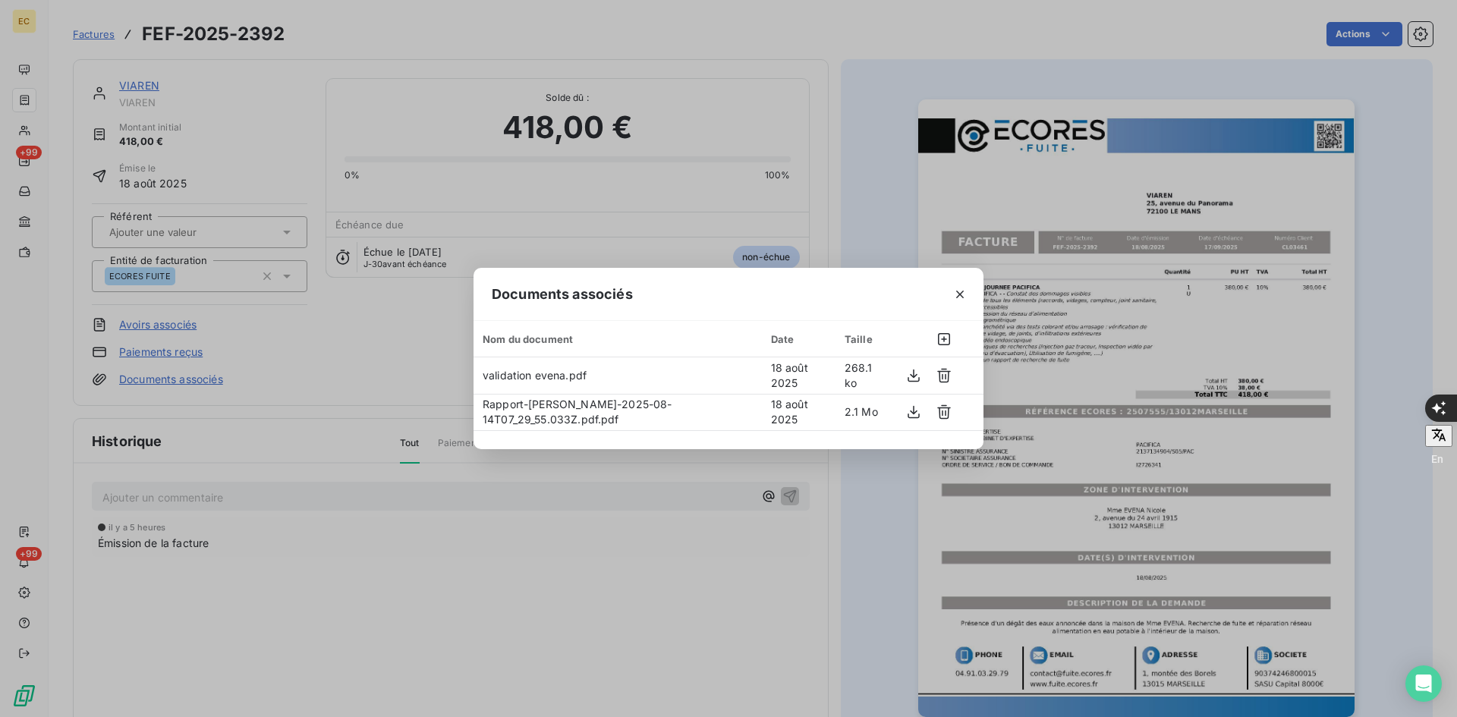
click at [962, 295] on icon "button" at bounding box center [959, 294] width 15 height 15
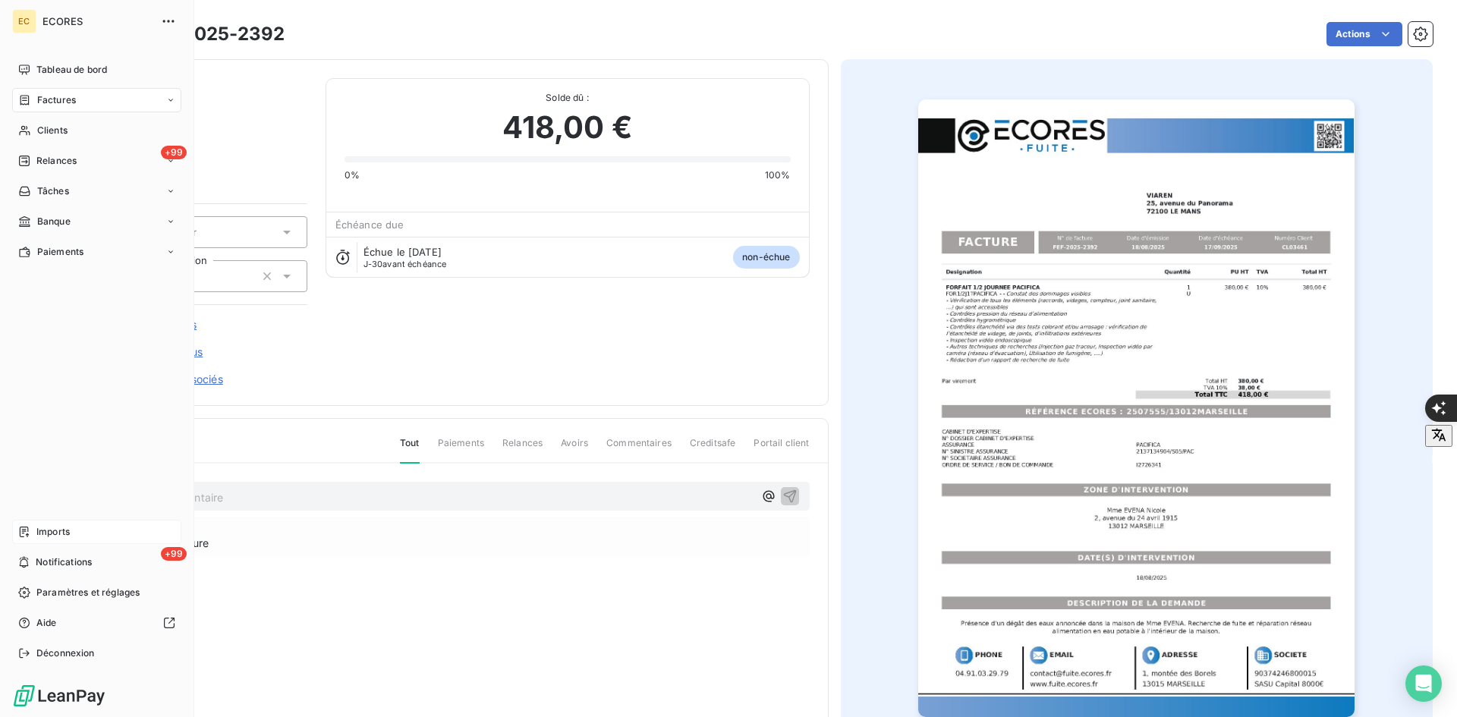
click at [70, 535] on div "Imports" at bounding box center [96, 532] width 169 height 24
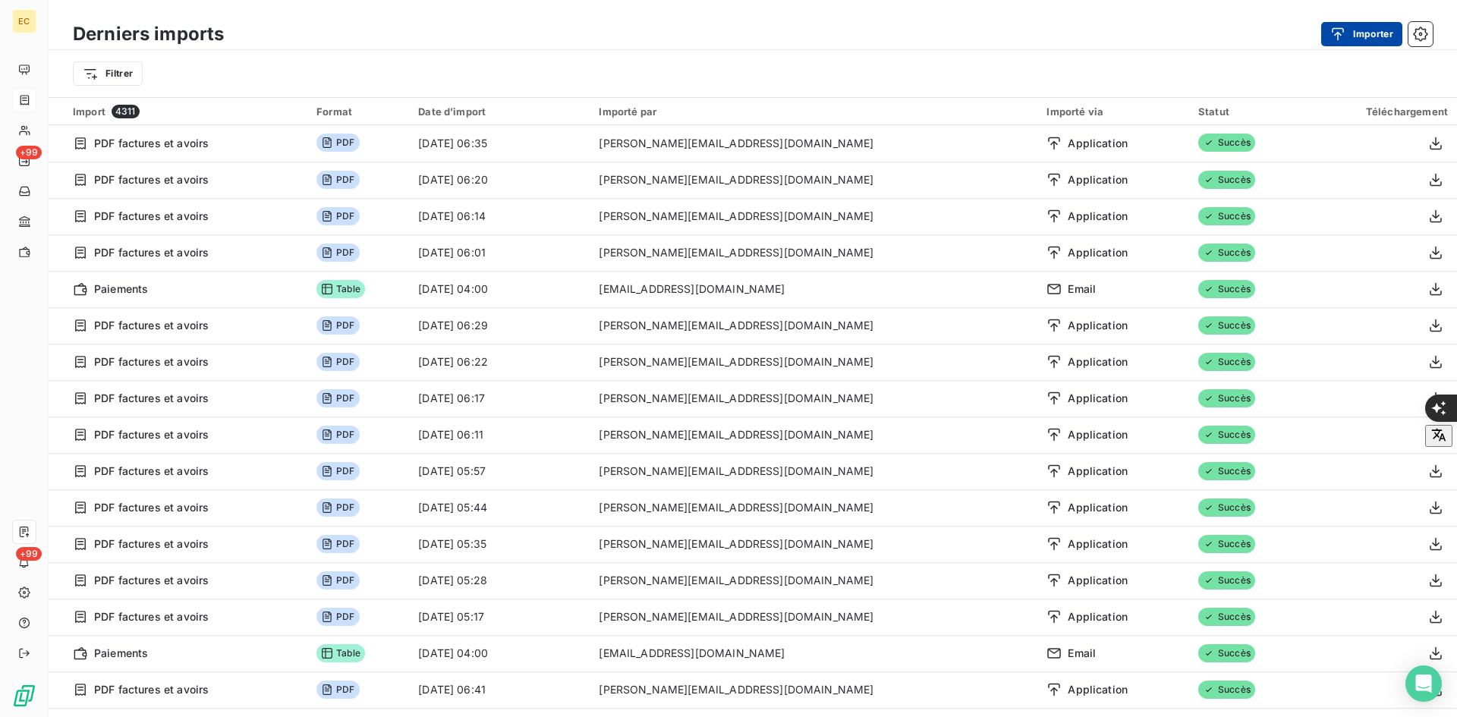
click at [1373, 38] on button "Importer" at bounding box center [1361, 34] width 81 height 24
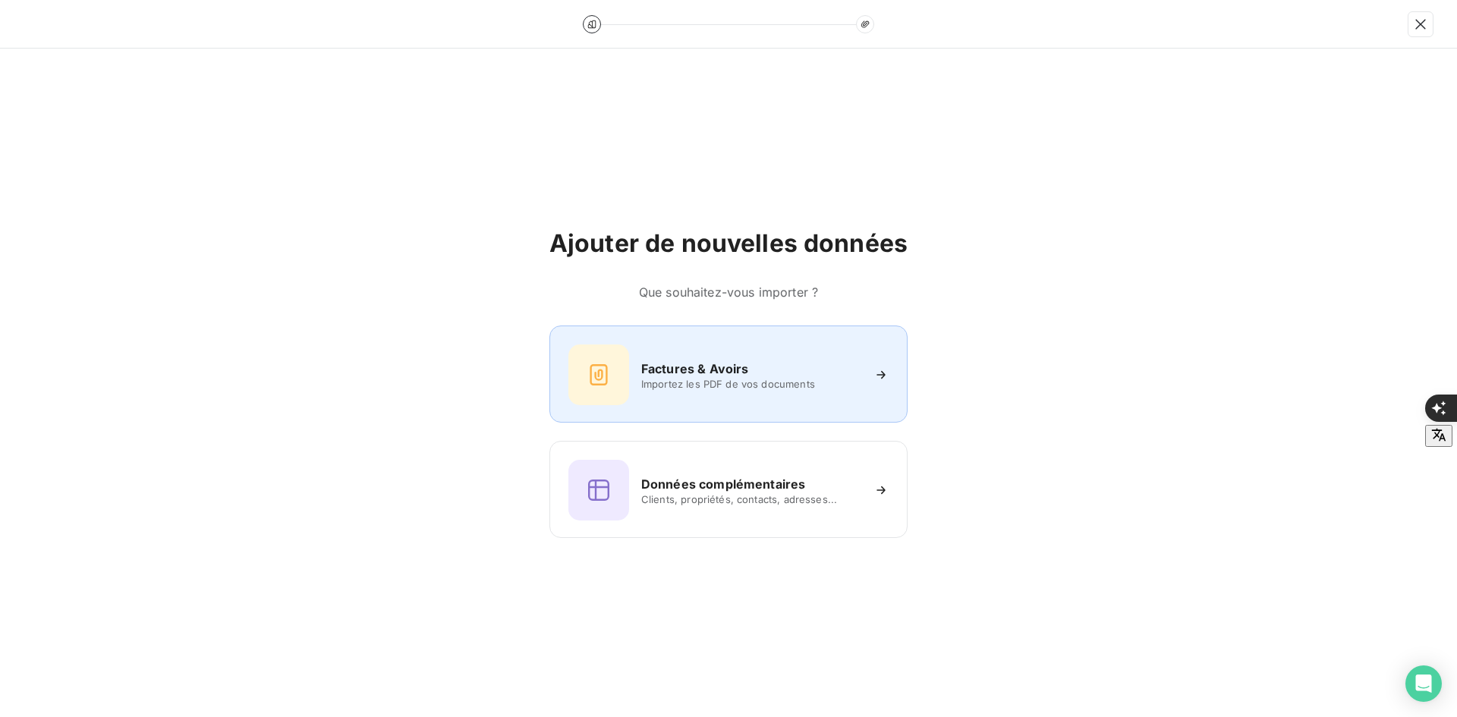
click at [702, 409] on div "Factures & Avoirs Importez les PDF de vos documents" at bounding box center [728, 374] width 358 height 97
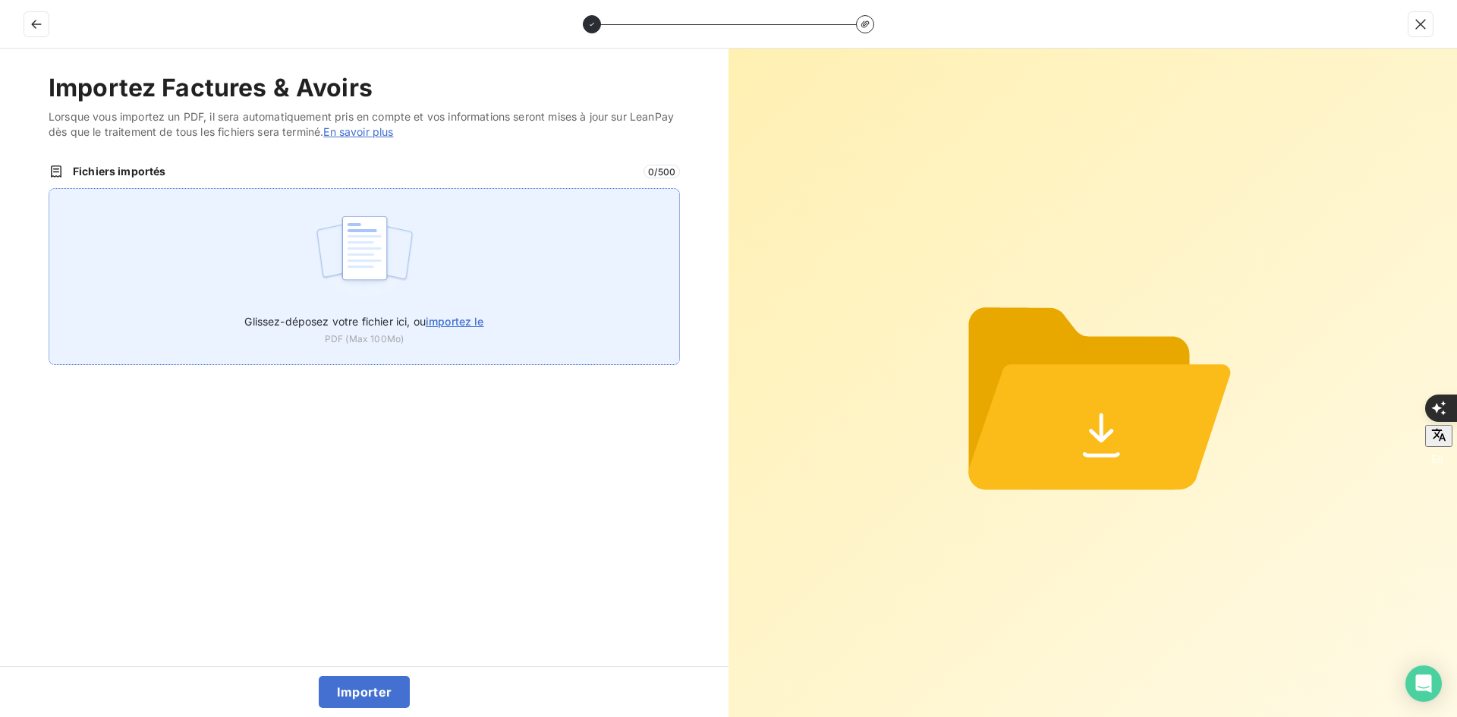
click at [531, 285] on div "Glissez-déposez votre fichier ici, ou importez le PDF (Max 100Mo)" at bounding box center [364, 276] width 631 height 177
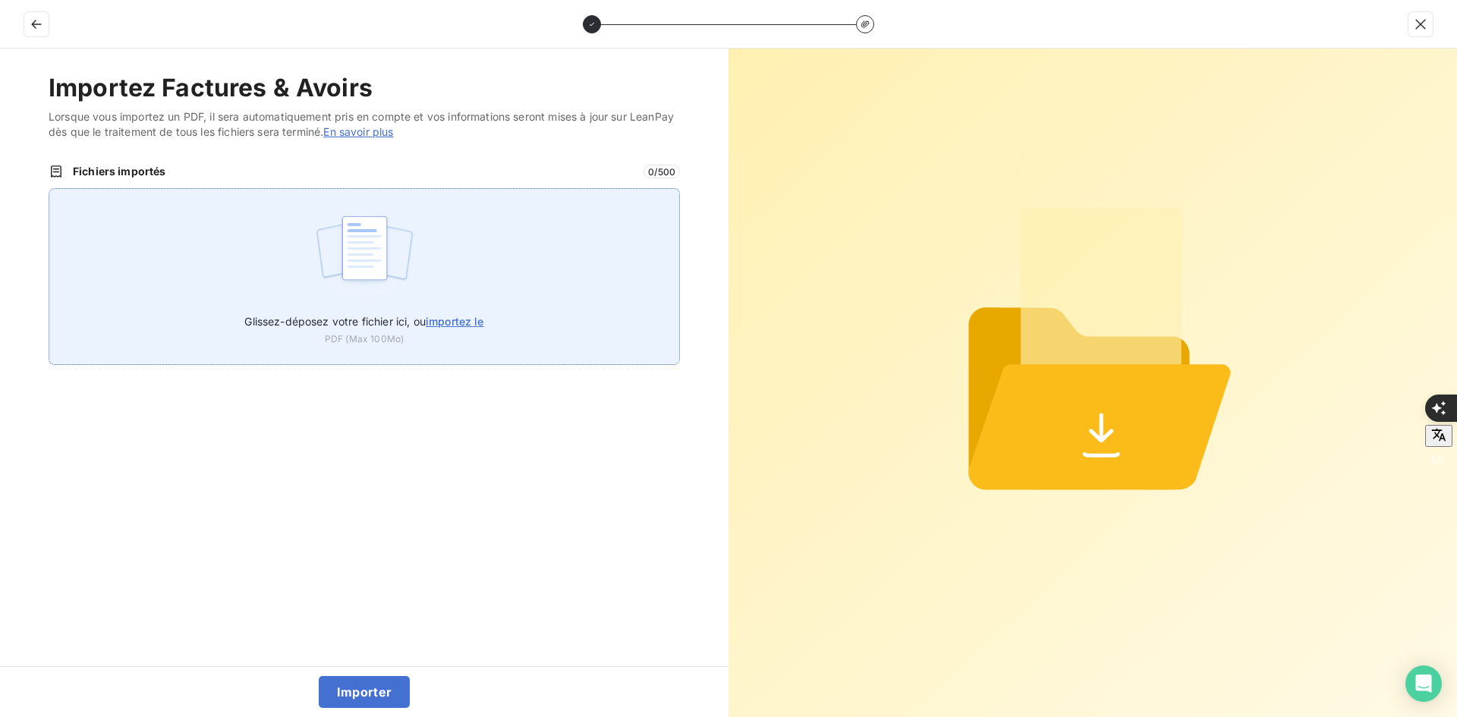
type input "C:\fakepath\FEF-2025-2393.pdf"
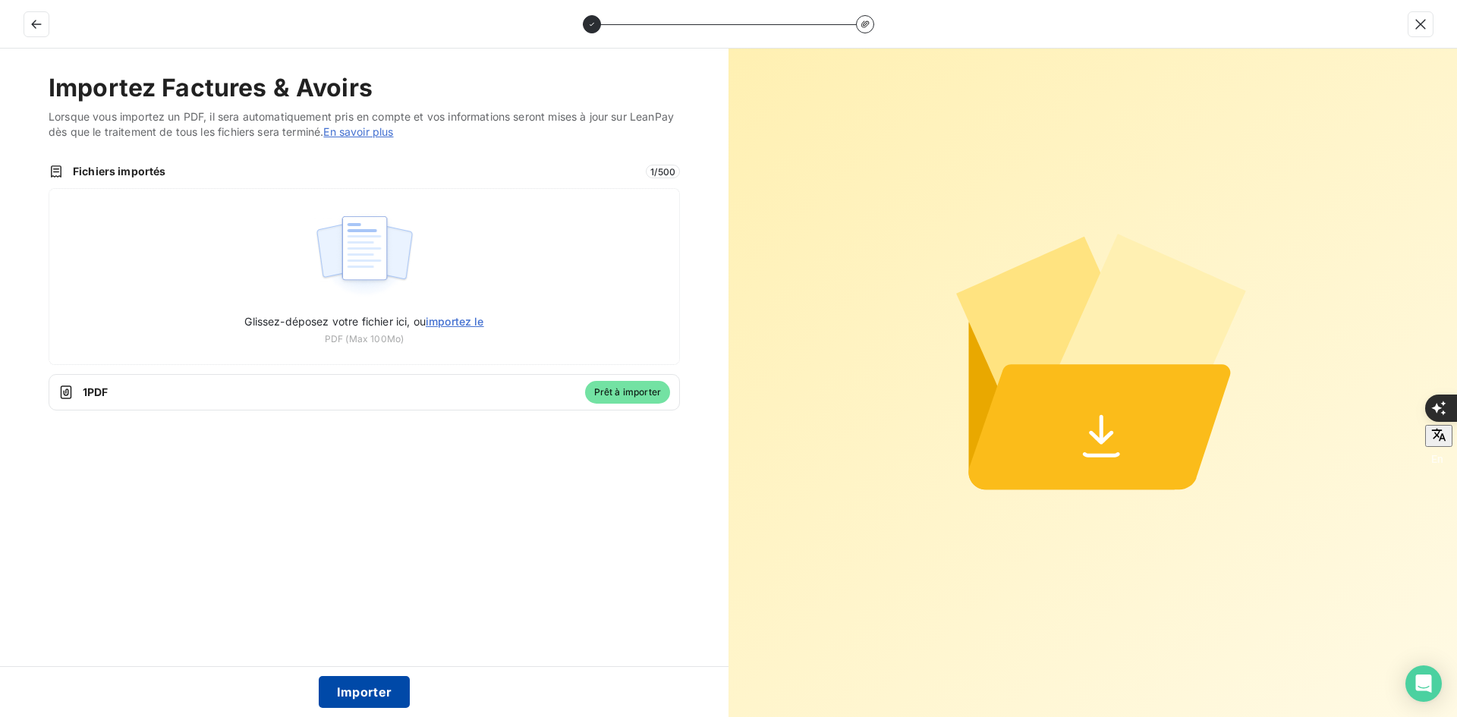
click at [376, 700] on button "Importer" at bounding box center [365, 692] width 92 height 32
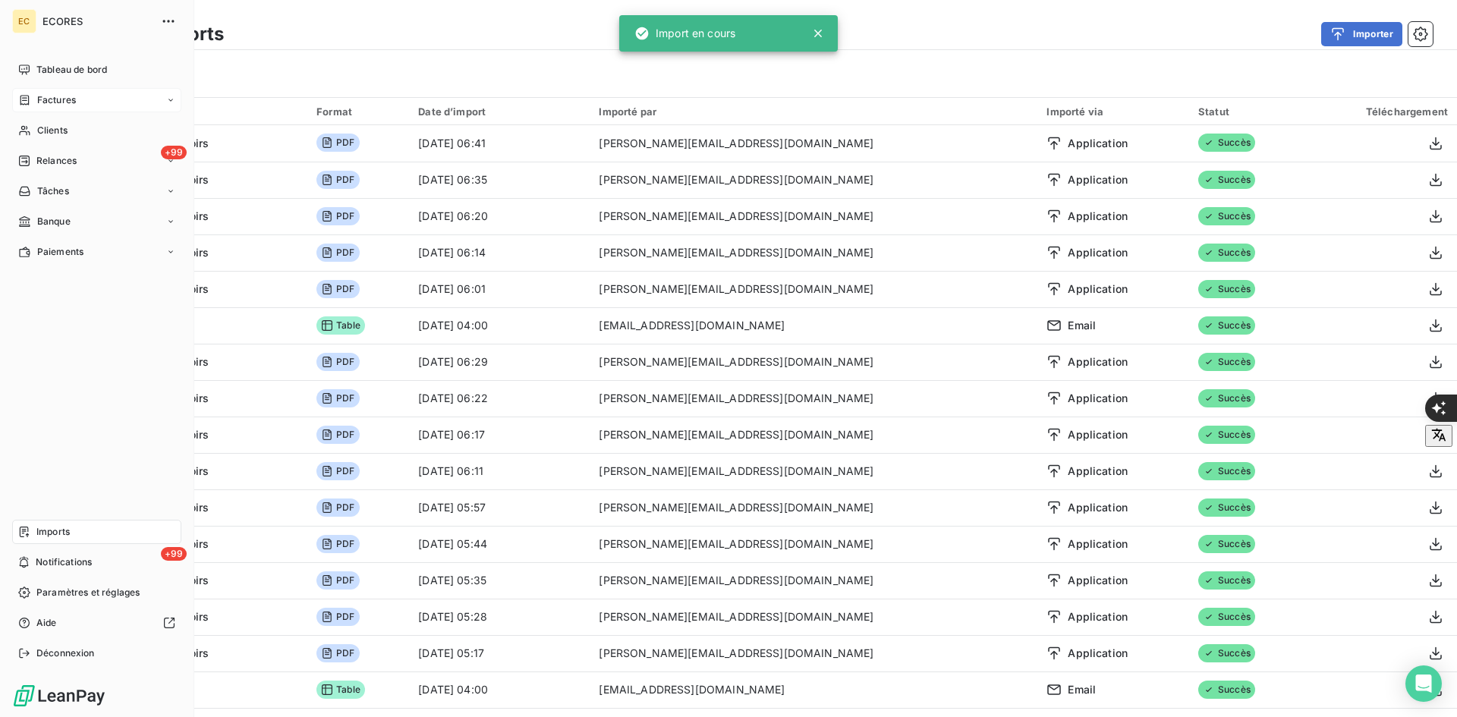
drag, startPoint x: 36, startPoint y: 93, endPoint x: 46, endPoint y: 100, distance: 12.6
click at [37, 97] on span "Factures" at bounding box center [56, 100] width 39 height 14
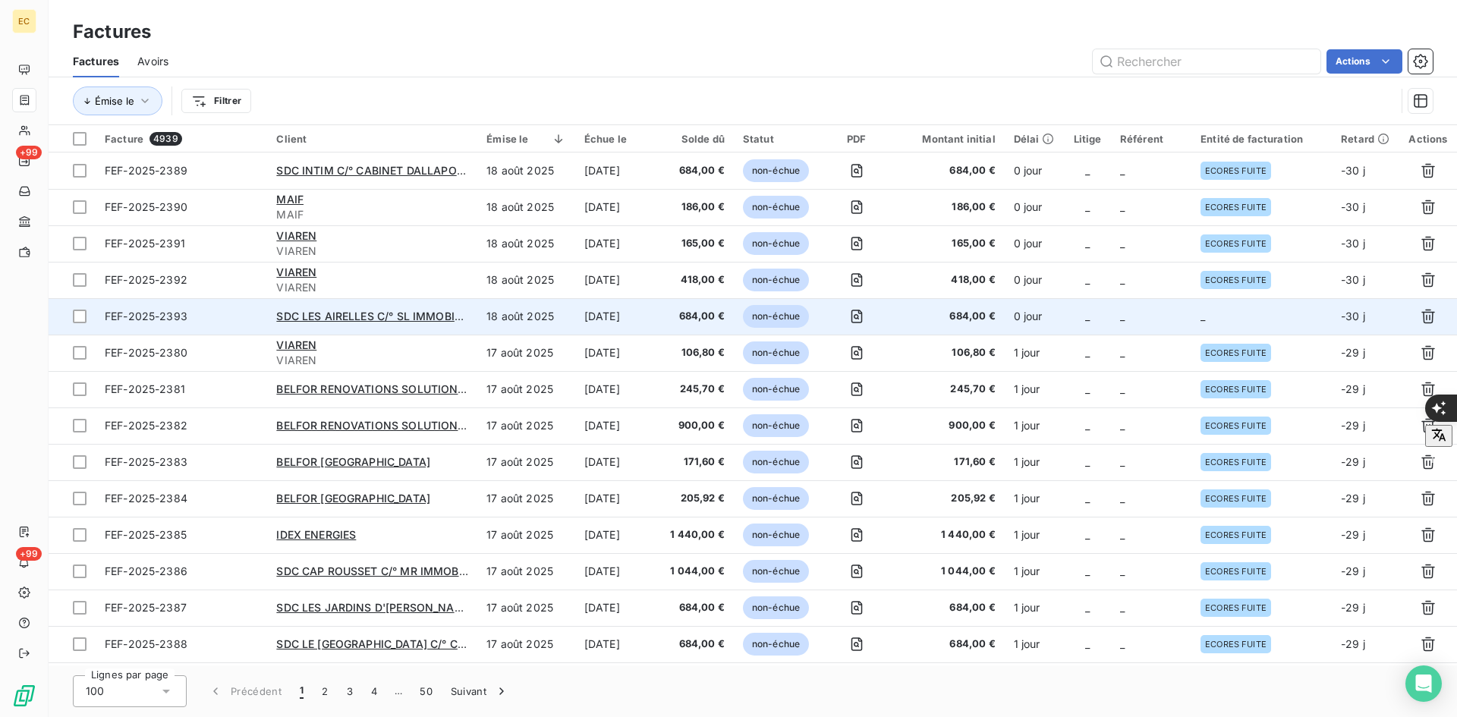
click at [1090, 317] on span "_" at bounding box center [1087, 316] width 5 height 13
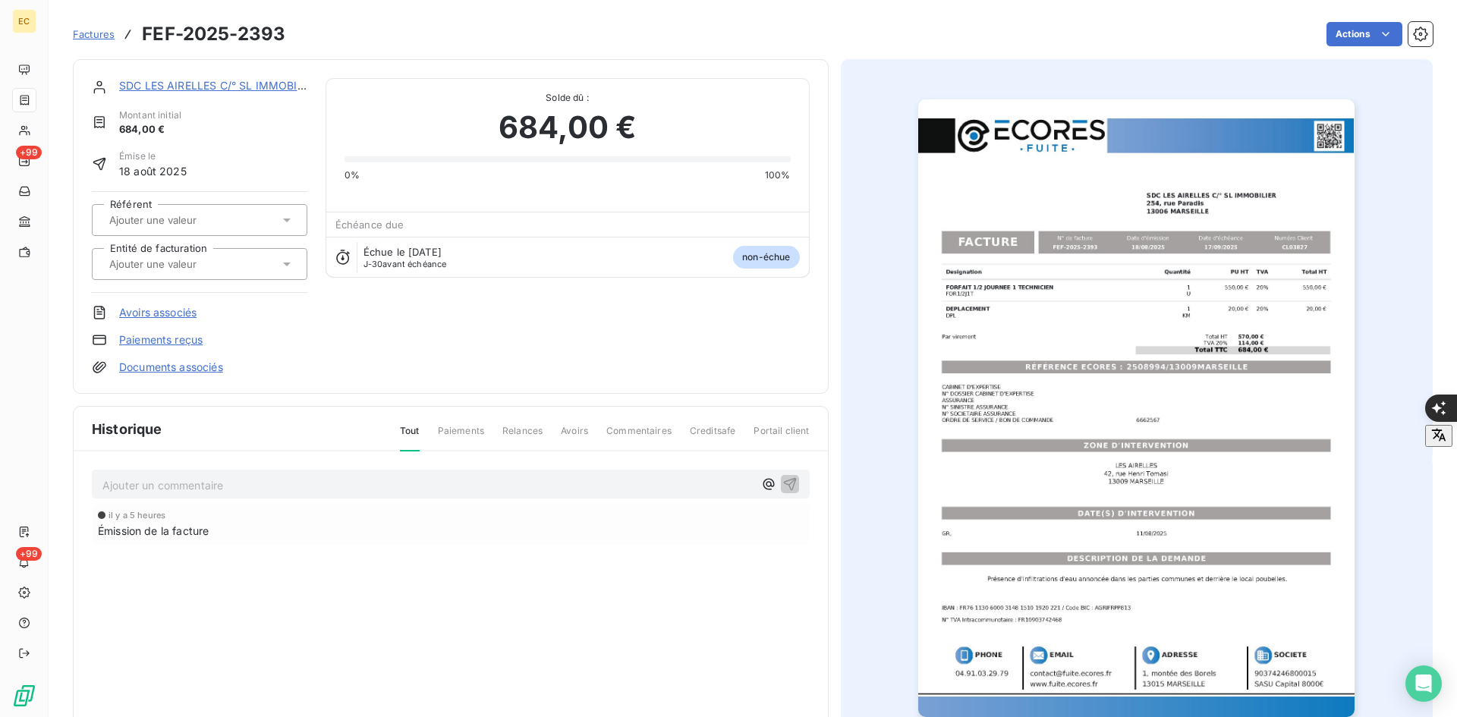
click at [184, 256] on div at bounding box center [192, 264] width 175 height 20
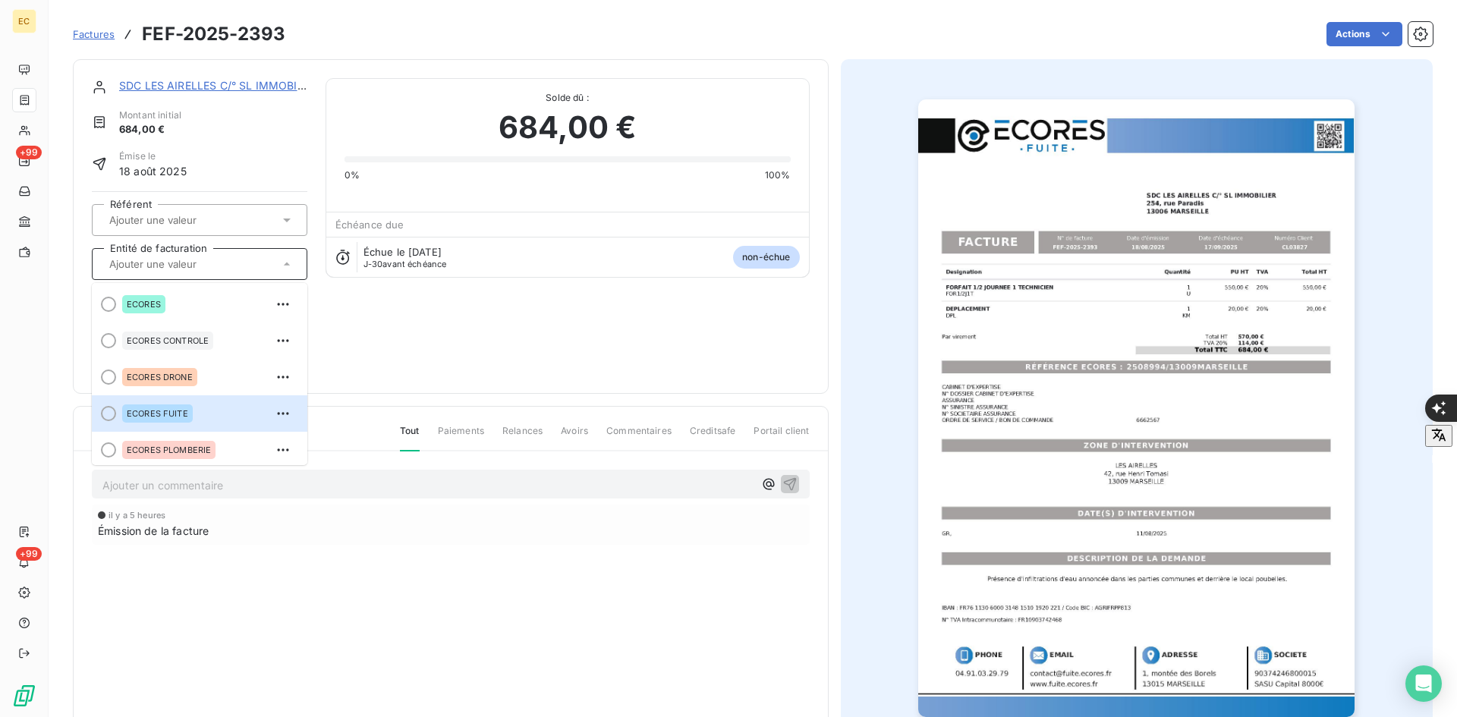
drag, startPoint x: 181, startPoint y: 402, endPoint x: 178, endPoint y: 386, distance: 16.1
click at [180, 401] on div "ECORES FUITE" at bounding box center [208, 413] width 173 height 24
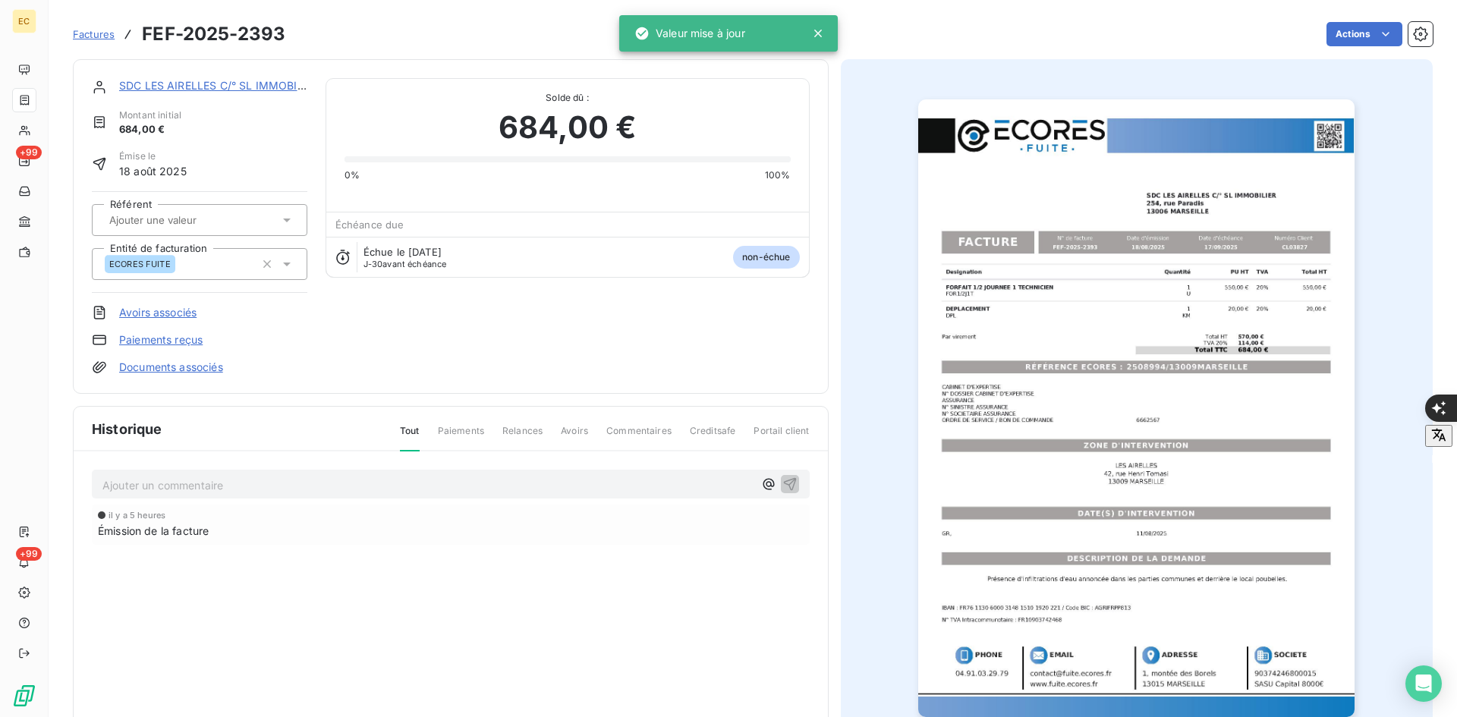
click at [176, 367] on link "Documents associés" at bounding box center [171, 367] width 104 height 15
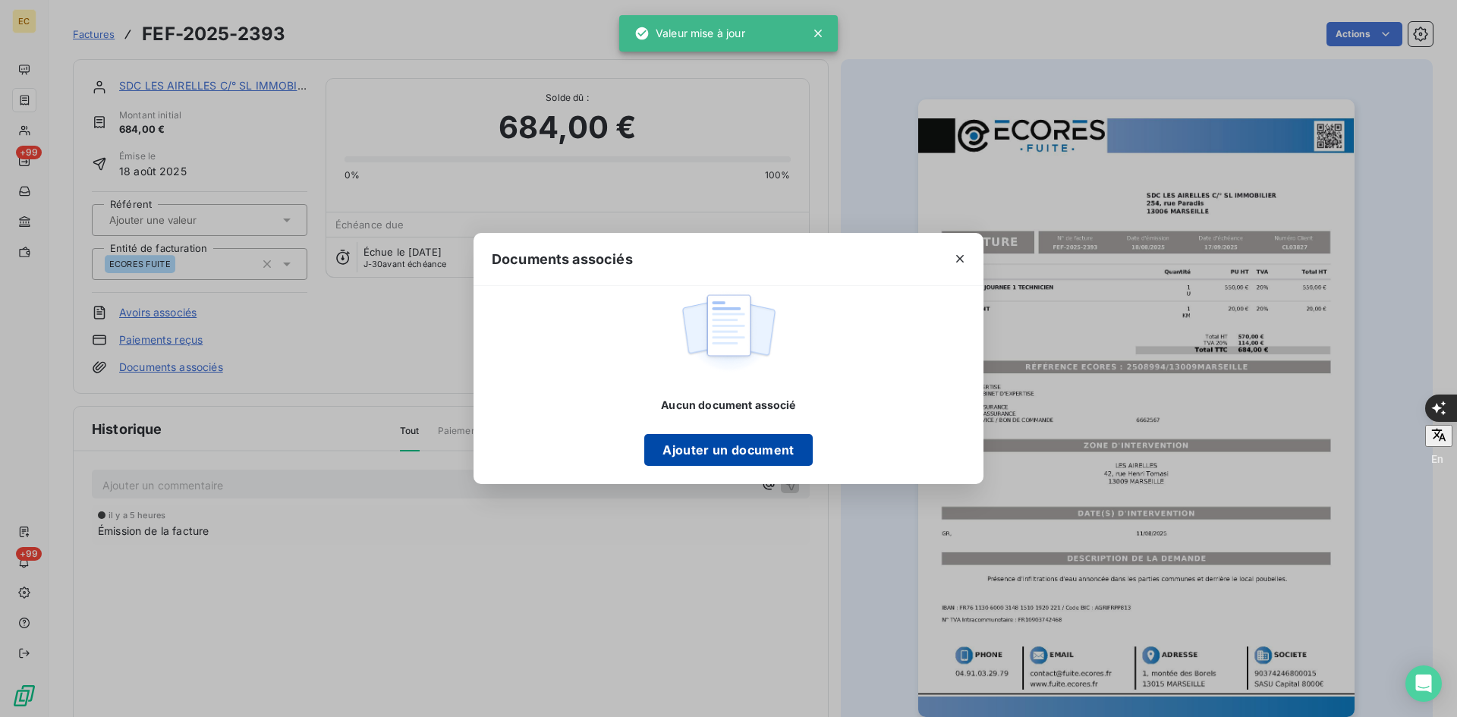
click at [706, 459] on button "Ajouter un document" at bounding box center [728, 450] width 168 height 32
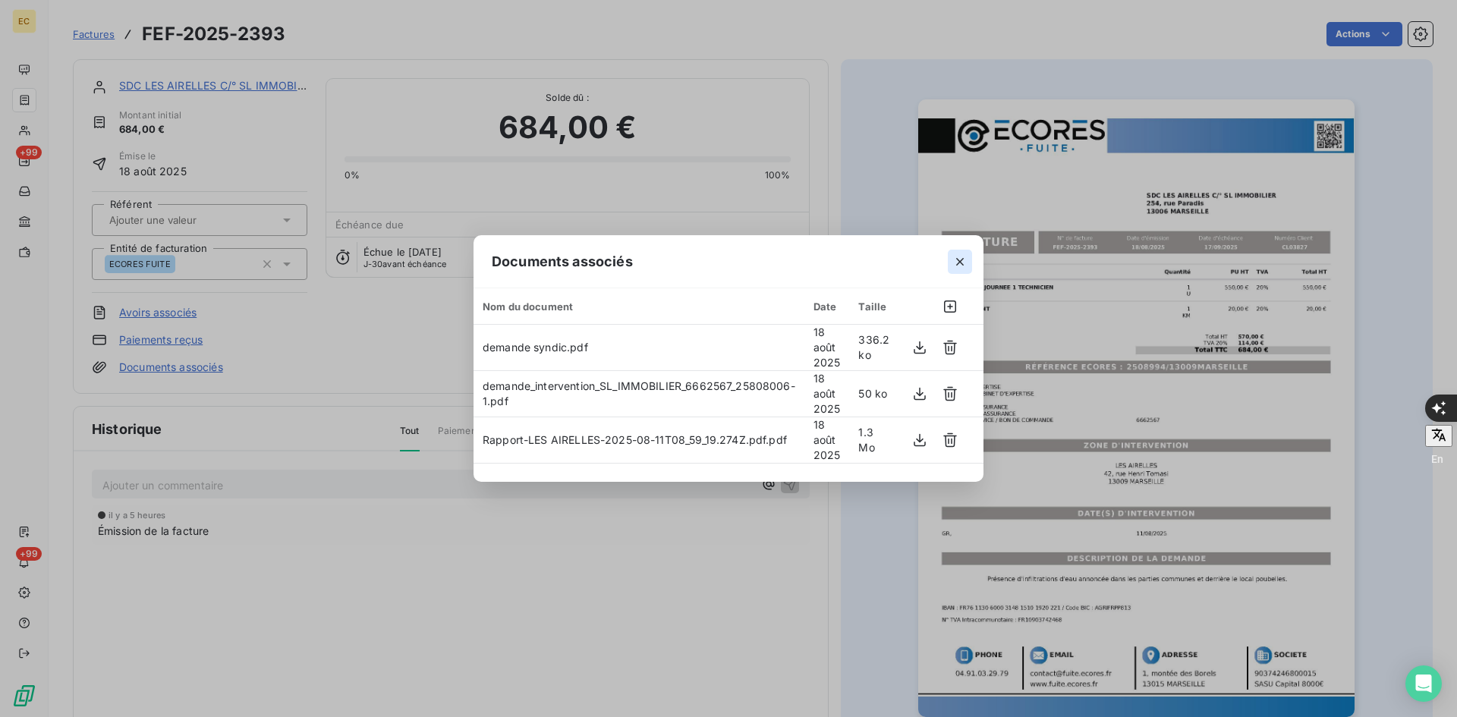
click at [959, 254] on icon "button" at bounding box center [959, 261] width 15 height 15
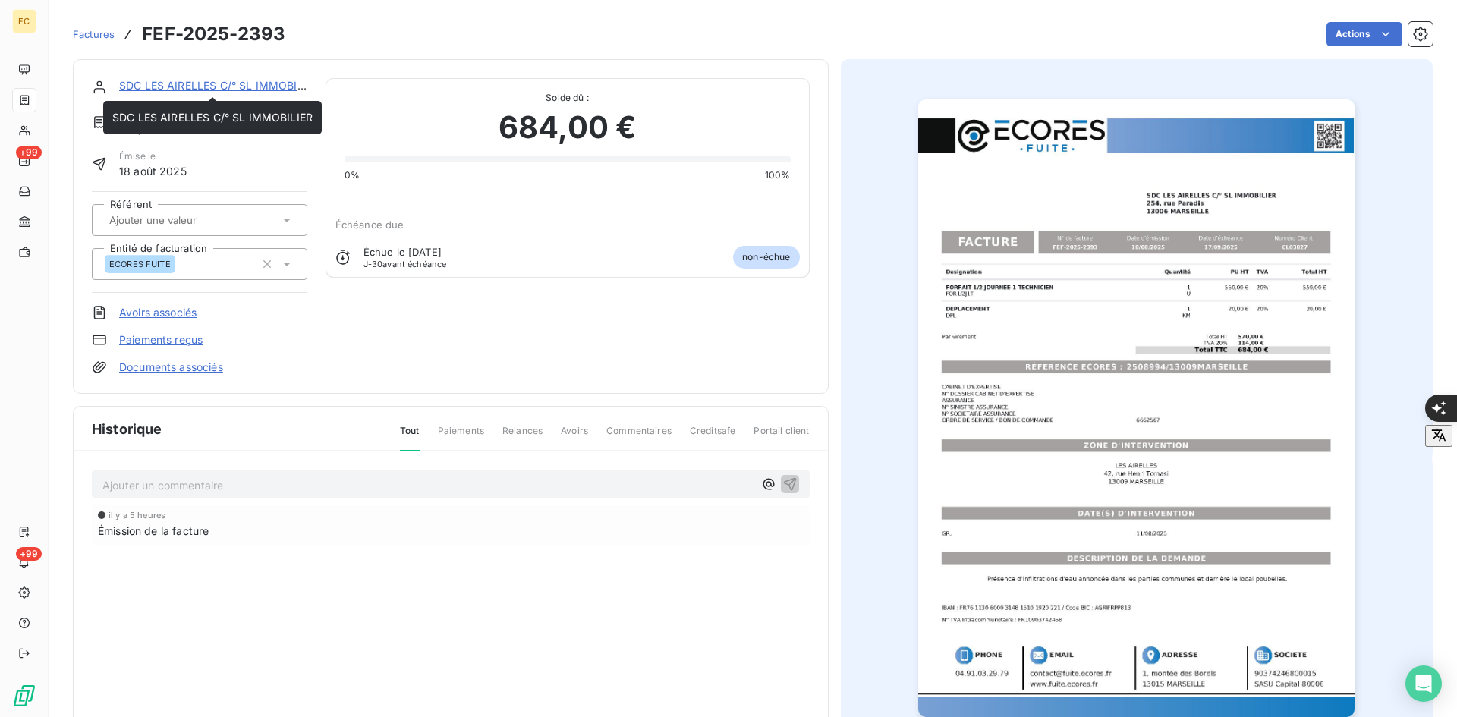
click at [256, 87] on link "SDC LES AIRELLES C/° SL IMMOBILIER" at bounding box center [219, 85] width 200 height 13
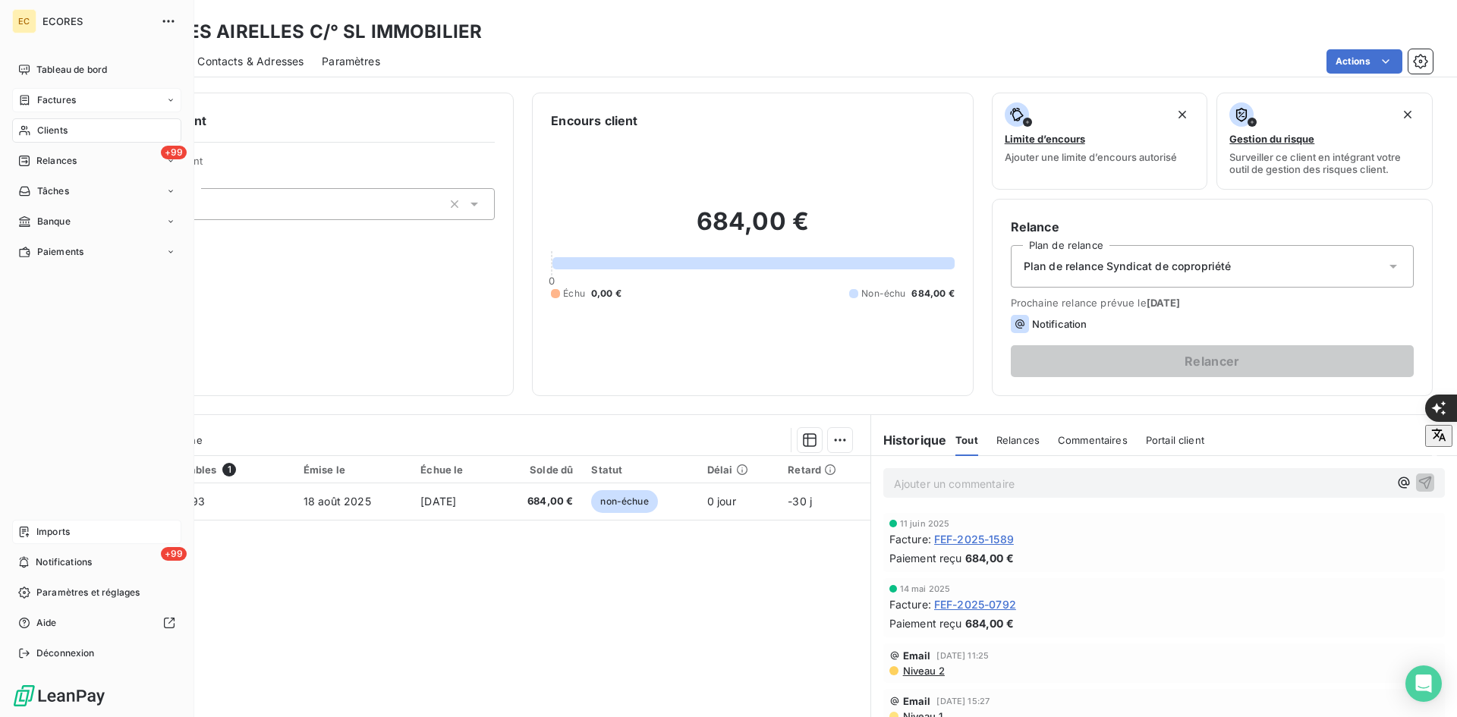
click at [48, 533] on span "Imports" at bounding box center [52, 532] width 33 height 14
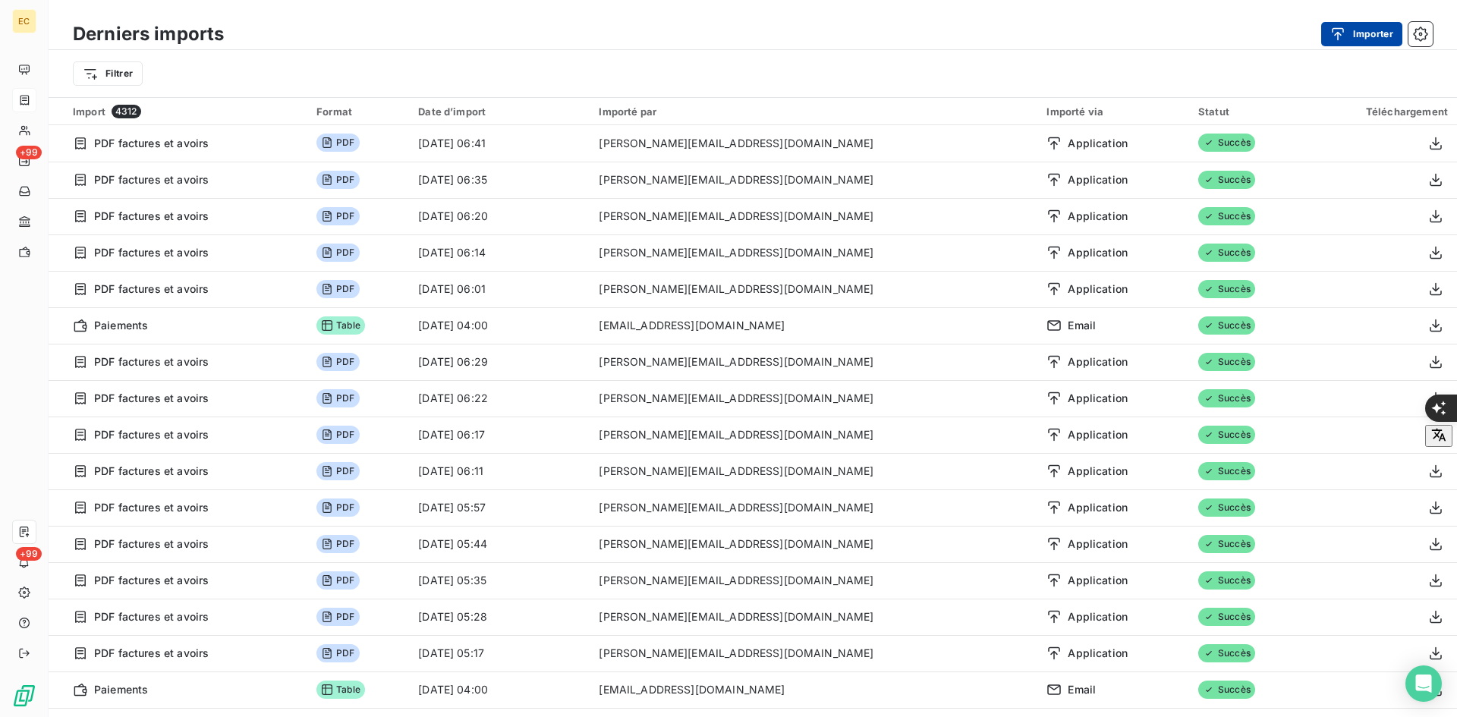
click at [1358, 36] on button "Importer" at bounding box center [1361, 34] width 81 height 24
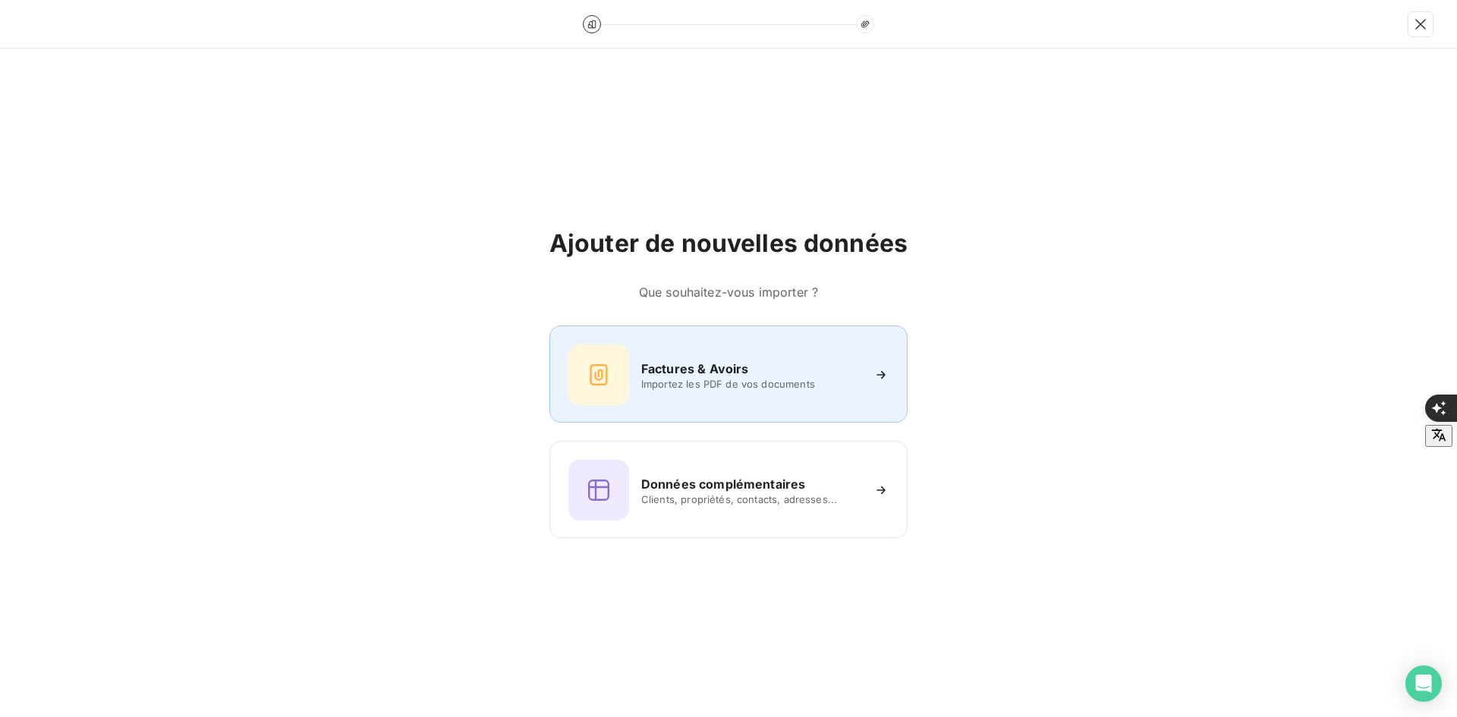
click at [650, 348] on div "Factures & Avoirs Importez les PDF de vos documents" at bounding box center [728, 375] width 320 height 61
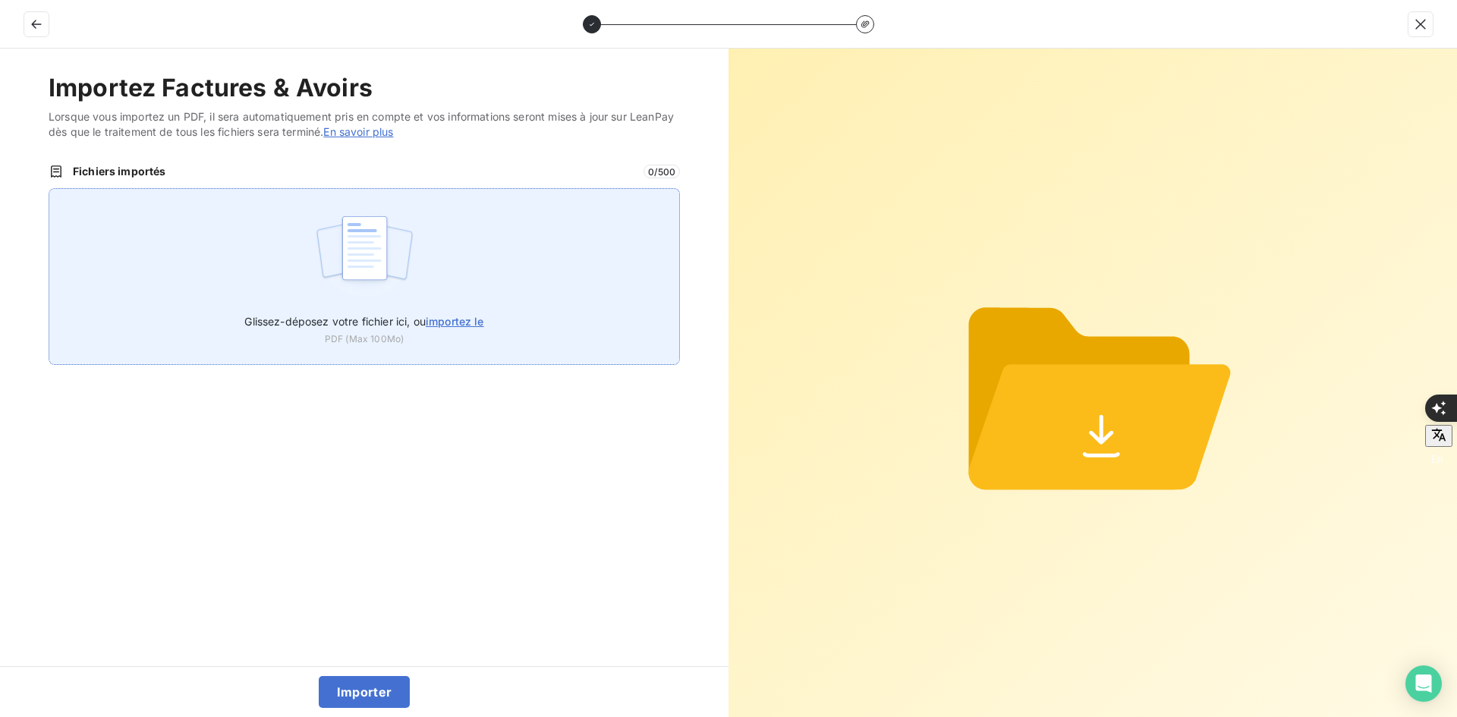
click at [423, 249] on div "Glissez-déposez votre fichier ici, ou importez le PDF (Max 100Mo)" at bounding box center [364, 276] width 631 height 177
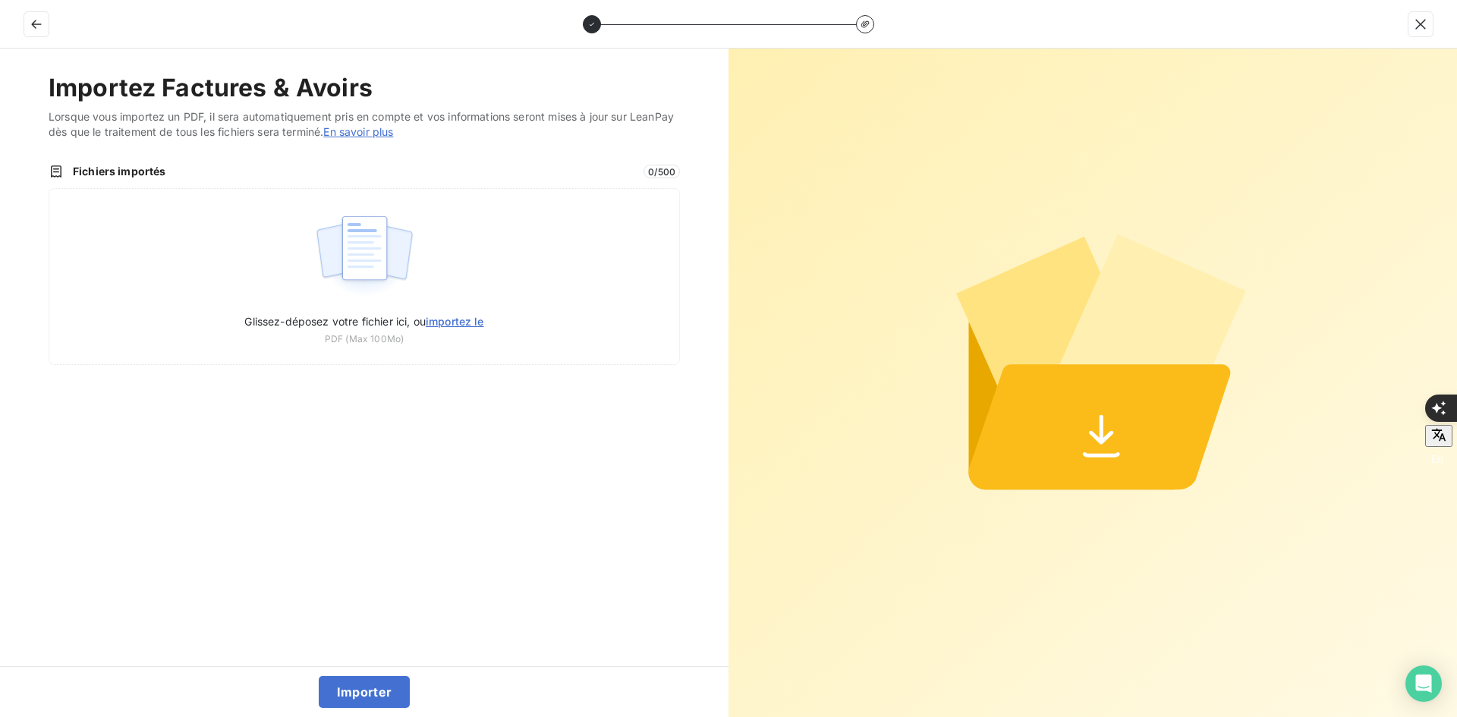
type input "C:\fakepath\FEF-2025-2394.pdf"
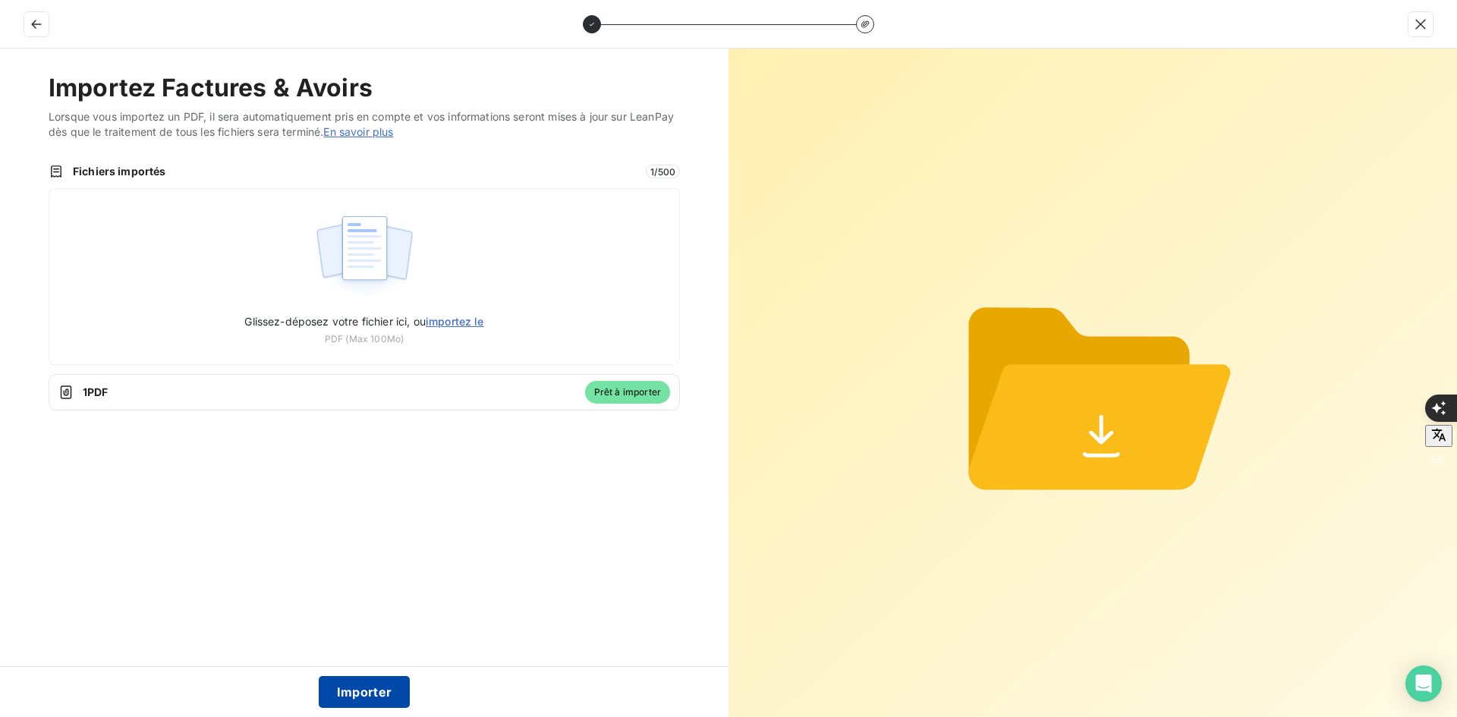
click at [373, 691] on button "Importer" at bounding box center [365, 692] width 92 height 32
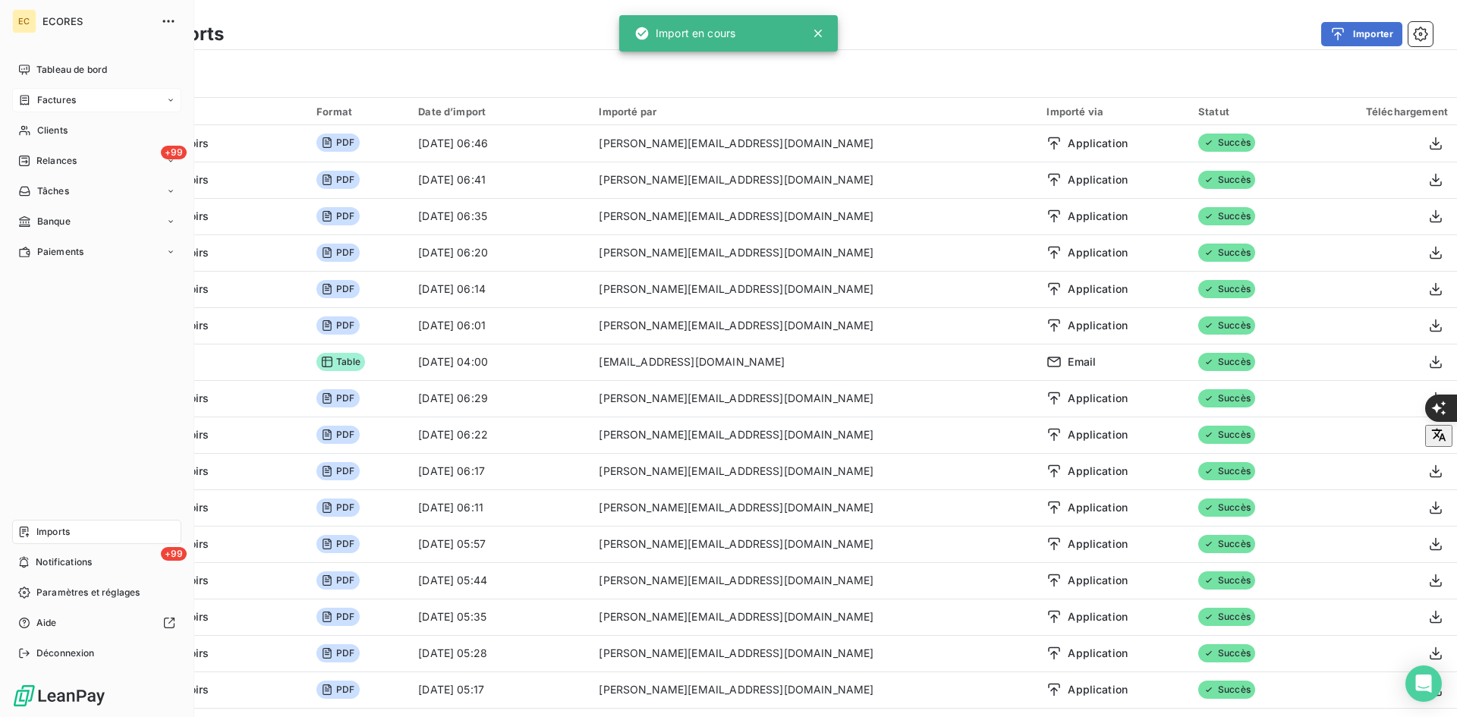
click at [80, 100] on div "Factures" at bounding box center [96, 100] width 169 height 24
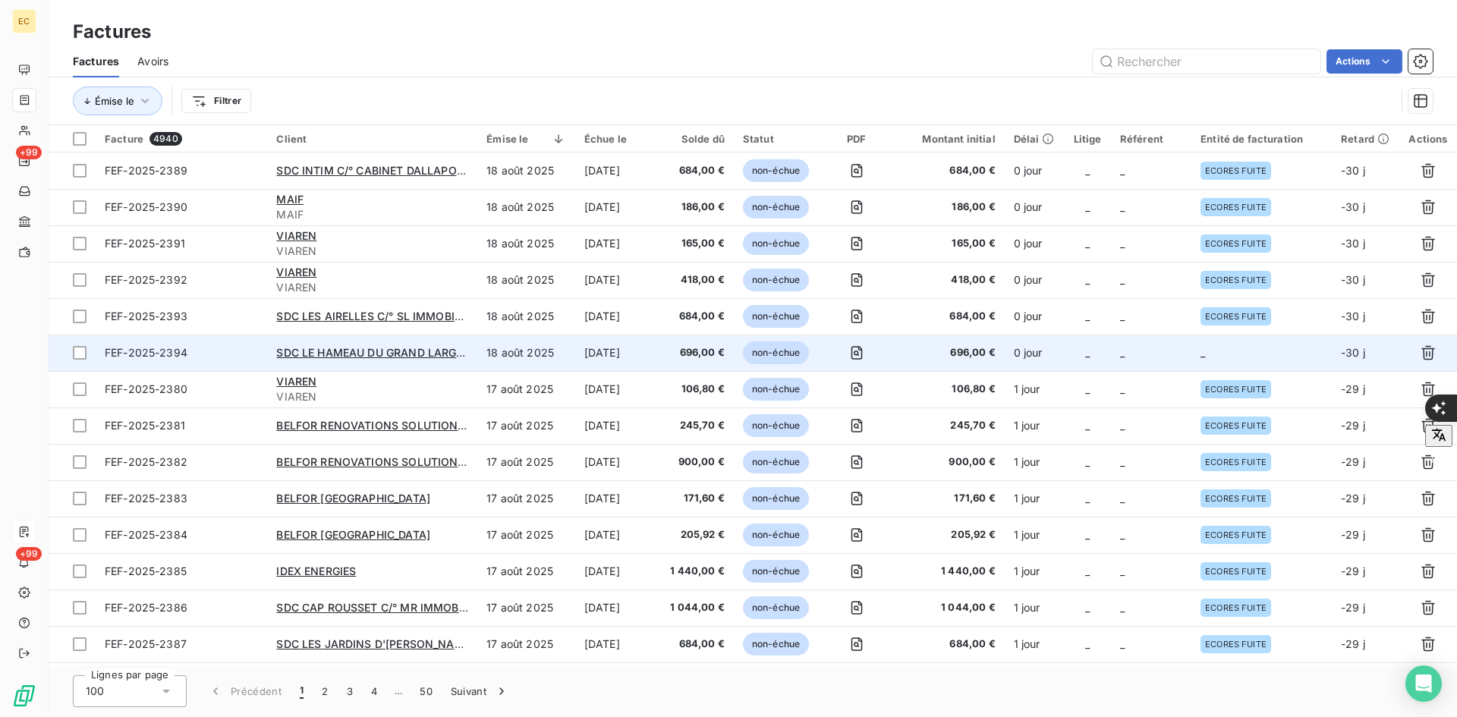
click at [1256, 347] on td "_" at bounding box center [1262, 353] width 140 height 36
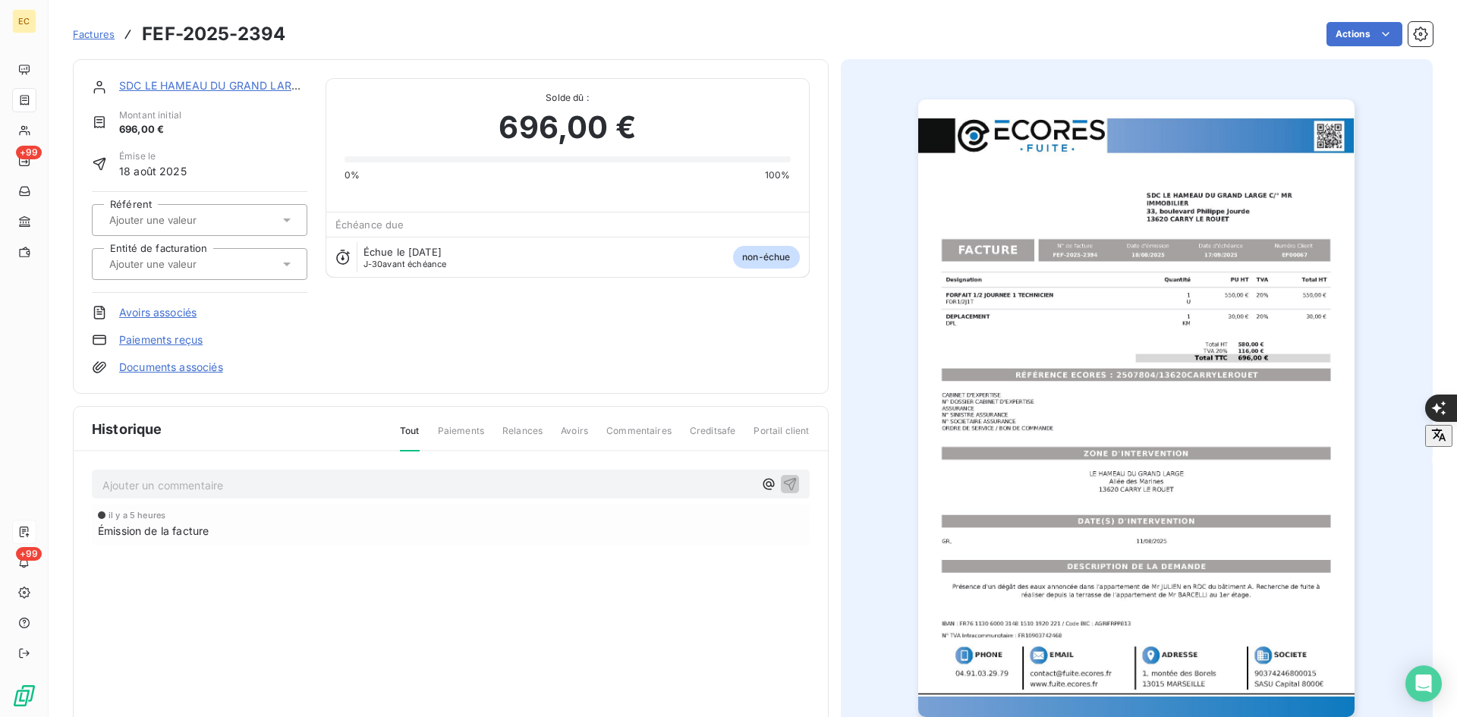
click at [216, 360] on link "Documents associés" at bounding box center [171, 367] width 104 height 15
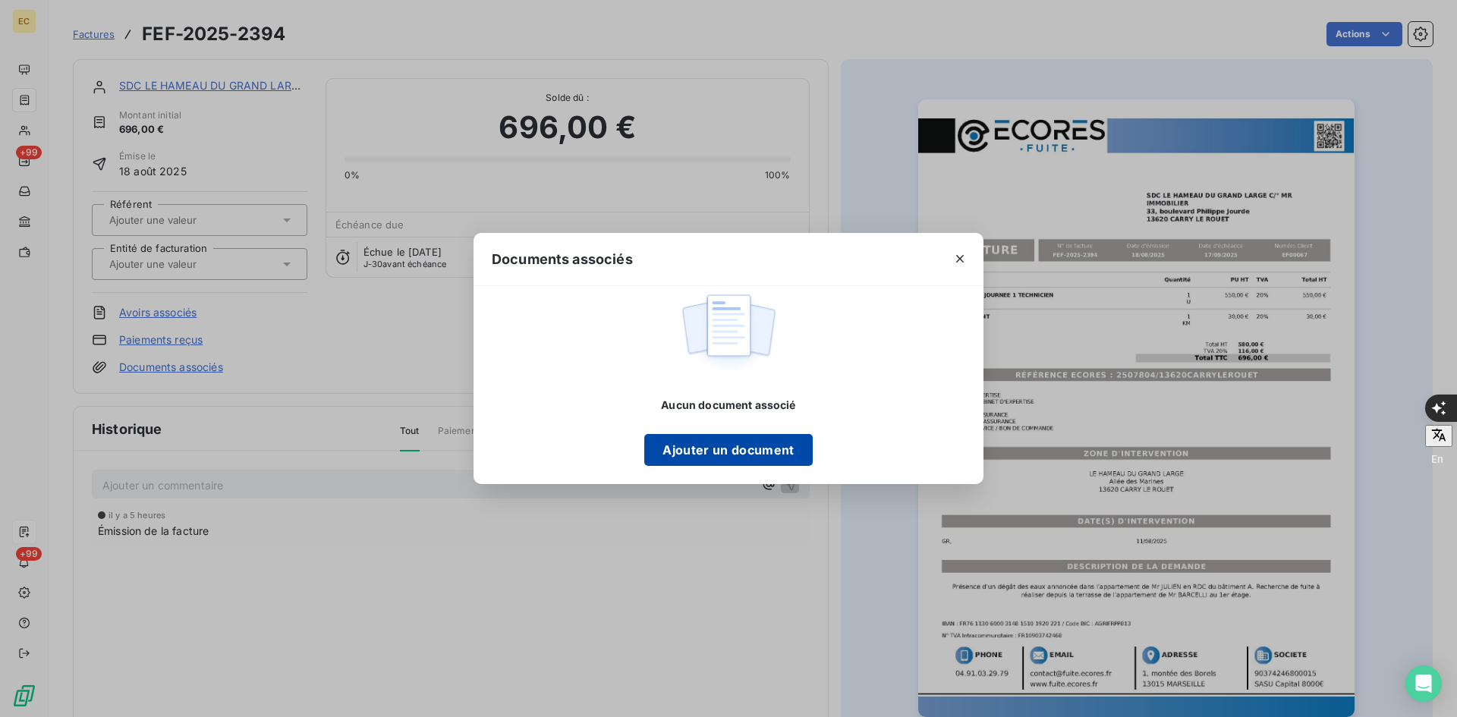
click at [691, 460] on button "Ajouter un document" at bounding box center [728, 450] width 168 height 32
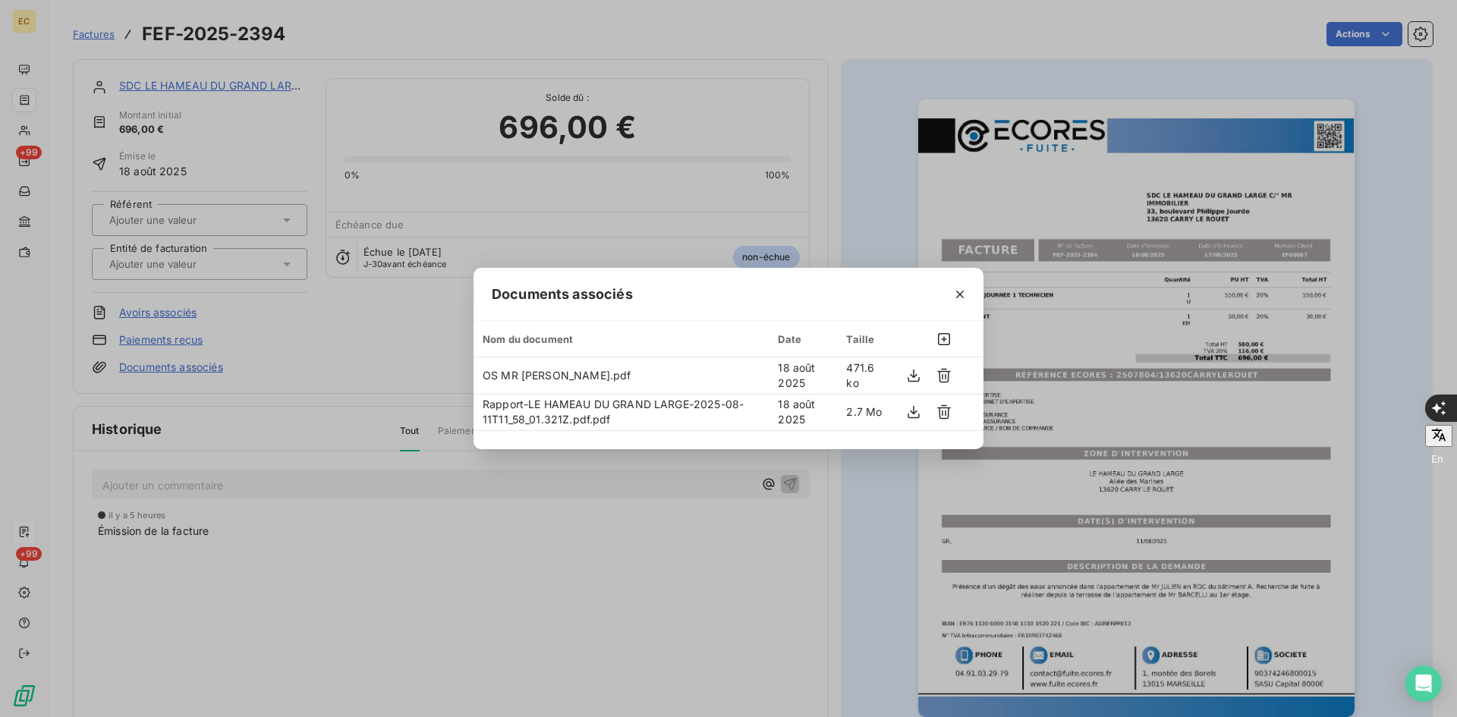
click at [955, 290] on icon "button" at bounding box center [959, 294] width 15 height 15
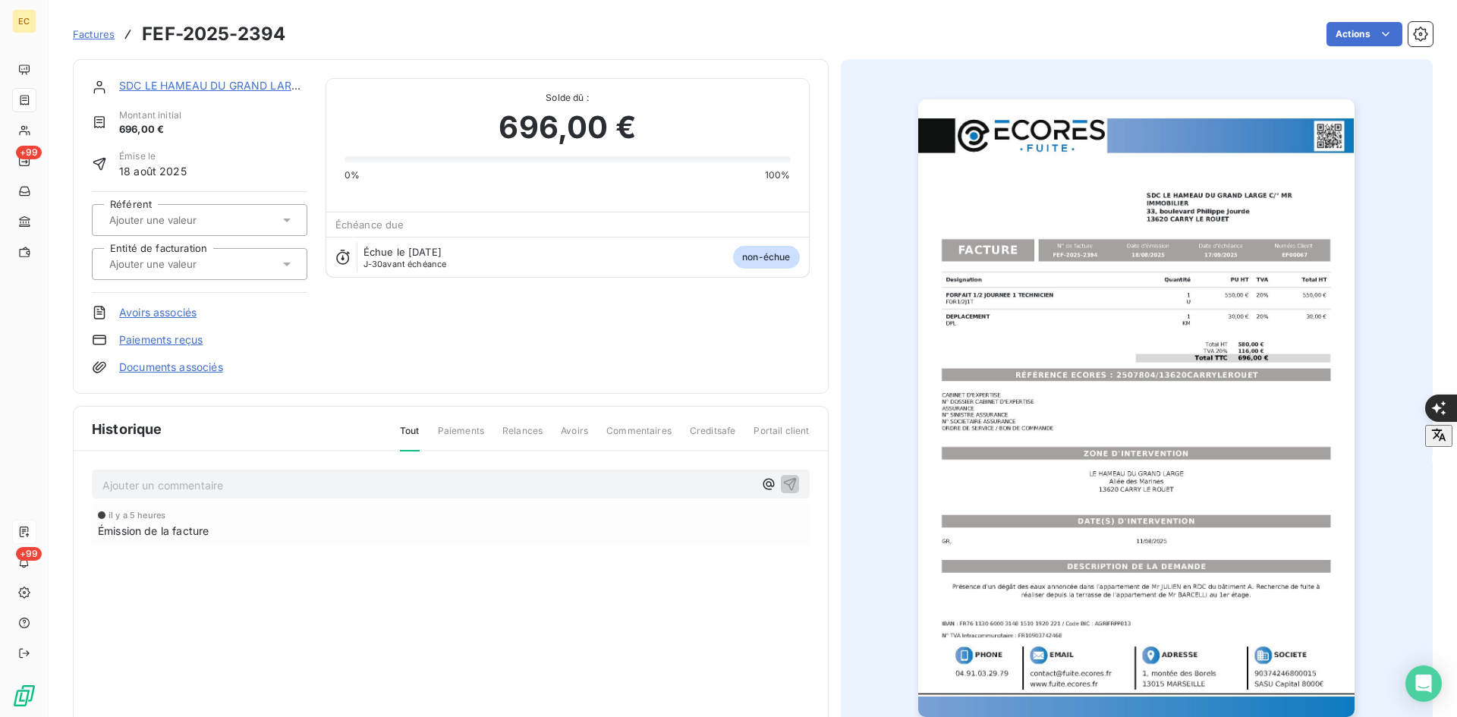
click at [282, 80] on link "SDC LE HAMEAU DU GRAND LARGE C/° MR" at bounding box center [231, 85] width 225 height 13
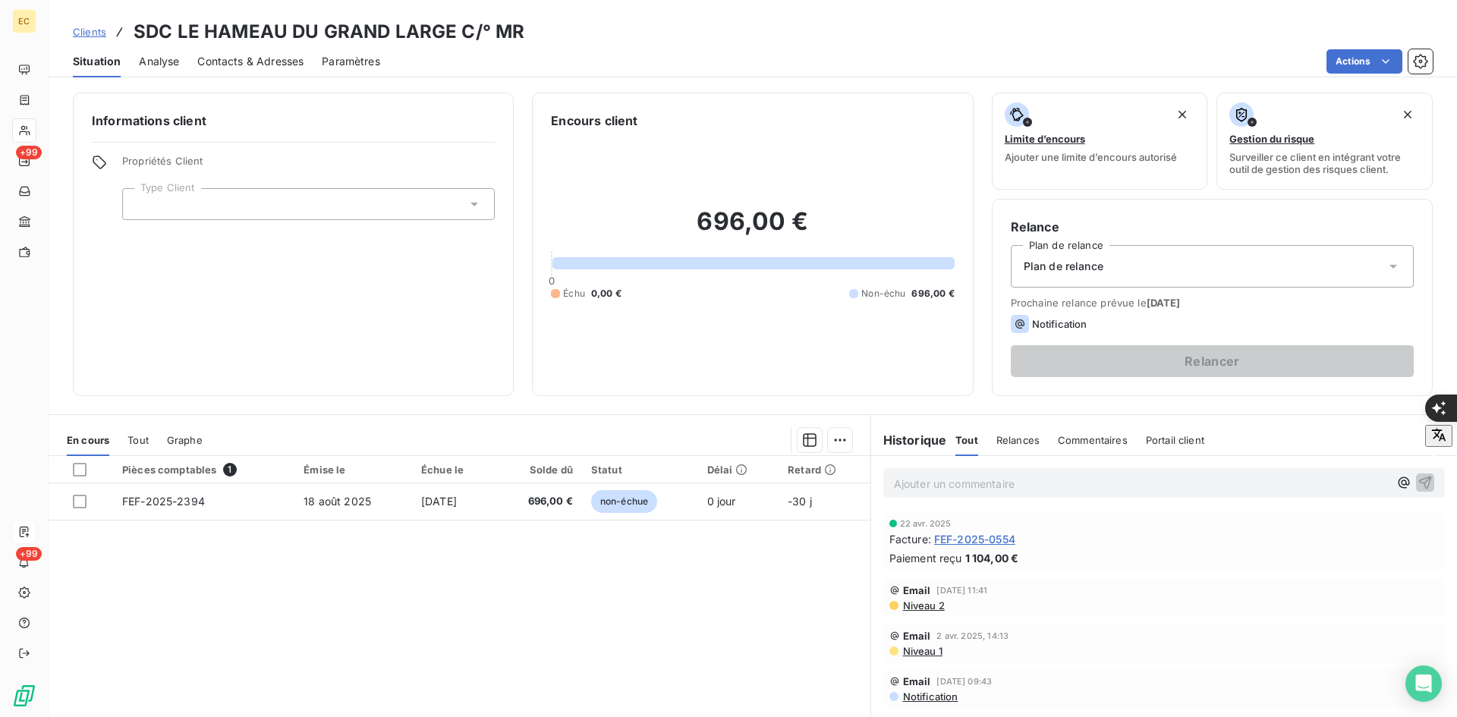
click at [272, 216] on div at bounding box center [308, 204] width 373 height 32
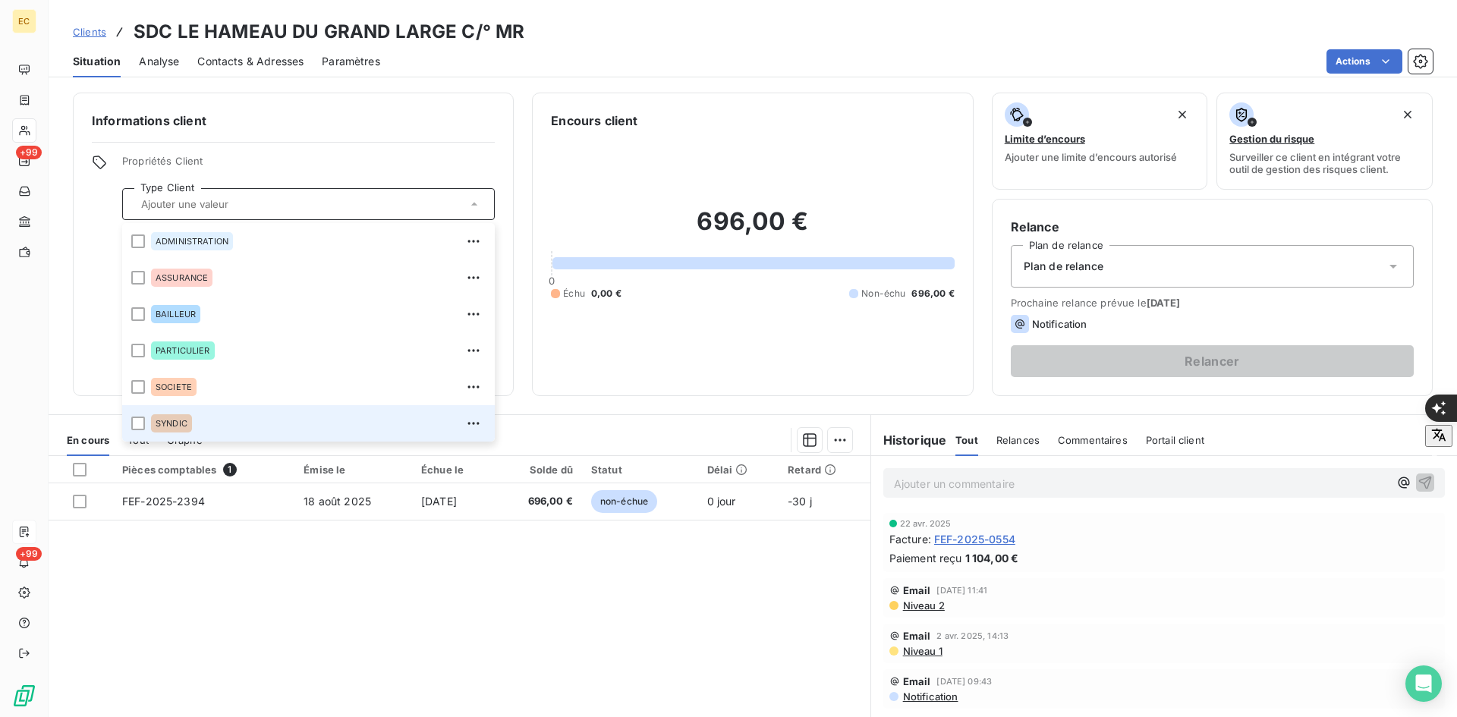
drag, startPoint x: 224, startPoint y: 425, endPoint x: 505, endPoint y: 461, distance: 283.9
click at [224, 424] on div "SYNDIC" at bounding box center [318, 423] width 335 height 24
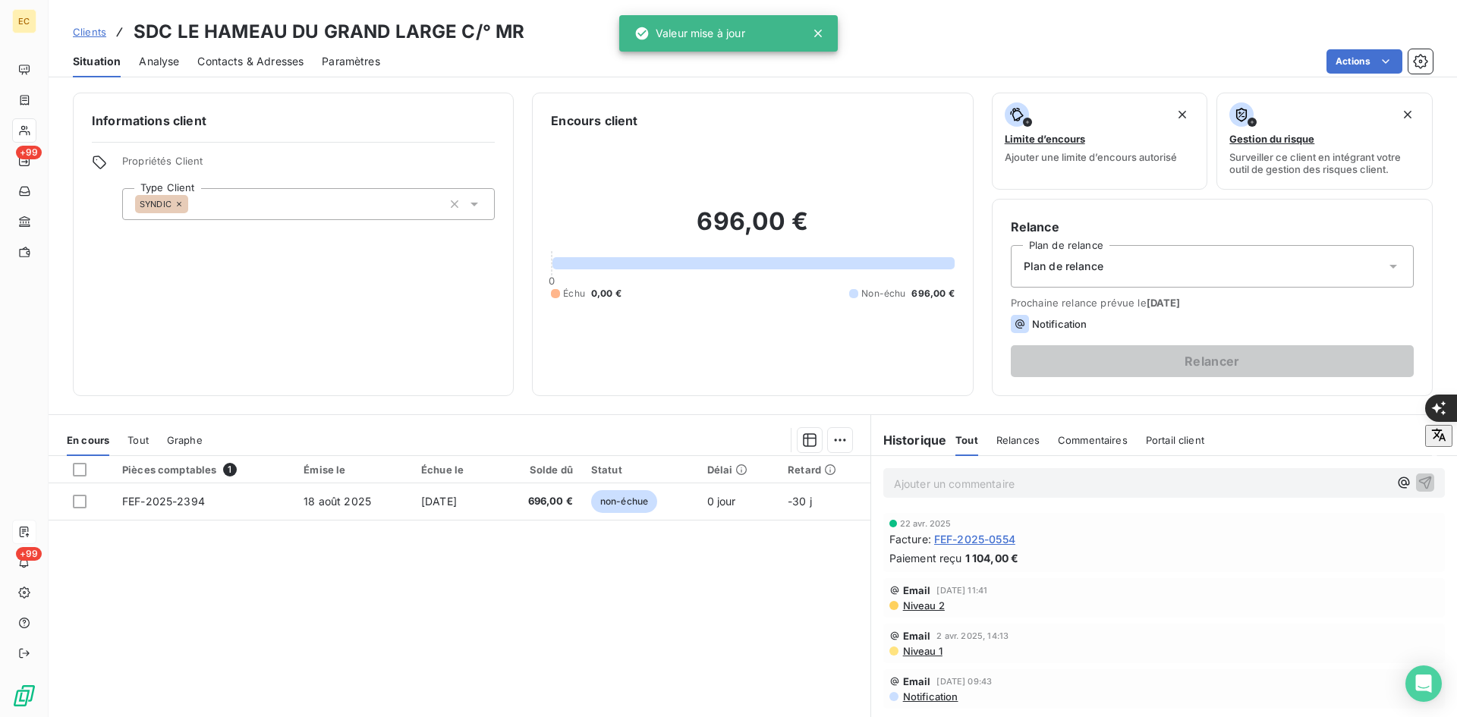
click at [1105, 259] on div "Plan de relance" at bounding box center [1212, 266] width 403 height 42
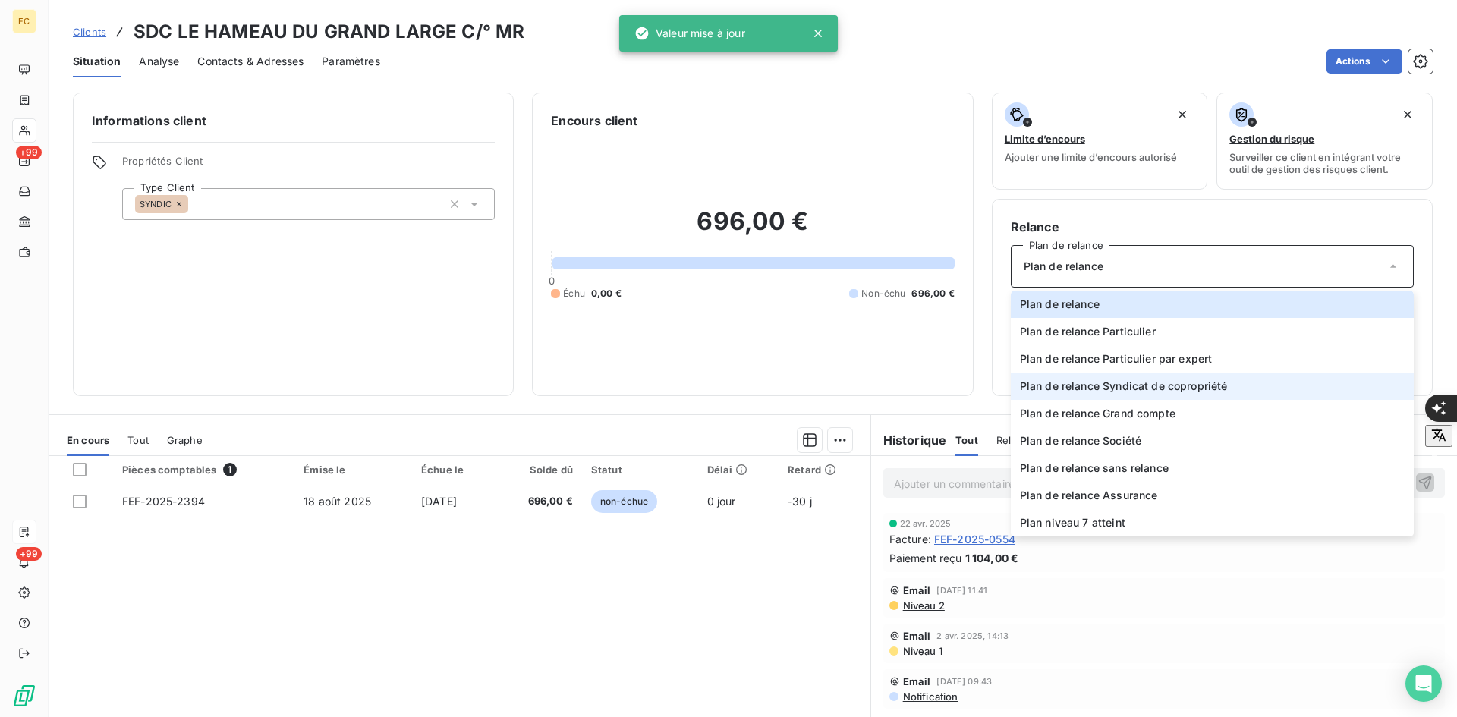
drag, startPoint x: 1099, startPoint y: 400, endPoint x: 1095, endPoint y: 392, distance: 8.5
click at [1099, 398] on ul "Plan de relance Plan de relance Particulier Plan de relance Particulier par exp…" at bounding box center [1212, 414] width 403 height 246
click at [1094, 383] on span "Plan de relance Syndicat de copropriété" at bounding box center [1124, 386] width 208 height 15
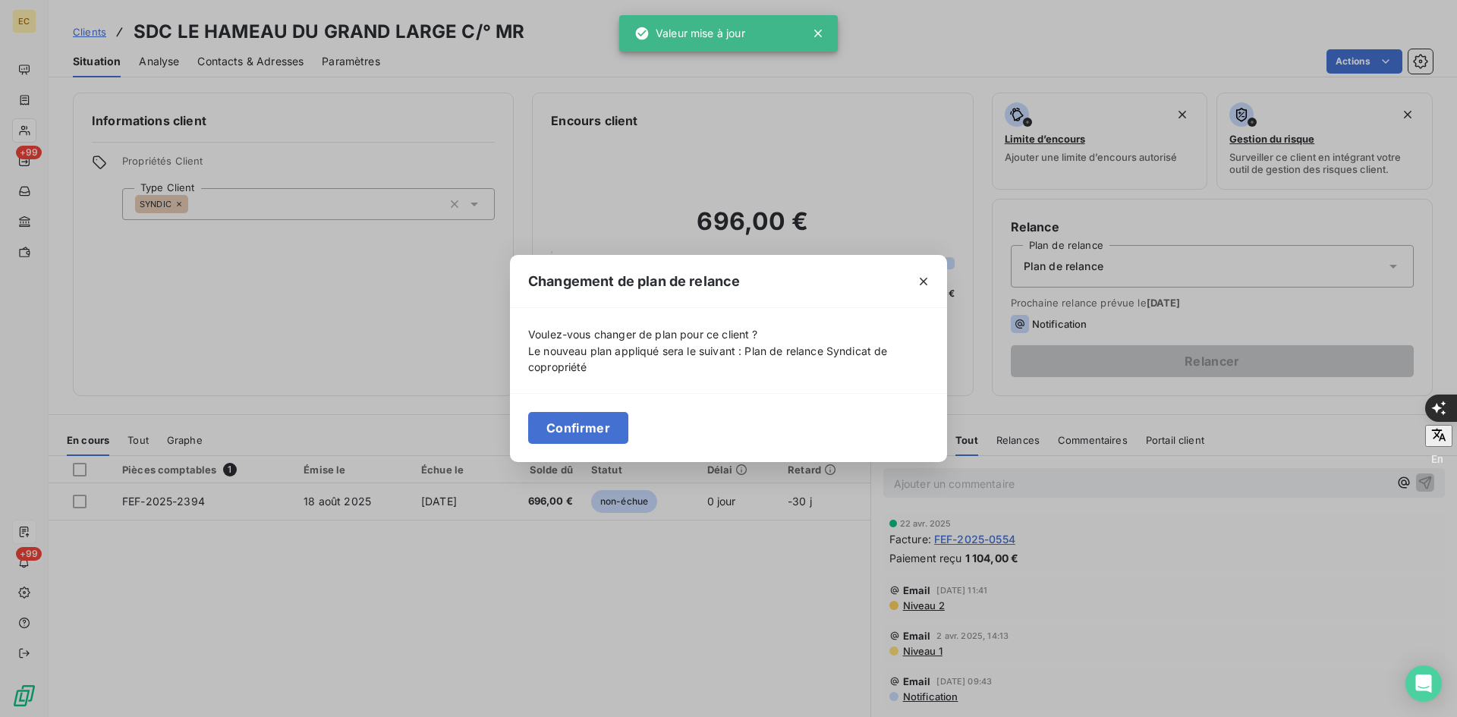
click at [593, 427] on button "Confirmer" at bounding box center [578, 428] width 100 height 32
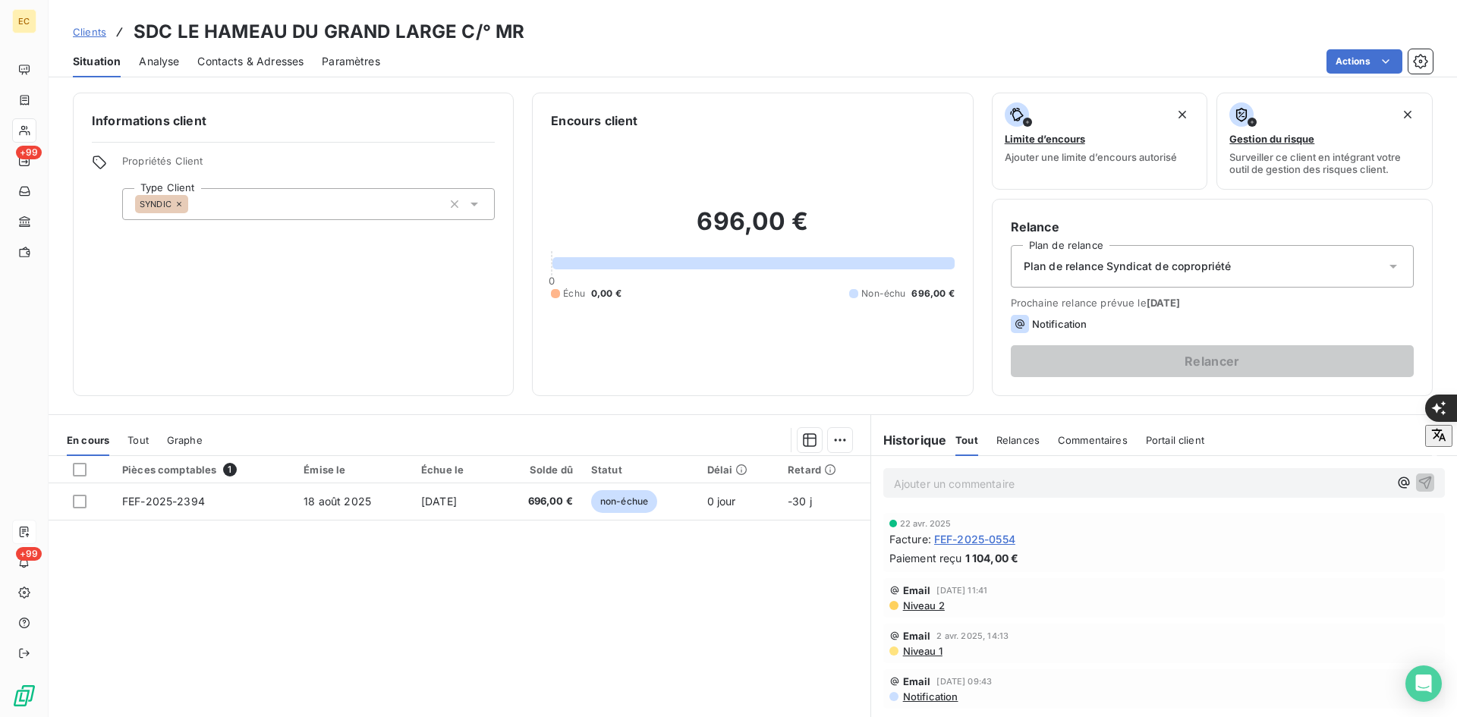
click at [273, 52] on div "Contacts & Adresses" at bounding box center [250, 62] width 106 height 32
